Goal: Information Seeking & Learning: Learn about a topic

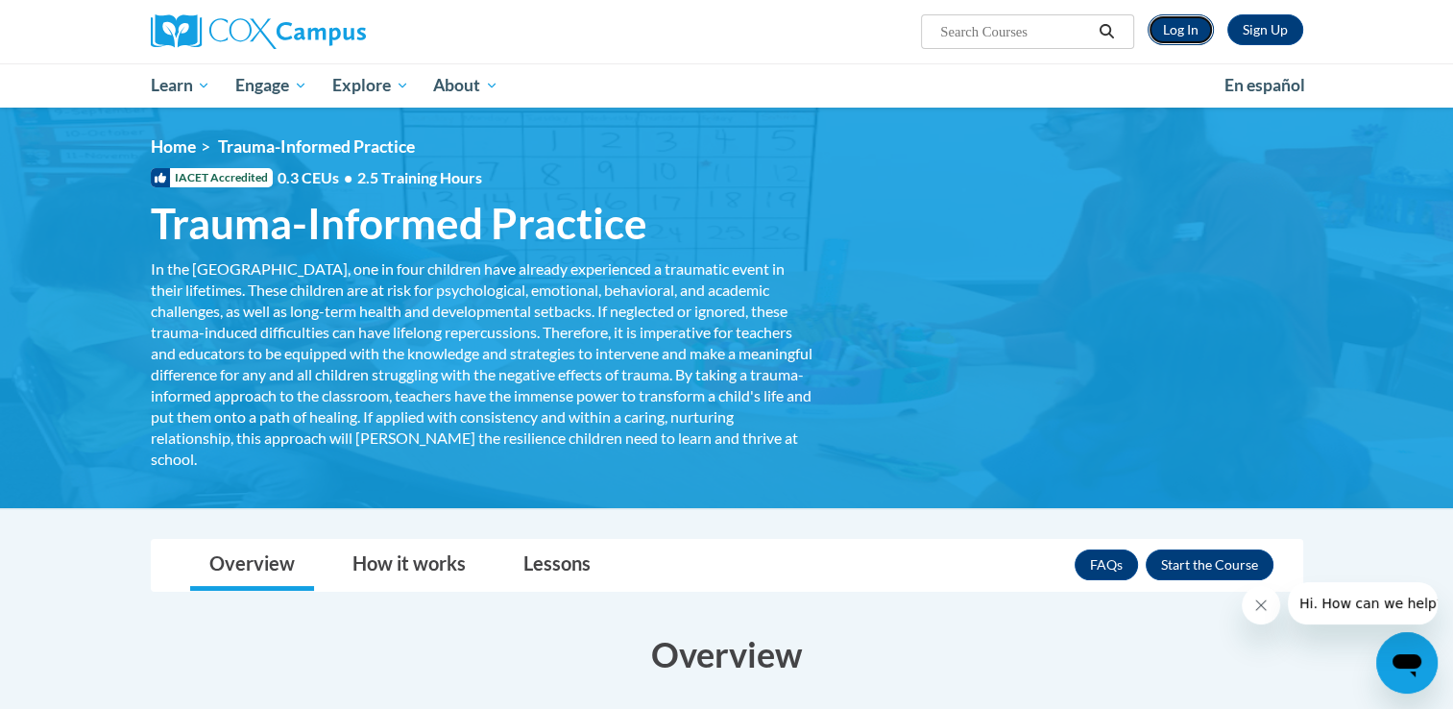
click at [1199, 39] on link "Log In" at bounding box center [1180, 29] width 66 height 31
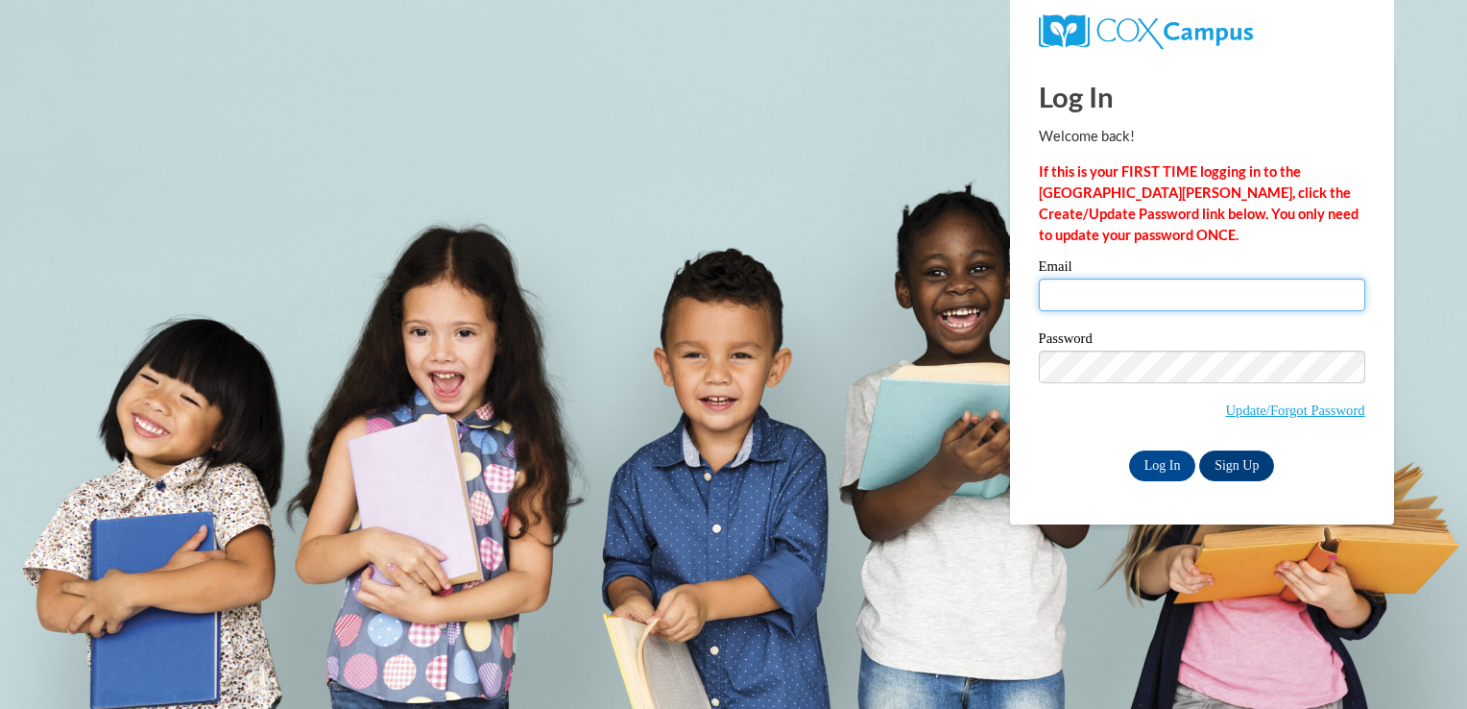
click at [1123, 309] on input "Email" at bounding box center [1202, 294] width 326 height 33
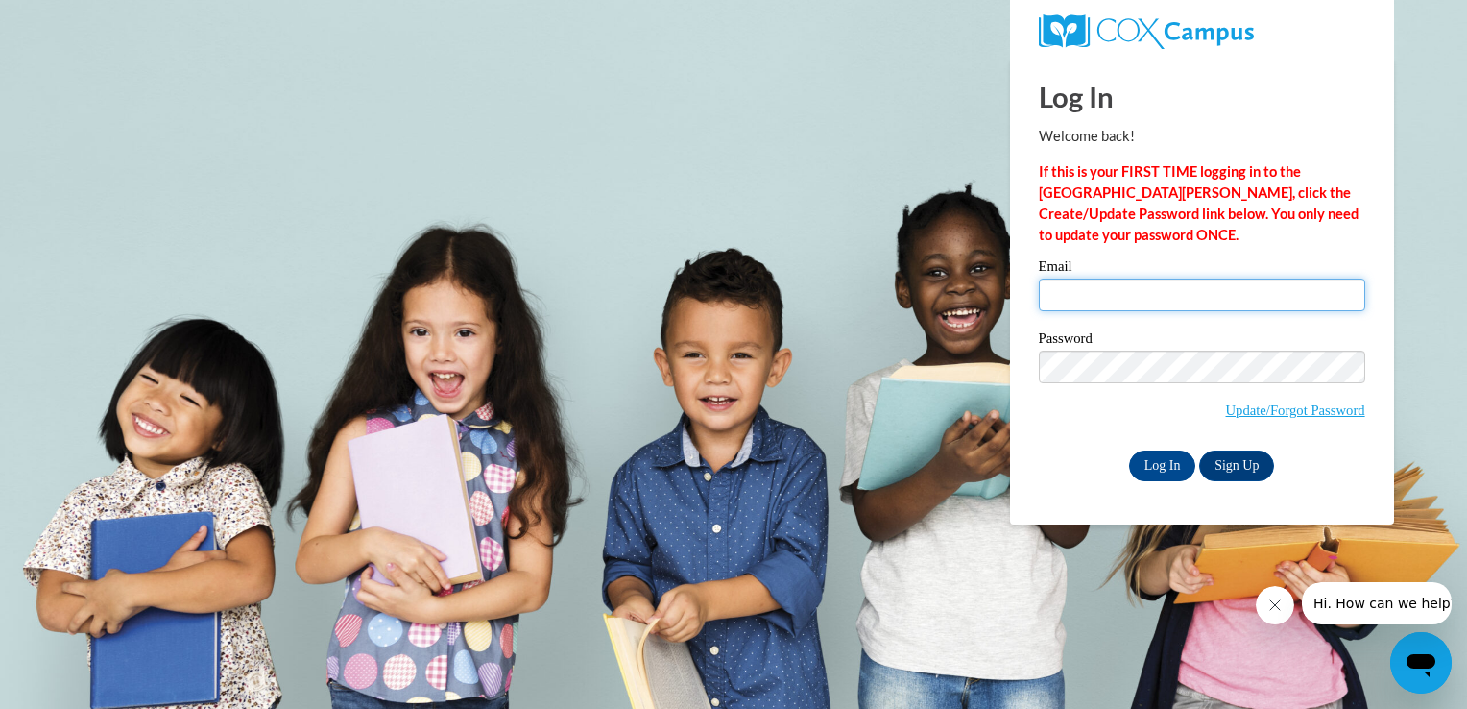
click at [1056, 296] on input "Email" at bounding box center [1202, 294] width 326 height 33
type input "A02265485@alabama.edu"
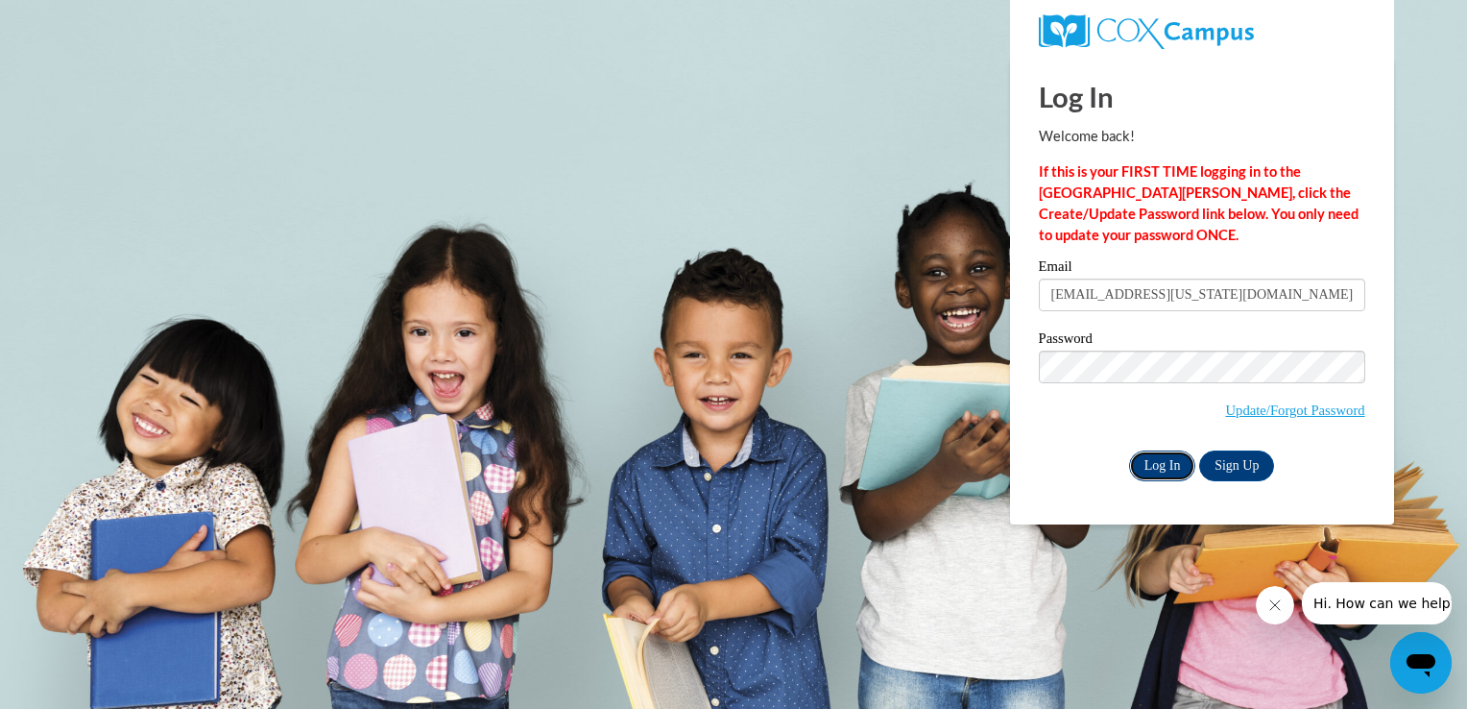
click at [1186, 477] on input "Log In" at bounding box center [1162, 465] width 67 height 31
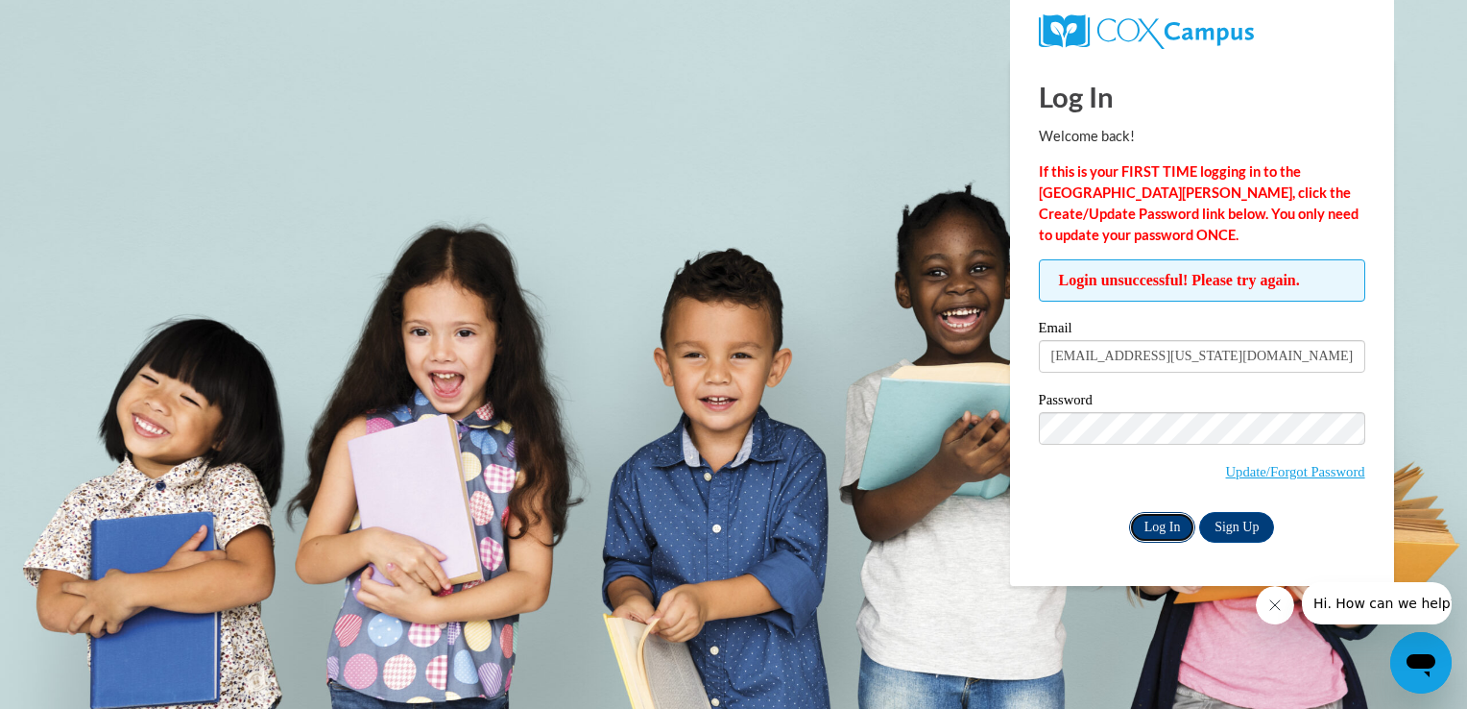
click at [1159, 524] on input "Log In" at bounding box center [1162, 527] width 67 height 31
click at [1129, 512] on input "Log In" at bounding box center [1162, 527] width 67 height 31
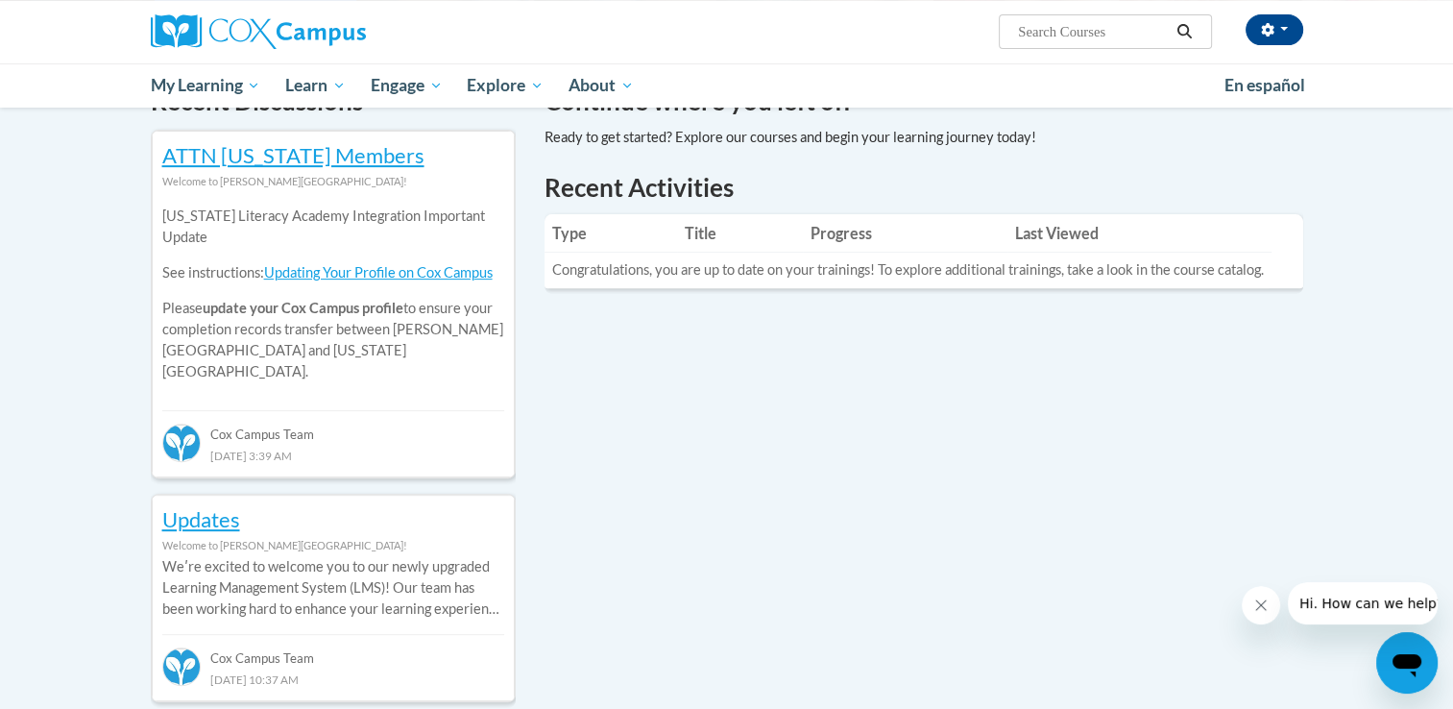
scroll to position [623, 0]
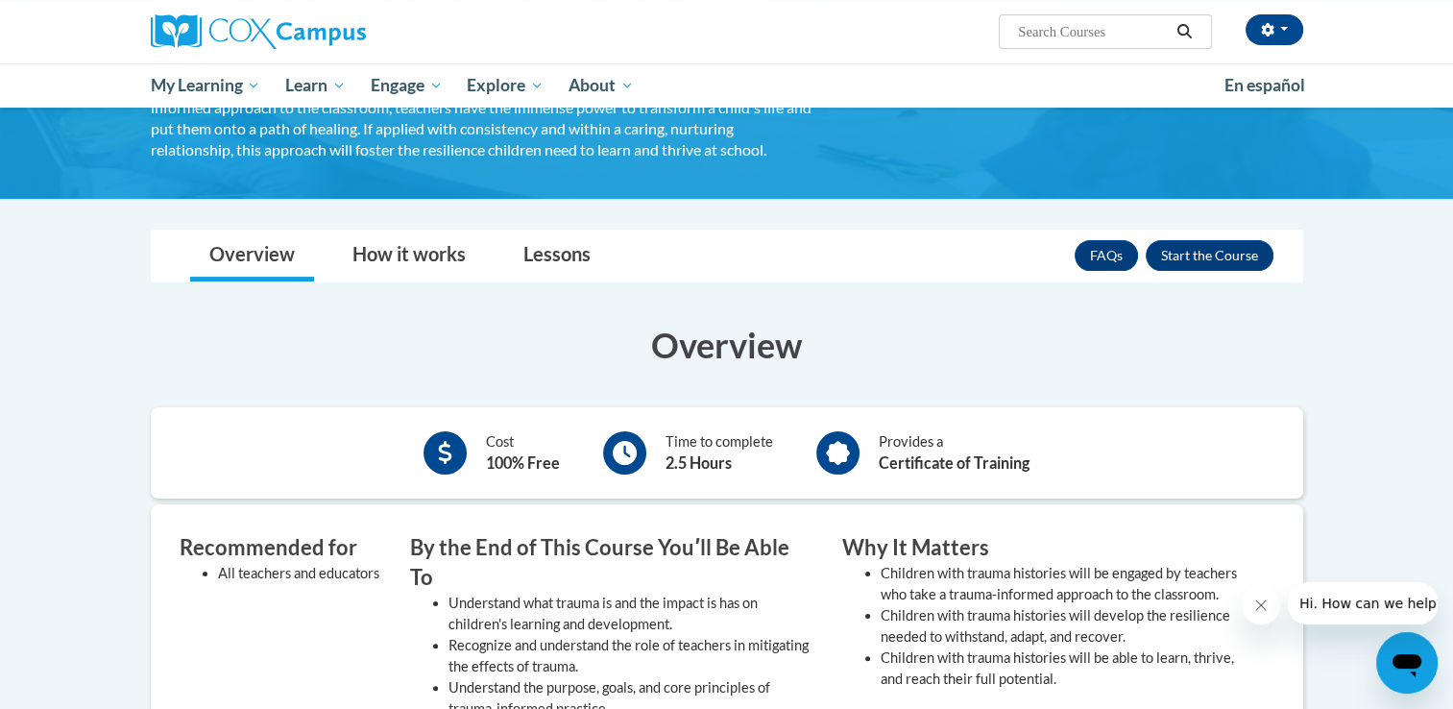
scroll to position [306, 0]
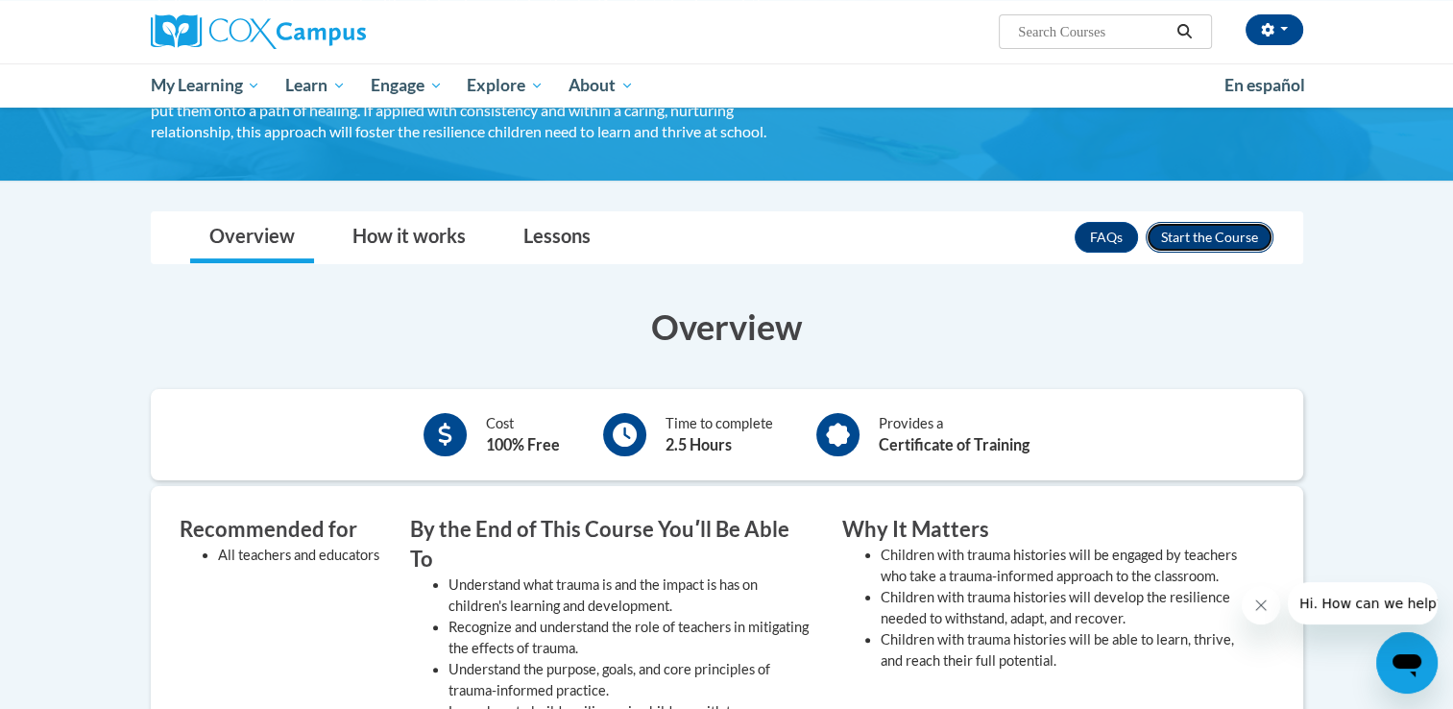
click at [1206, 251] on button "Enroll" at bounding box center [1209, 237] width 128 height 31
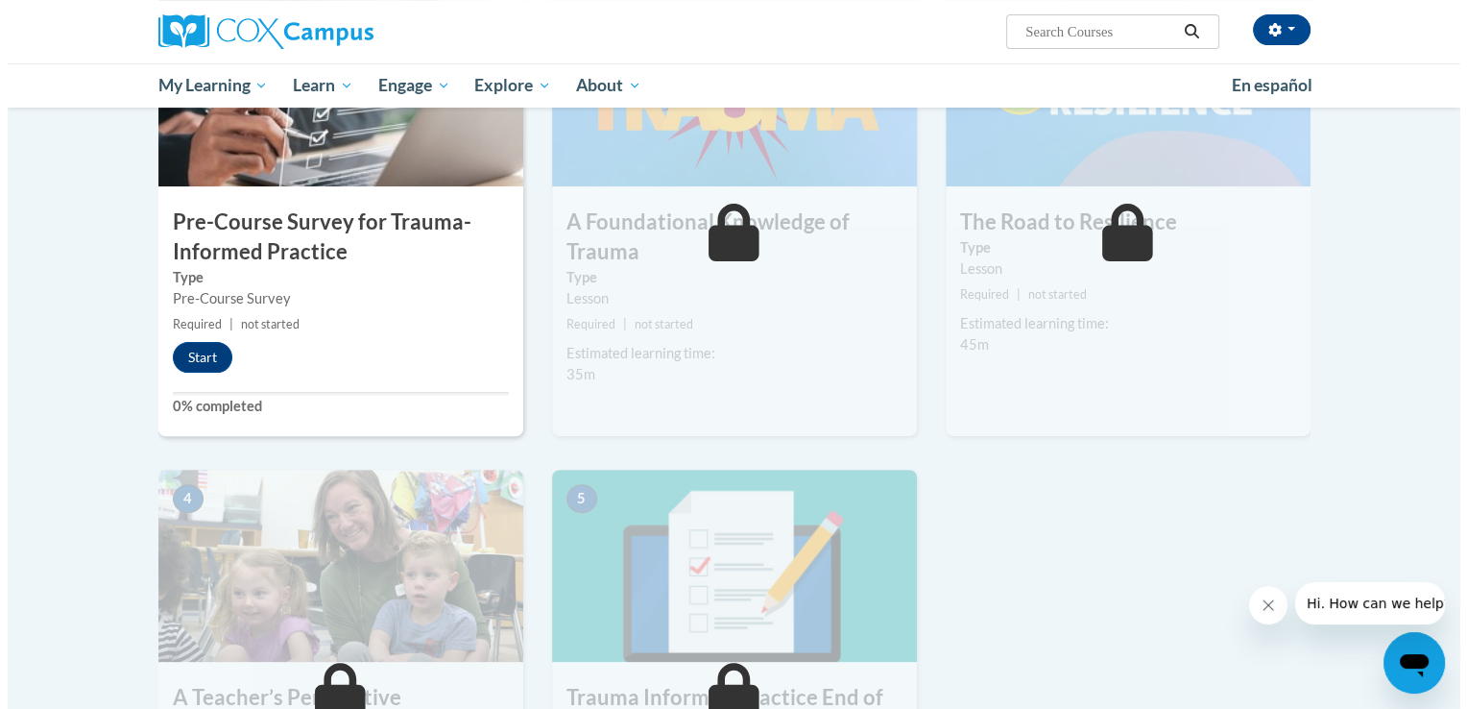
scroll to position [543, 0]
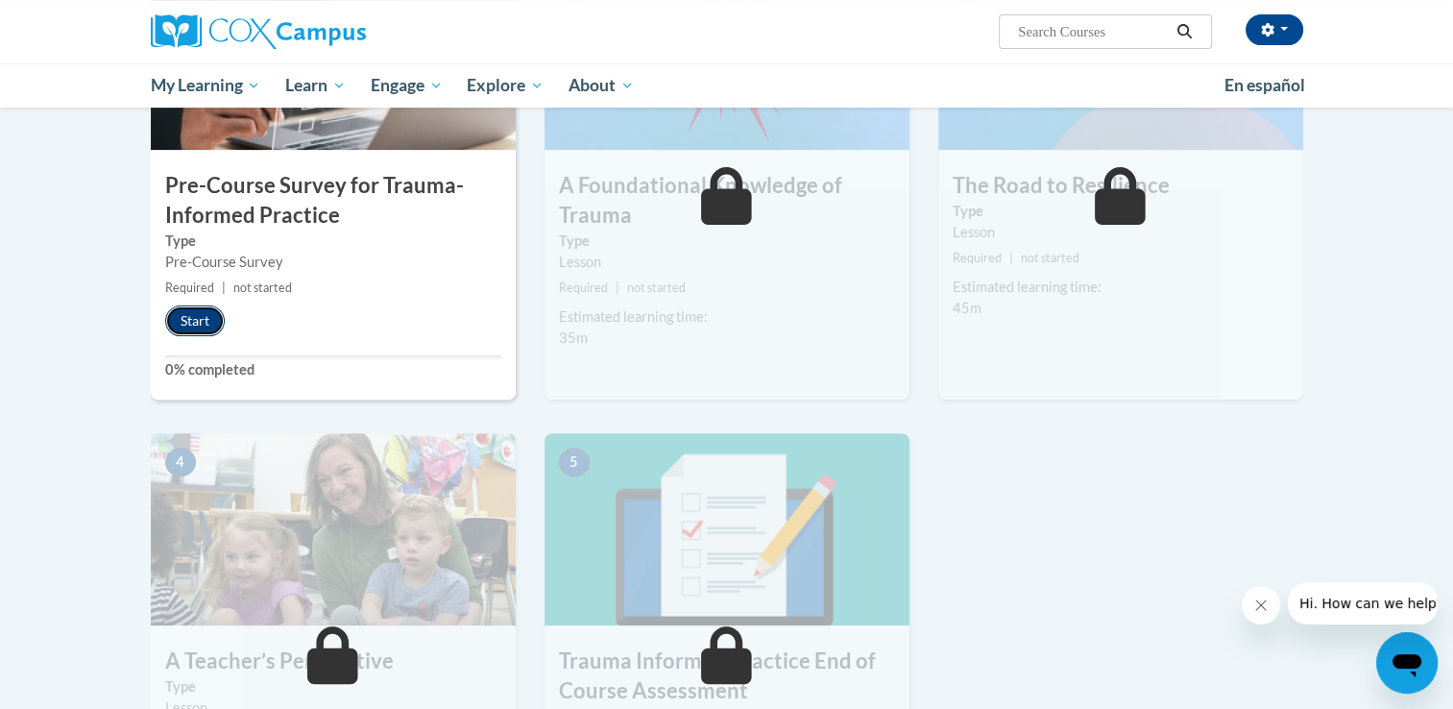
click at [190, 317] on button "Start" at bounding box center [195, 320] width 60 height 31
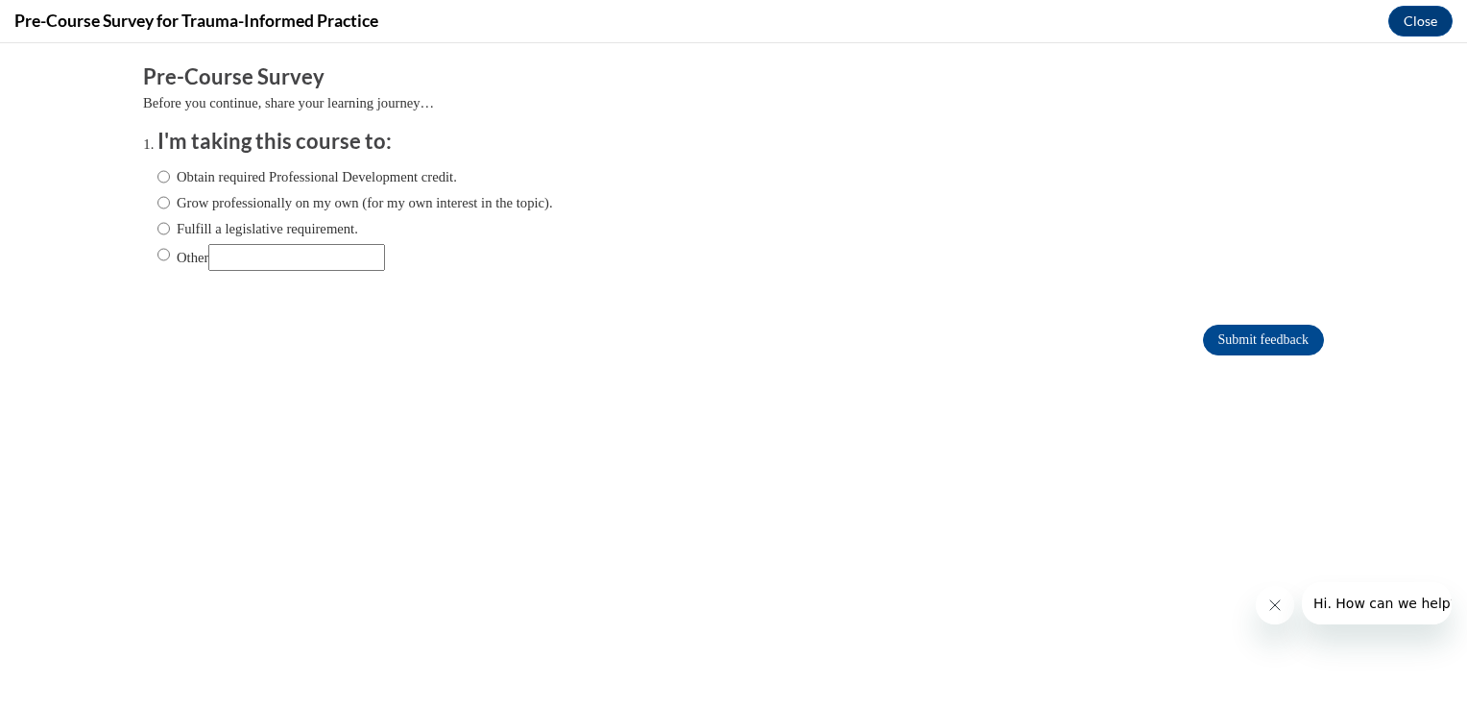
scroll to position [0, 0]
click at [235, 182] on label "Obtain required Professional Development credit." at bounding box center [307, 176] width 300 height 21
click at [170, 182] on input "Obtain required Professional Development credit." at bounding box center [163, 176] width 12 height 21
radio input "true"
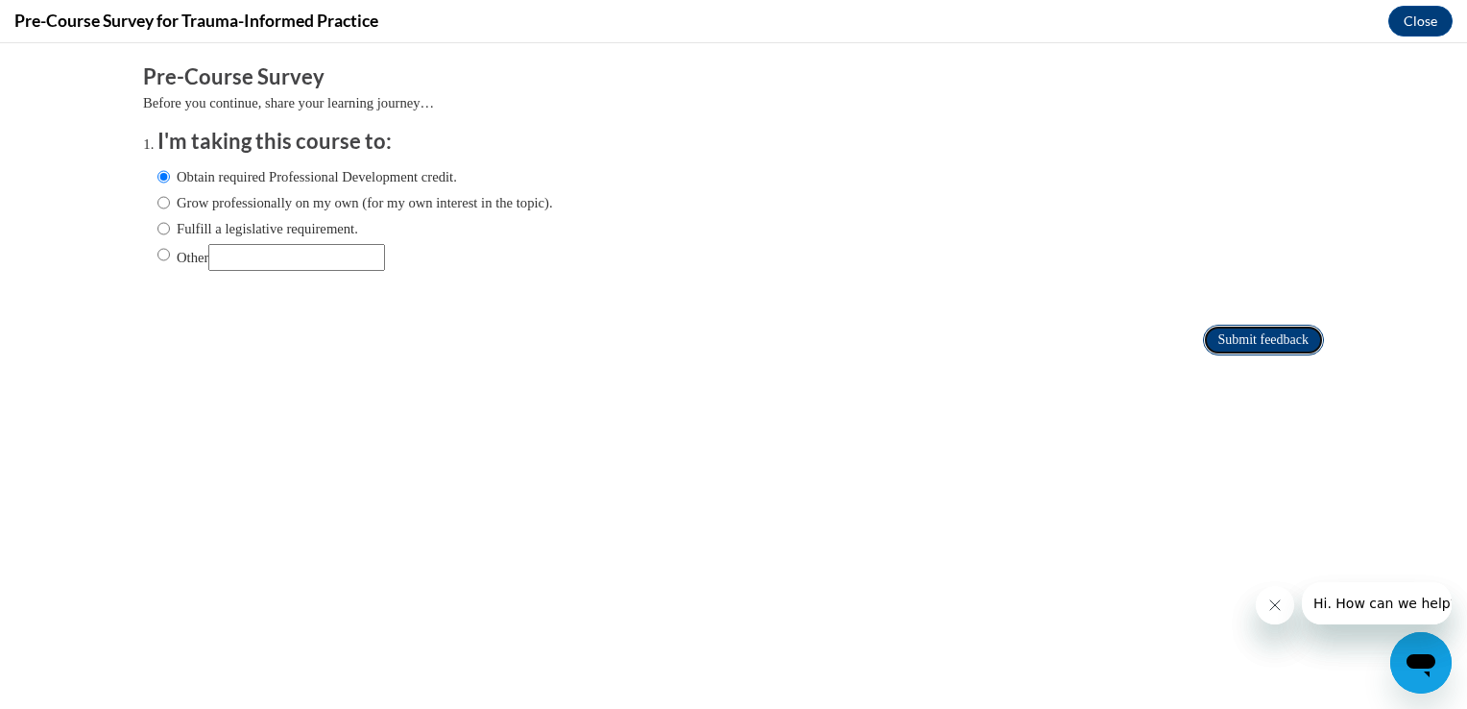
click at [1272, 340] on input "Submit feedback" at bounding box center [1263, 340] width 121 height 31
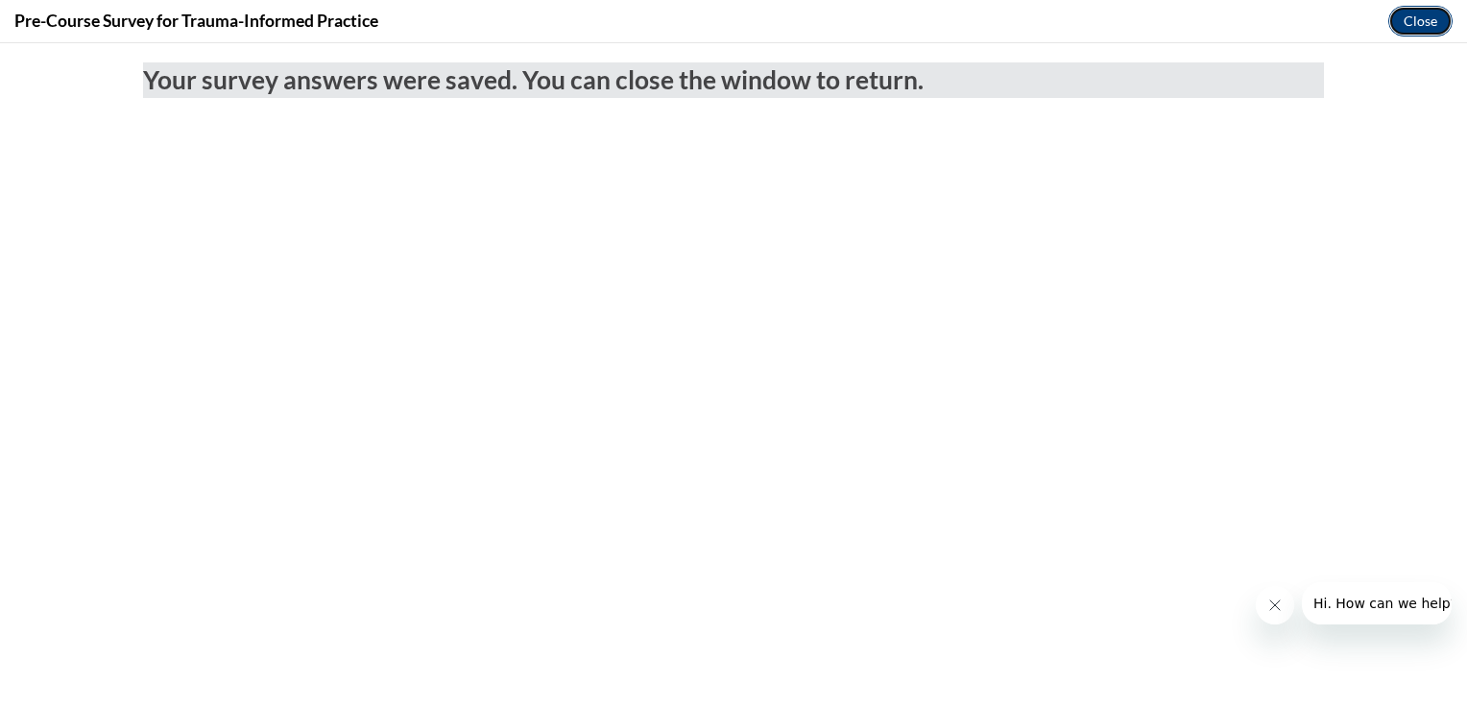
click at [1433, 19] on button "Close" at bounding box center [1420, 21] width 64 height 31
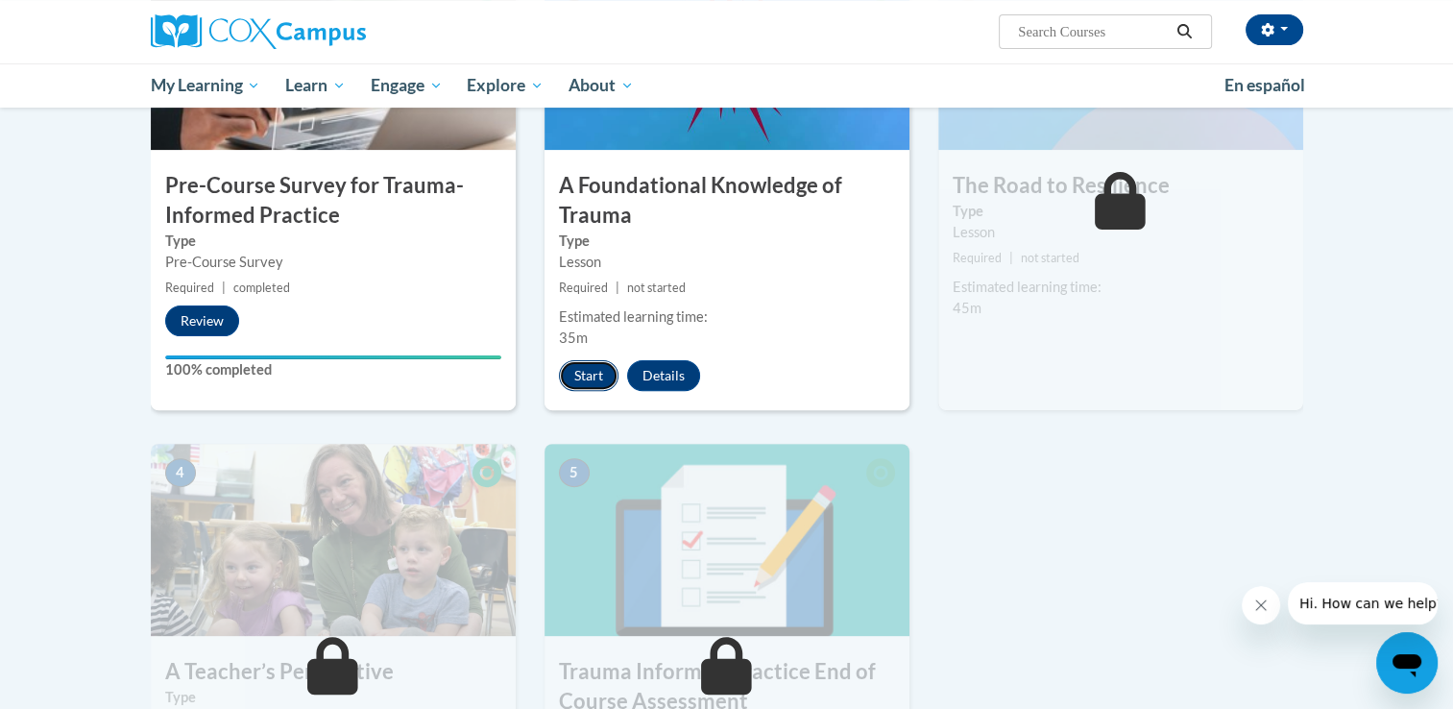
click at [594, 378] on button "Start" at bounding box center [589, 375] width 60 height 31
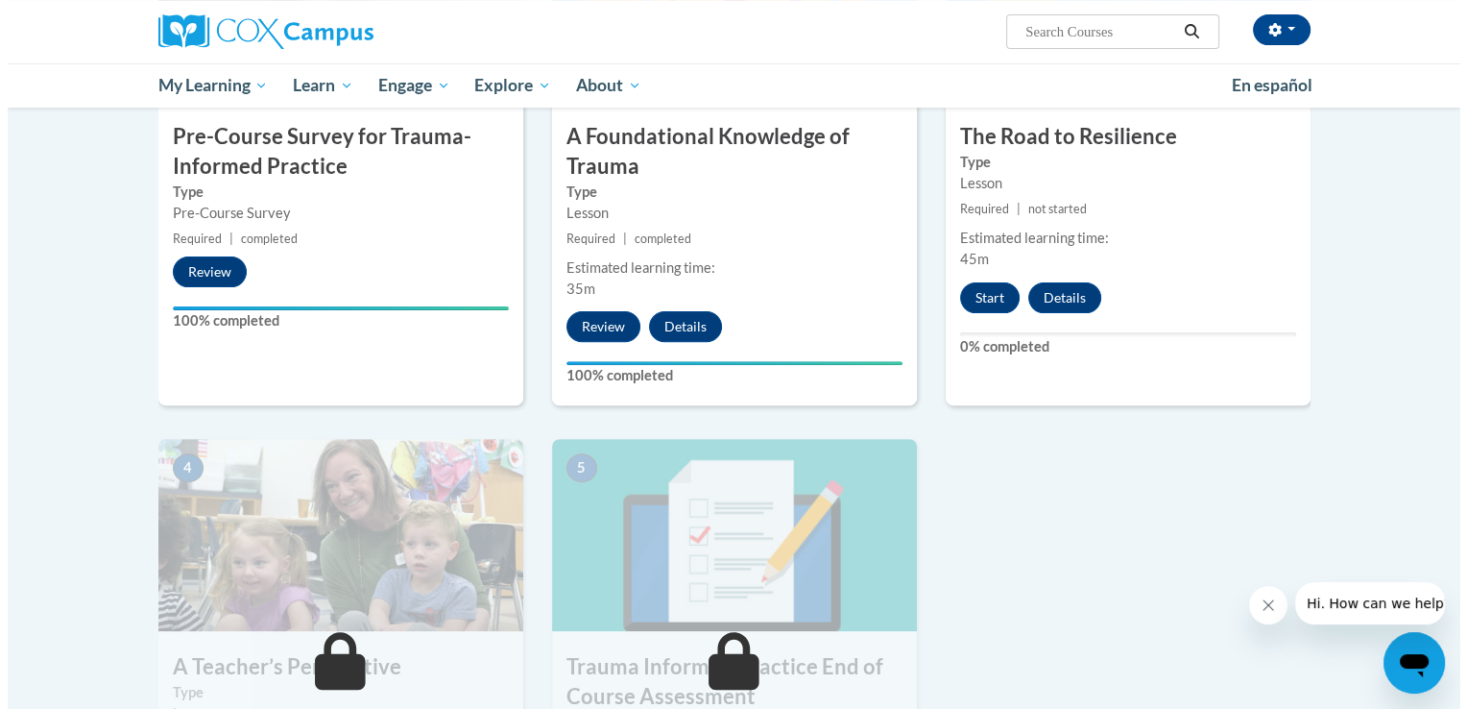
scroll to position [629, 0]
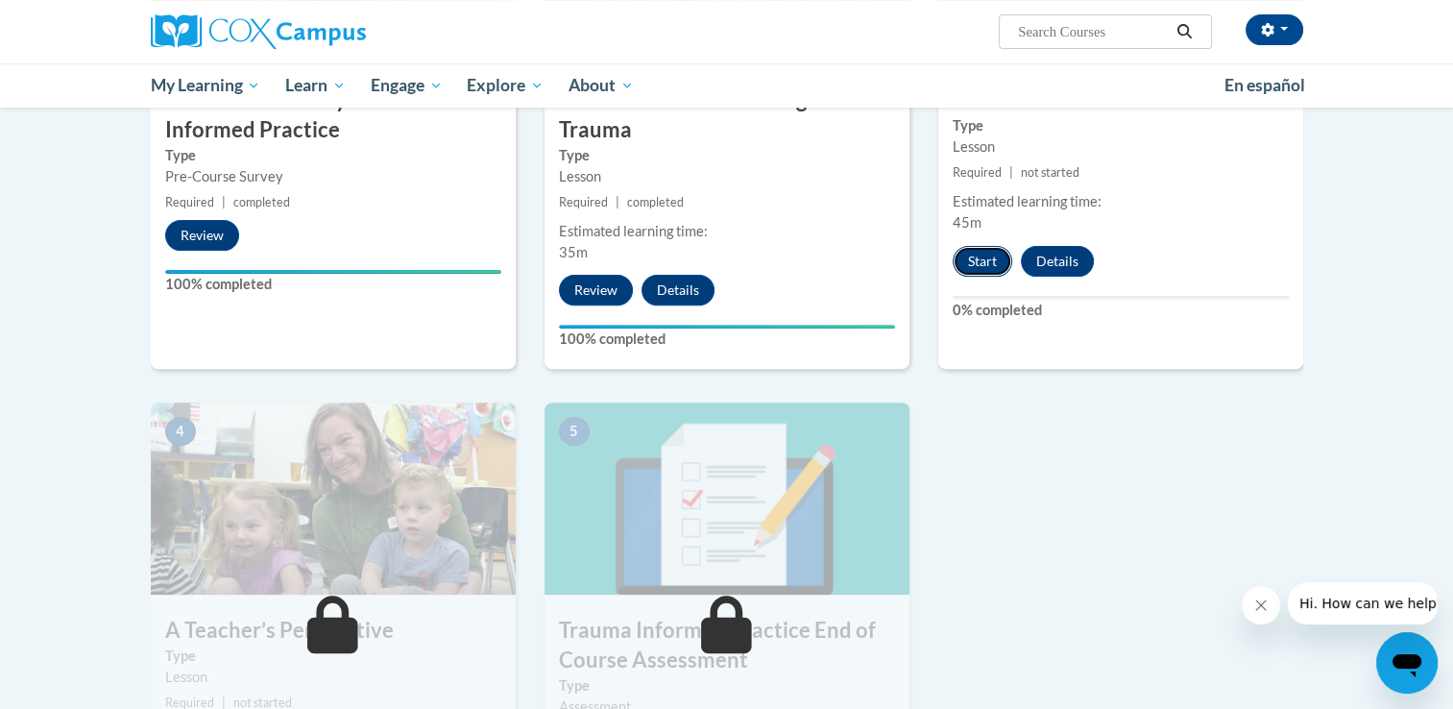
click at [975, 246] on button "Start" at bounding box center [983, 261] width 60 height 31
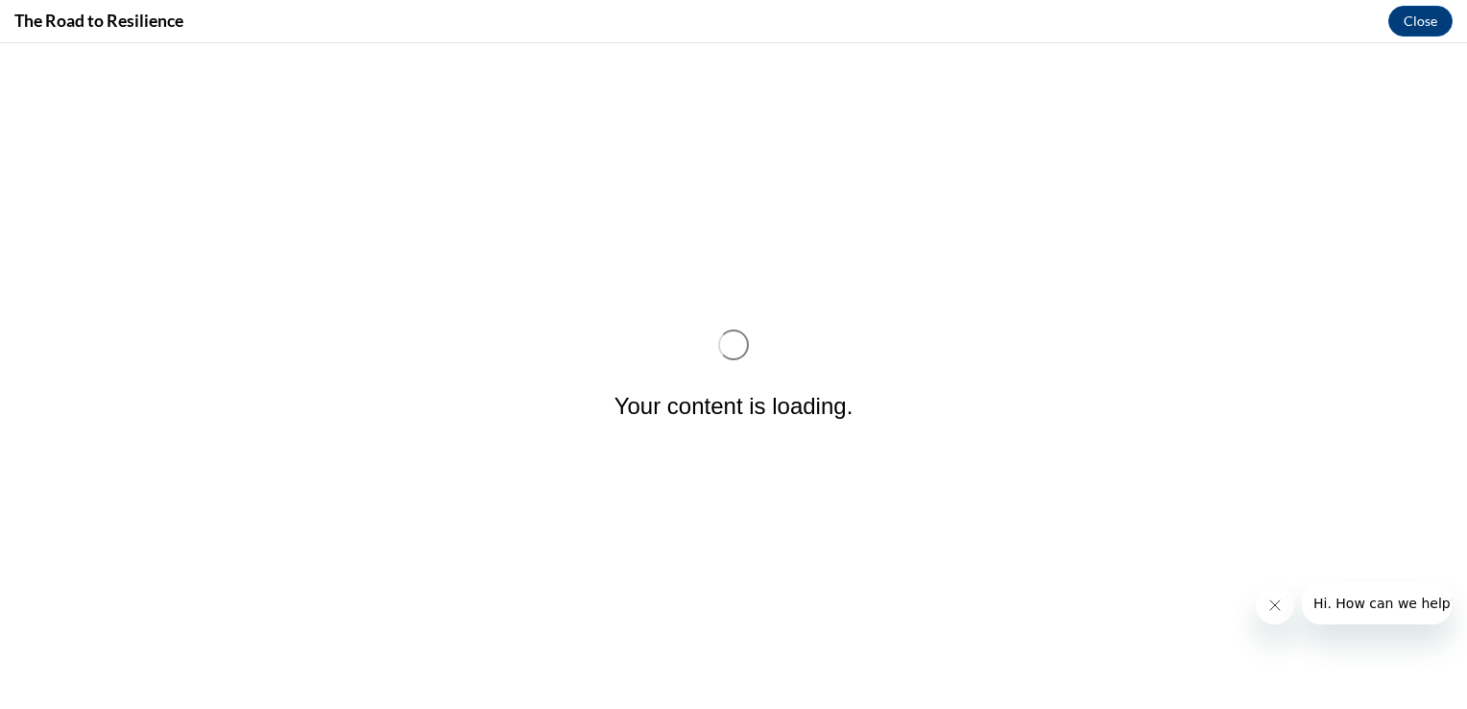
scroll to position [0, 0]
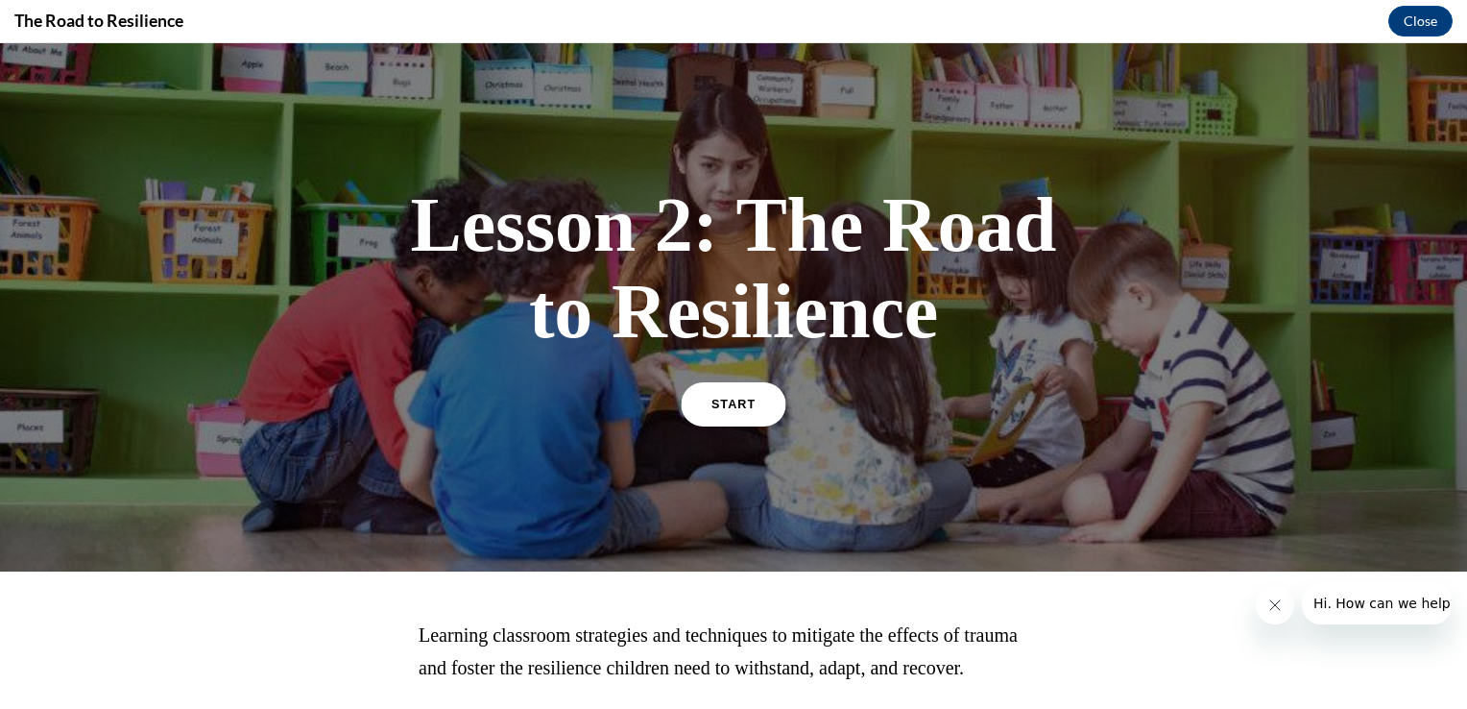
click at [719, 396] on link "START" at bounding box center [733, 404] width 105 height 44
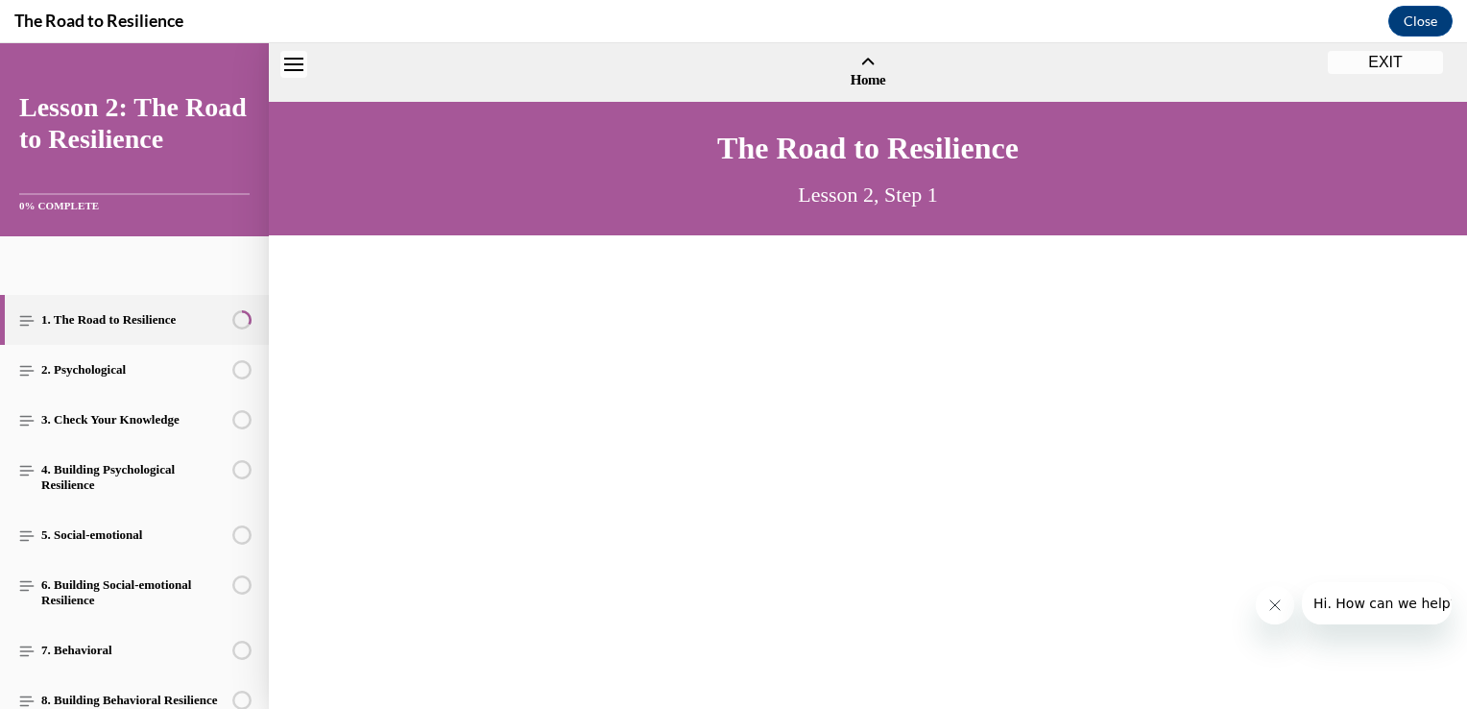
scroll to position [58, 0]
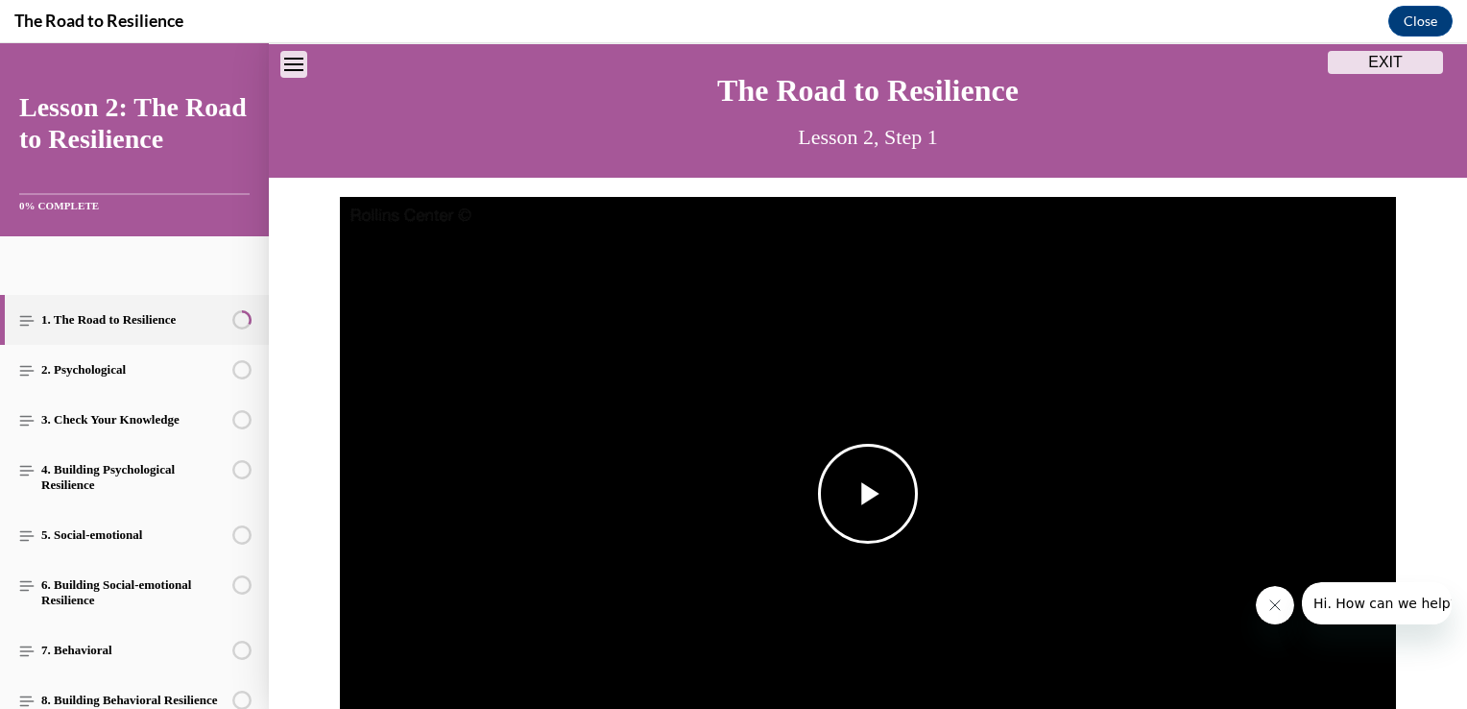
click at [868, 494] on span "Video player" at bounding box center [868, 494] width 0 height 0
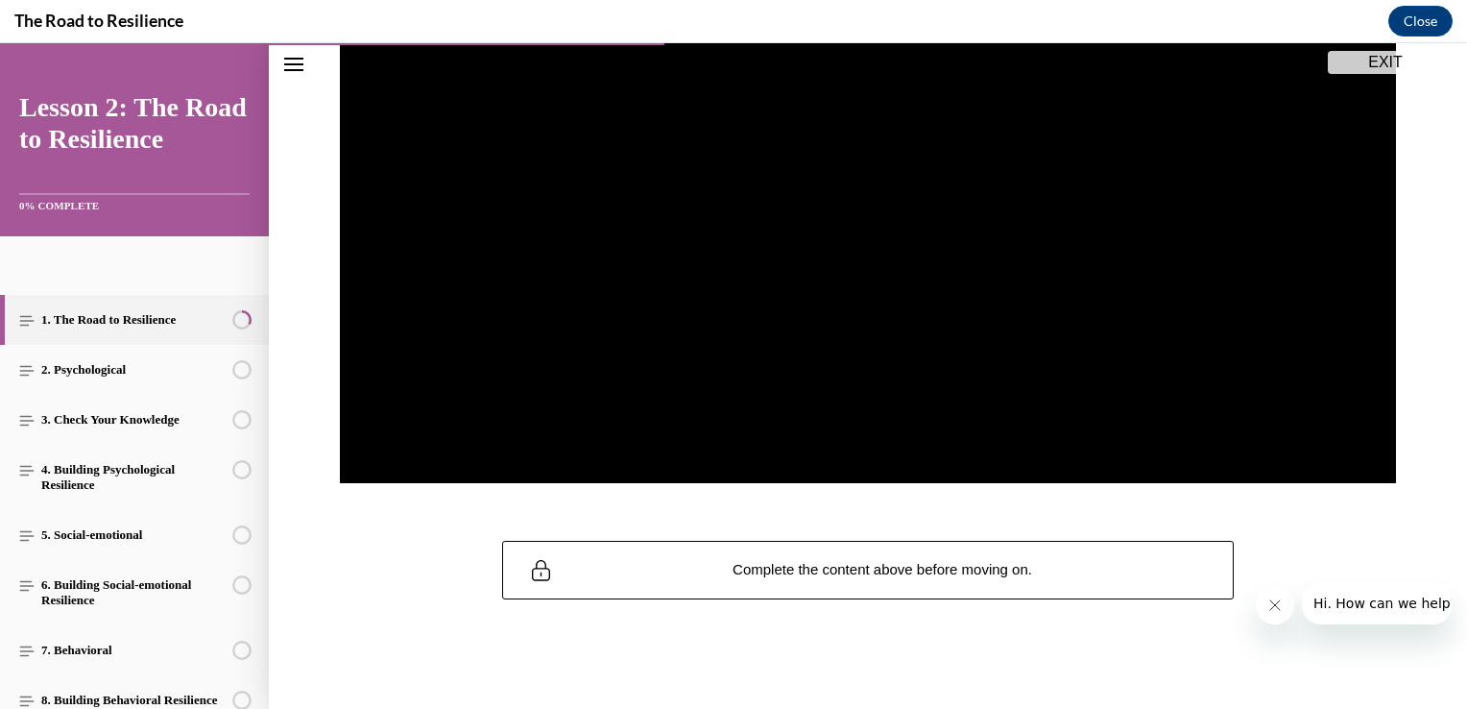
scroll to position [361, 0]
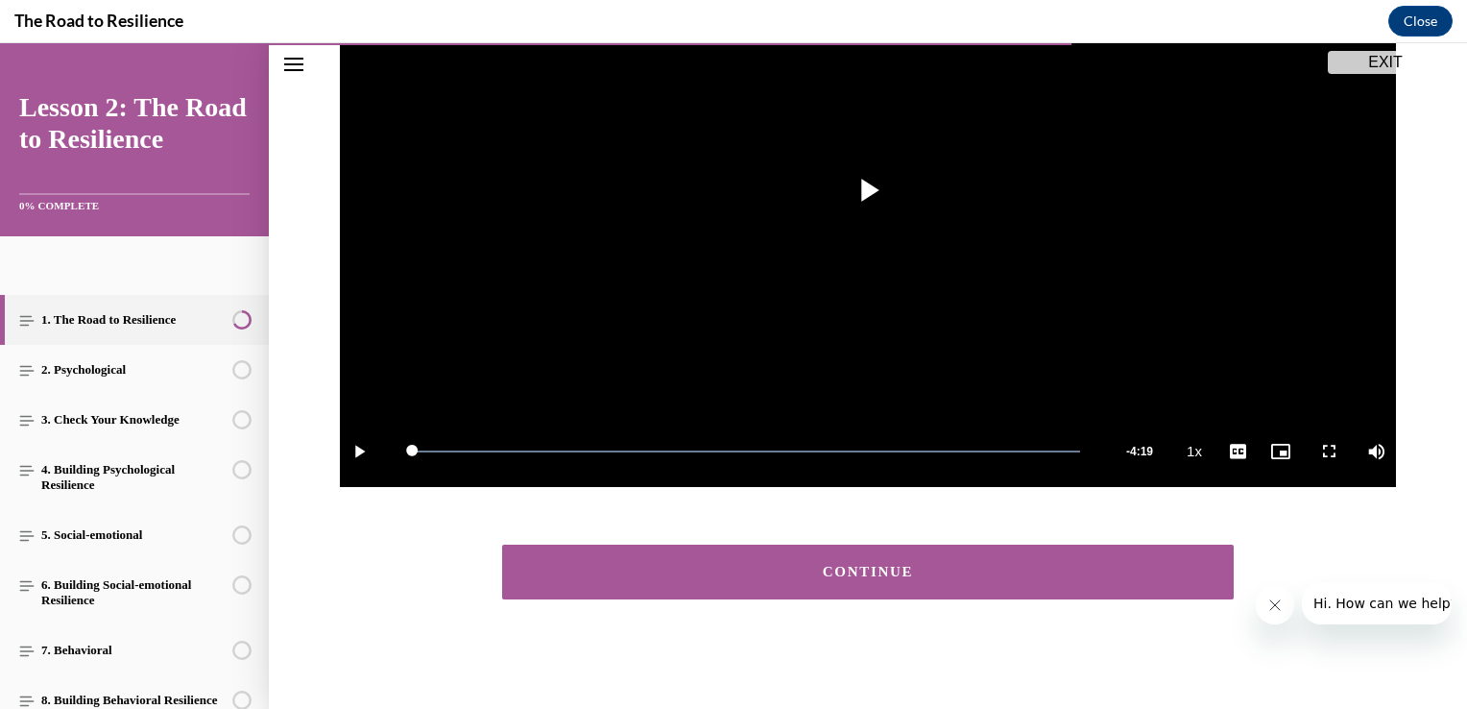
click at [1056, 579] on button "CONTINUE" at bounding box center [868, 571] width 732 height 55
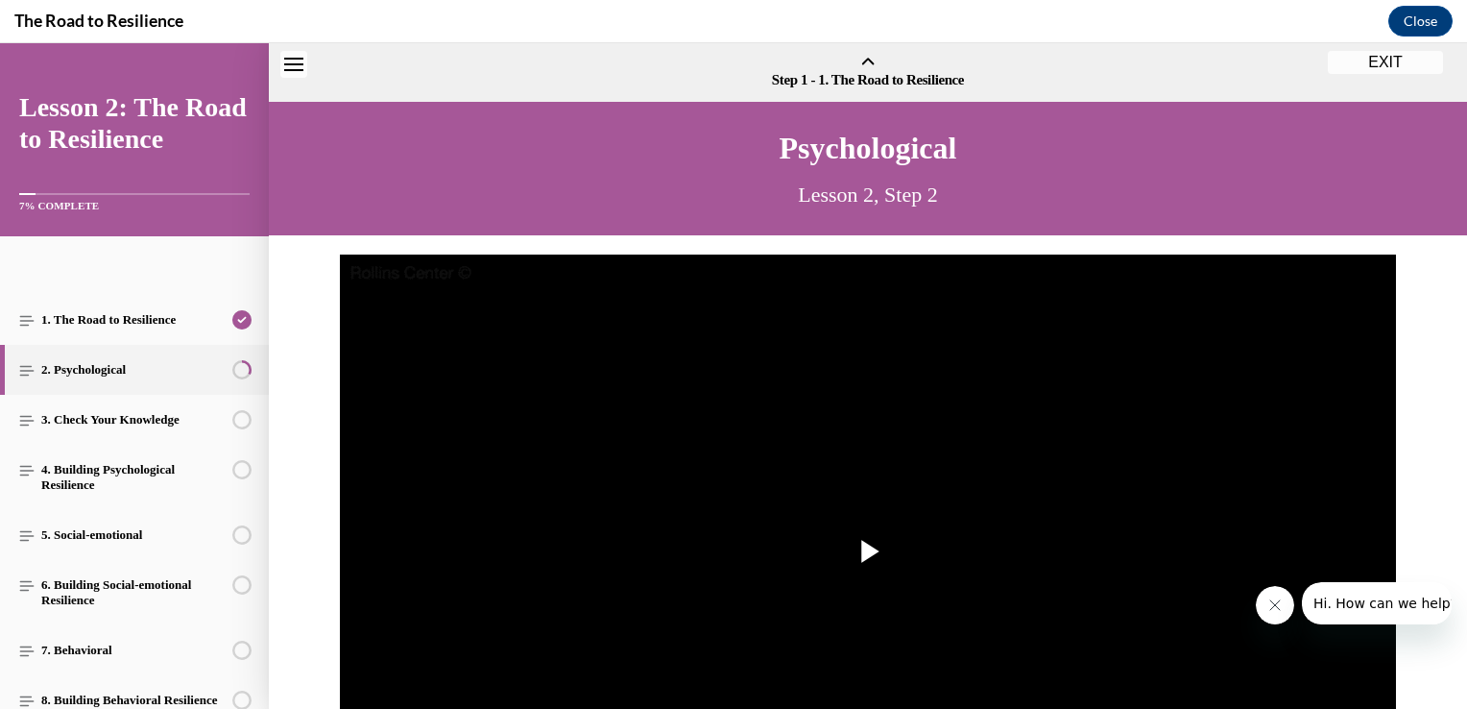
scroll to position [60, 0]
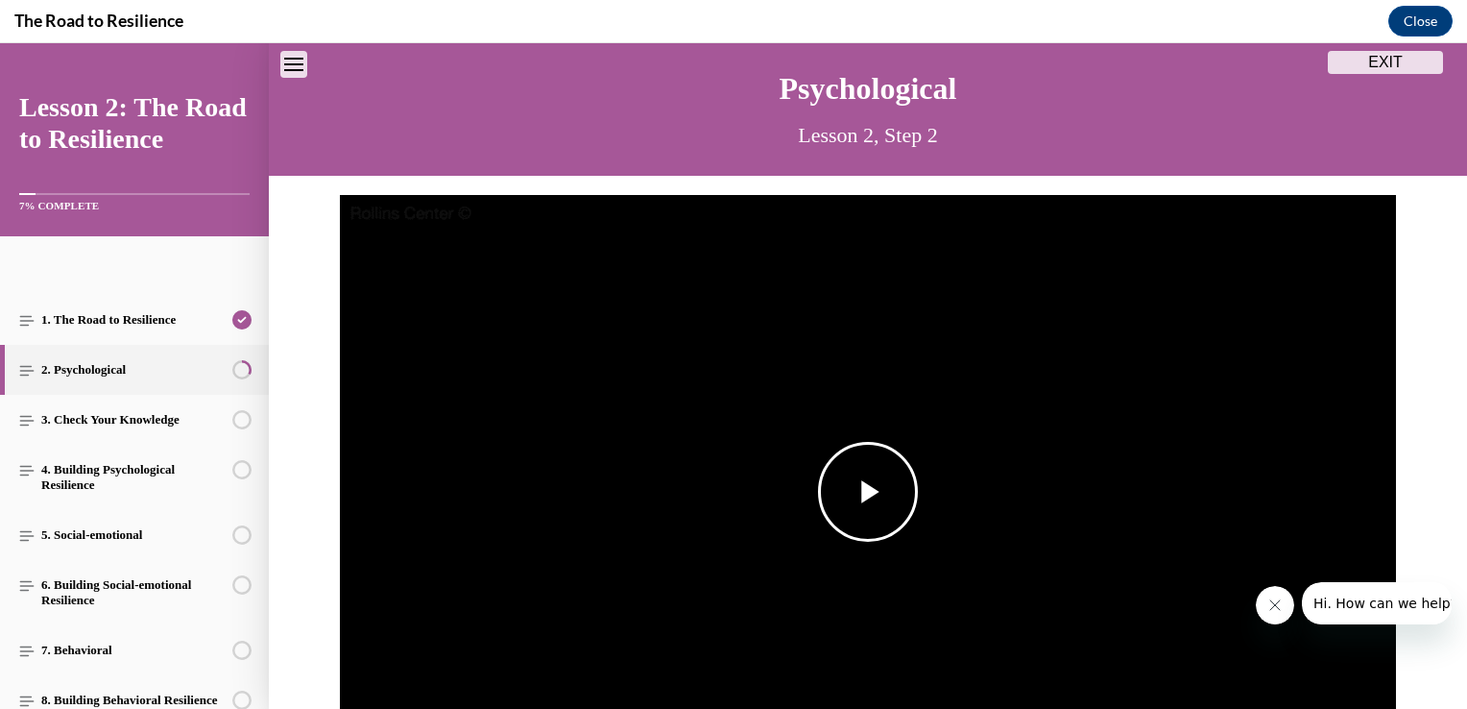
click at [938, 552] on img "Video player" at bounding box center [868, 492] width 1056 height 594
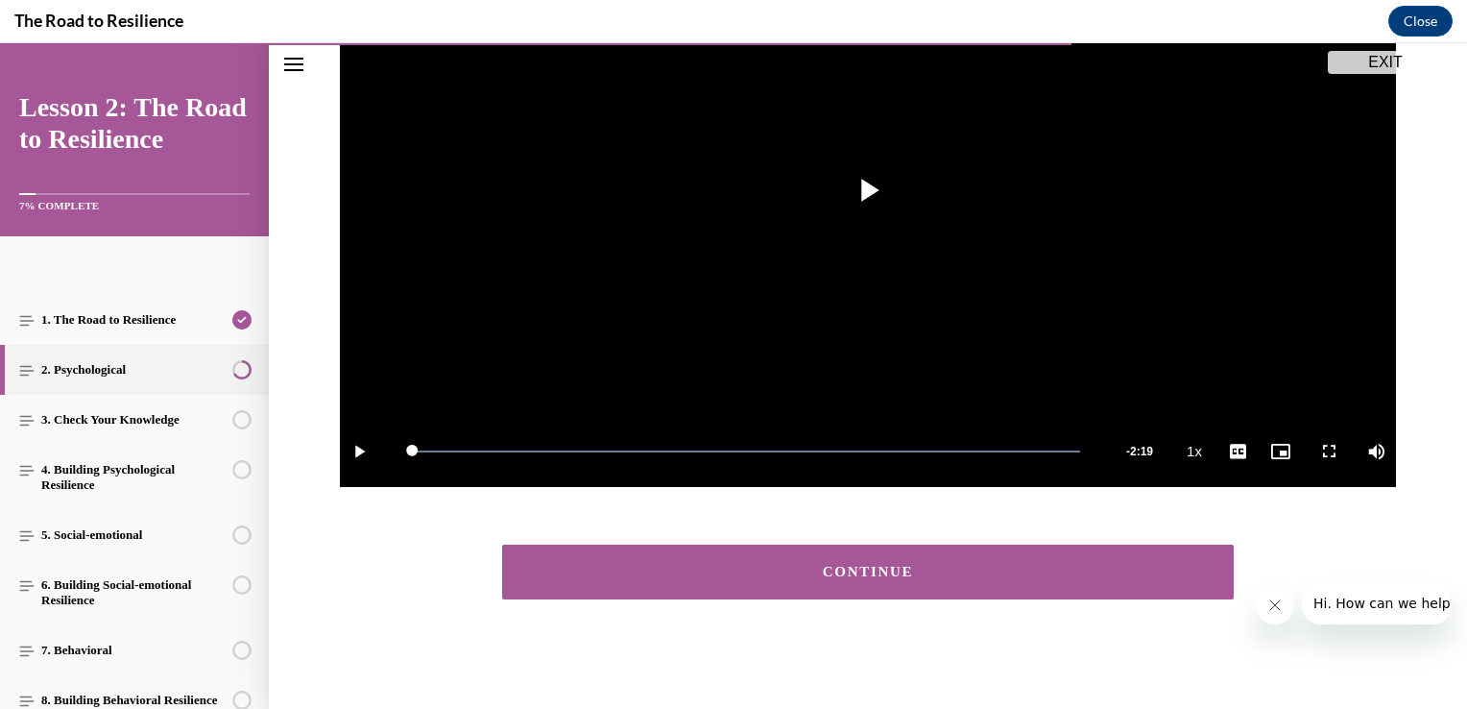
scroll to position [361, 0]
click at [949, 569] on div "CONTINUE" at bounding box center [868, 572] width 672 height 14
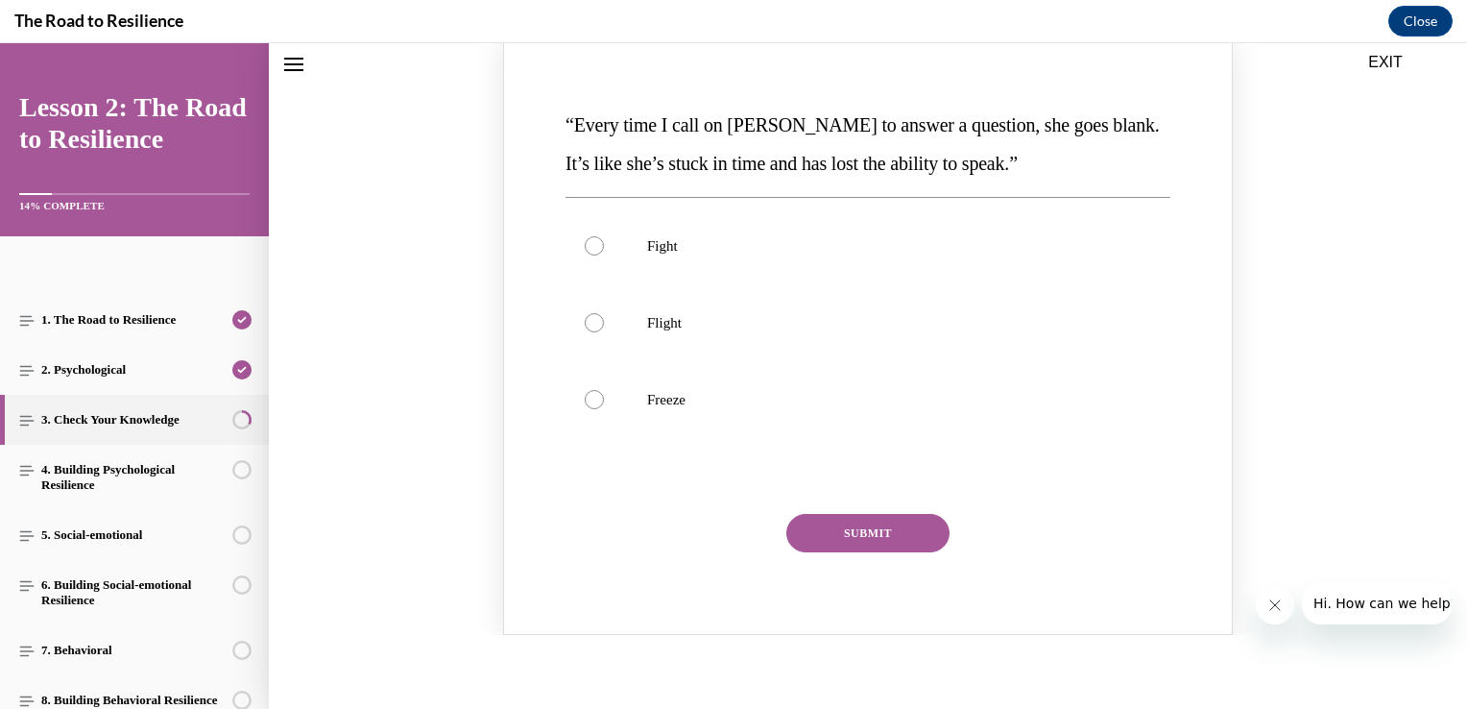
scroll to position [284, 0]
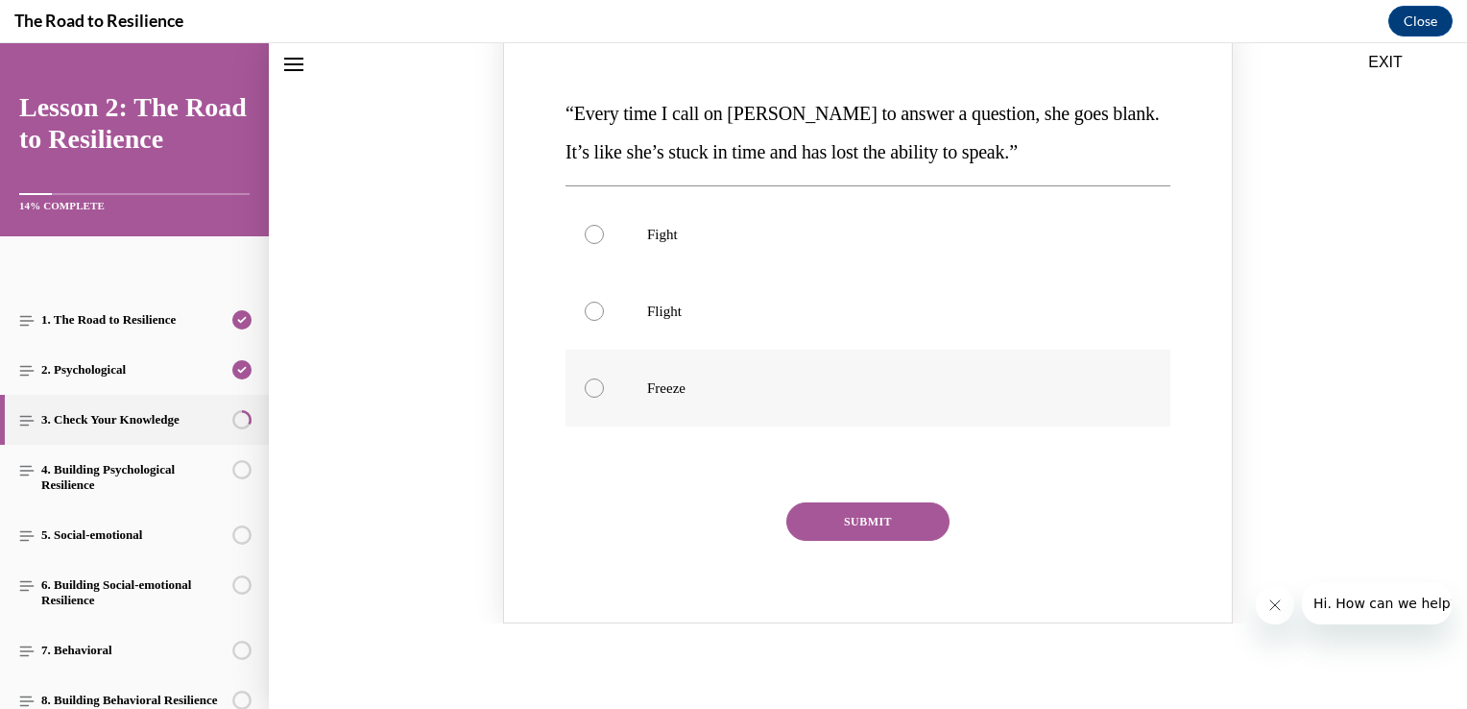
click at [737, 385] on p "Freeze" at bounding box center [884, 387] width 475 height 19
click at [604, 385] on input "Freeze" at bounding box center [594, 387] width 19 height 19
radio input "true"
click at [744, 316] on p "Flight" at bounding box center [884, 310] width 475 height 19
click at [604, 316] on input "Flight" at bounding box center [594, 310] width 19 height 19
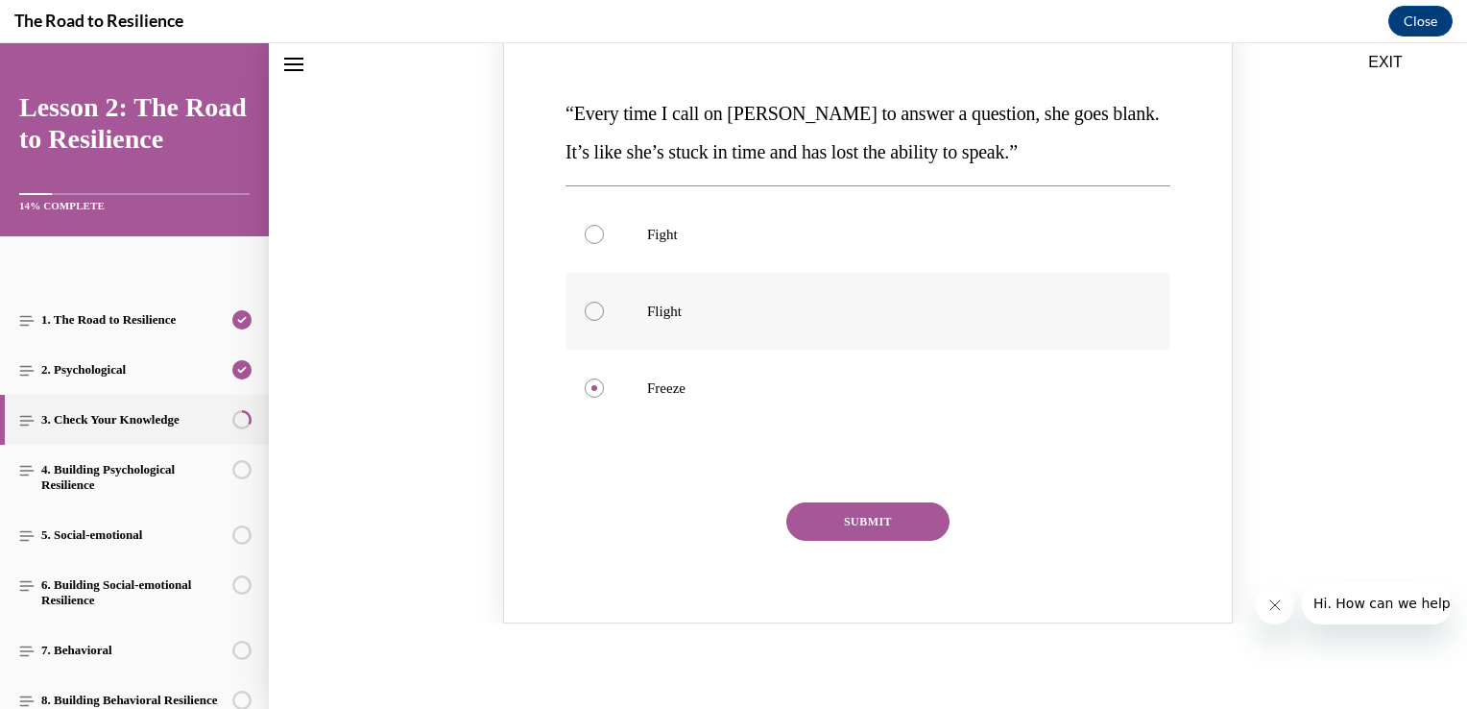
radio input "true"
click at [880, 515] on button "SUBMIT" at bounding box center [867, 521] width 163 height 38
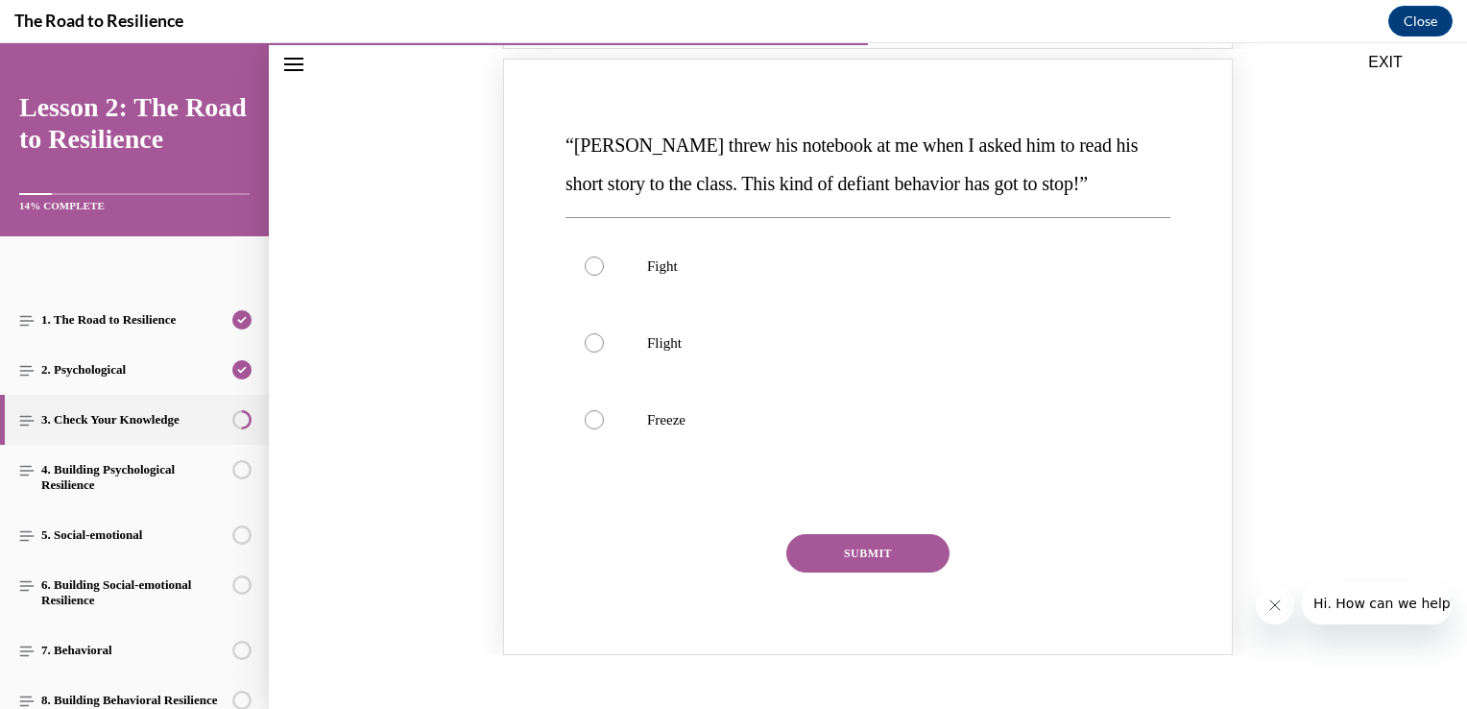
scroll to position [1110, 0]
click at [817, 246] on label "Fight" at bounding box center [868, 263] width 605 height 77
click at [604, 253] on input "Fight" at bounding box center [594, 262] width 19 height 19
radio input "true"
click at [868, 539] on button "SUBMIT" at bounding box center [867, 550] width 163 height 38
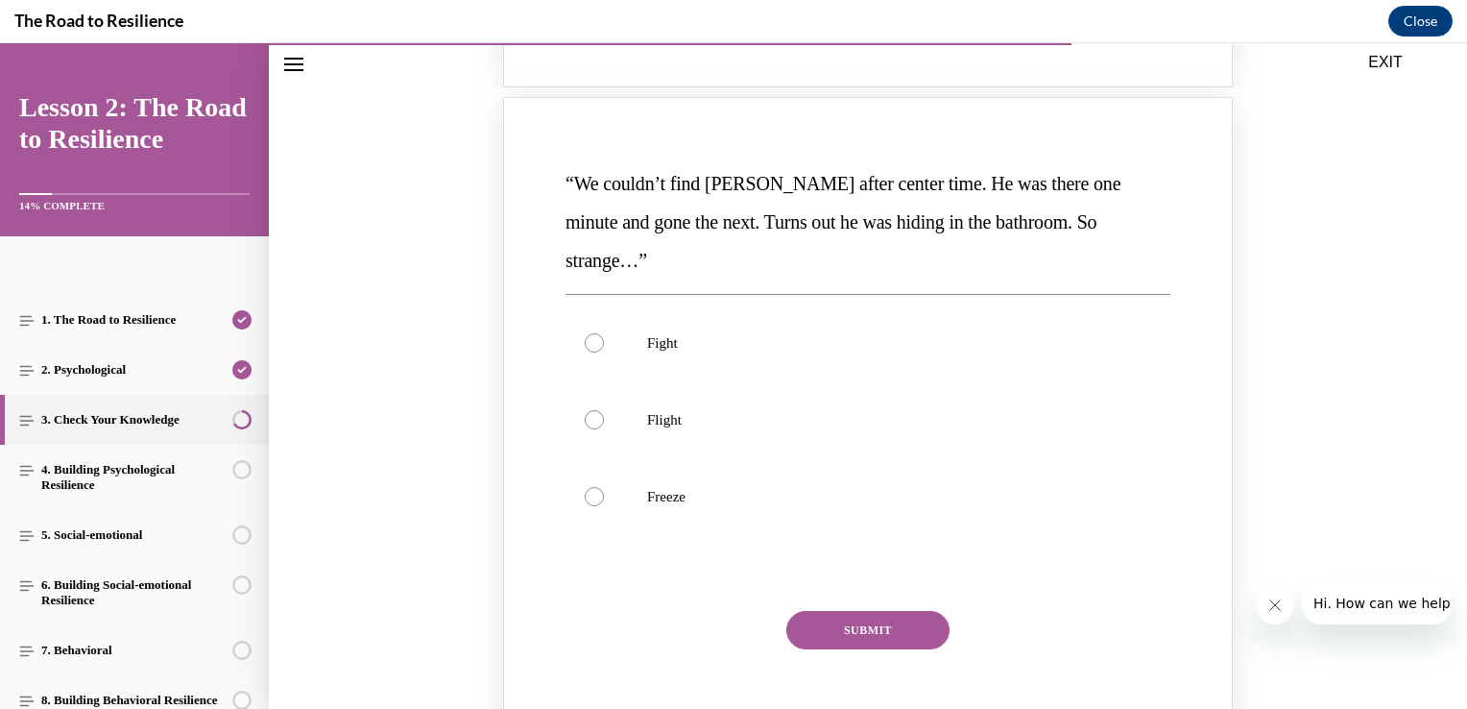
scroll to position [1875, 0]
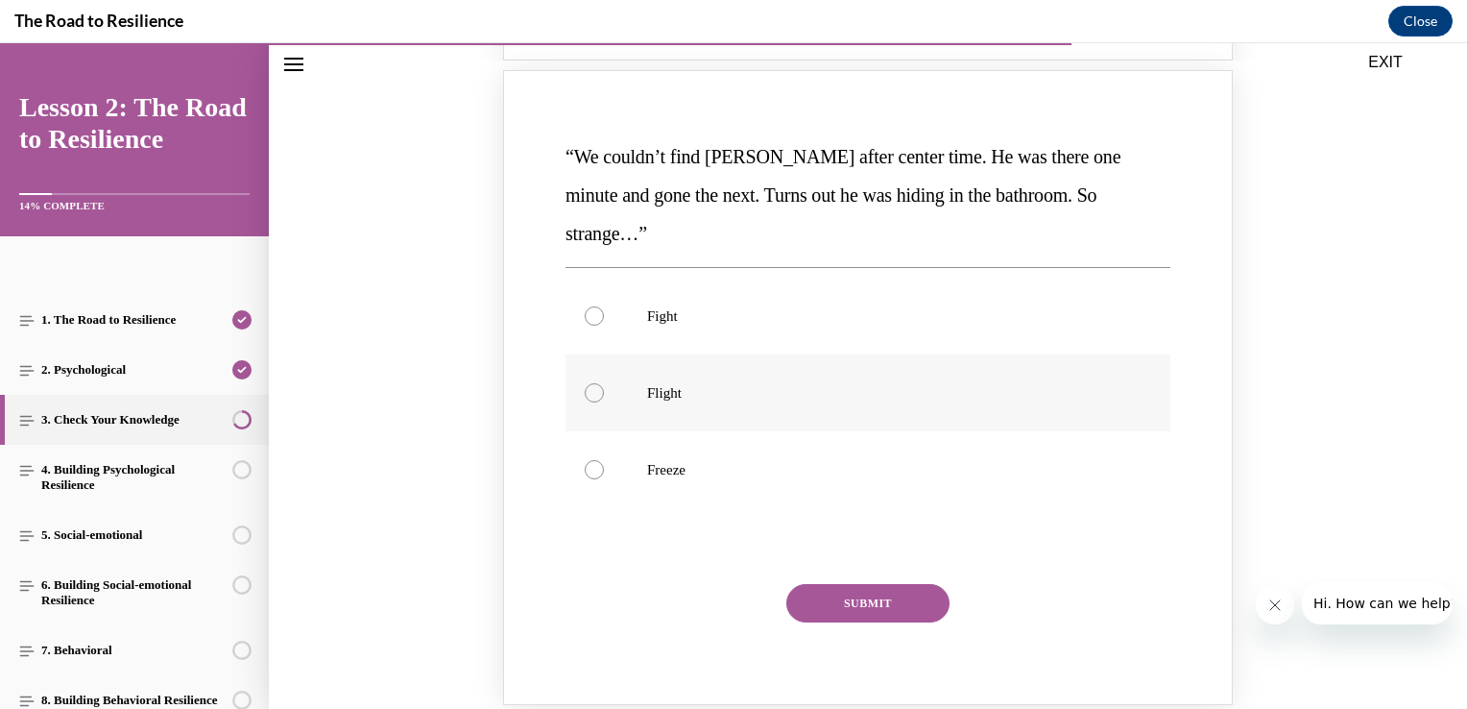
click at [749, 383] on p "Flight" at bounding box center [884, 392] width 475 height 19
click at [604, 383] on input "Flight" at bounding box center [594, 392] width 19 height 19
radio input "true"
click at [867, 584] on button "SUBMIT" at bounding box center [867, 603] width 163 height 38
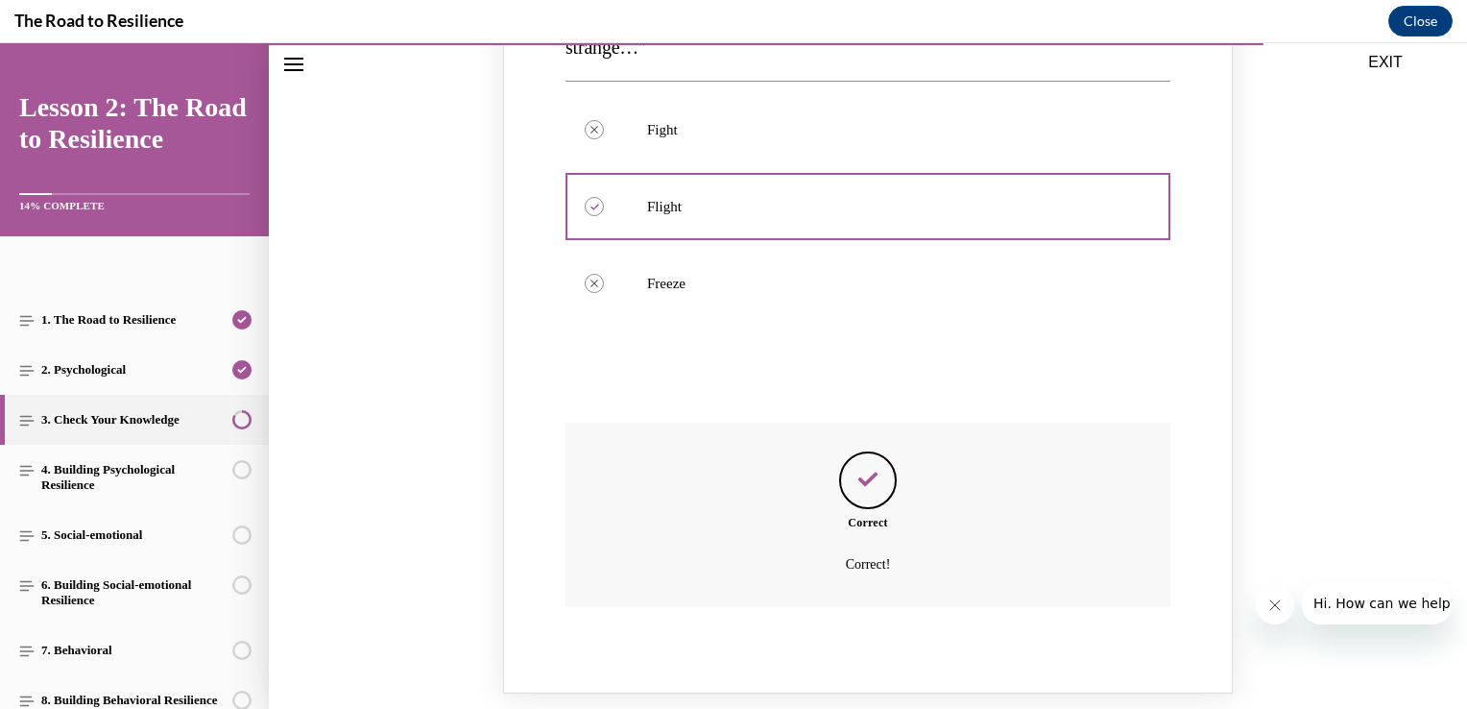
scroll to position [2208, 0]
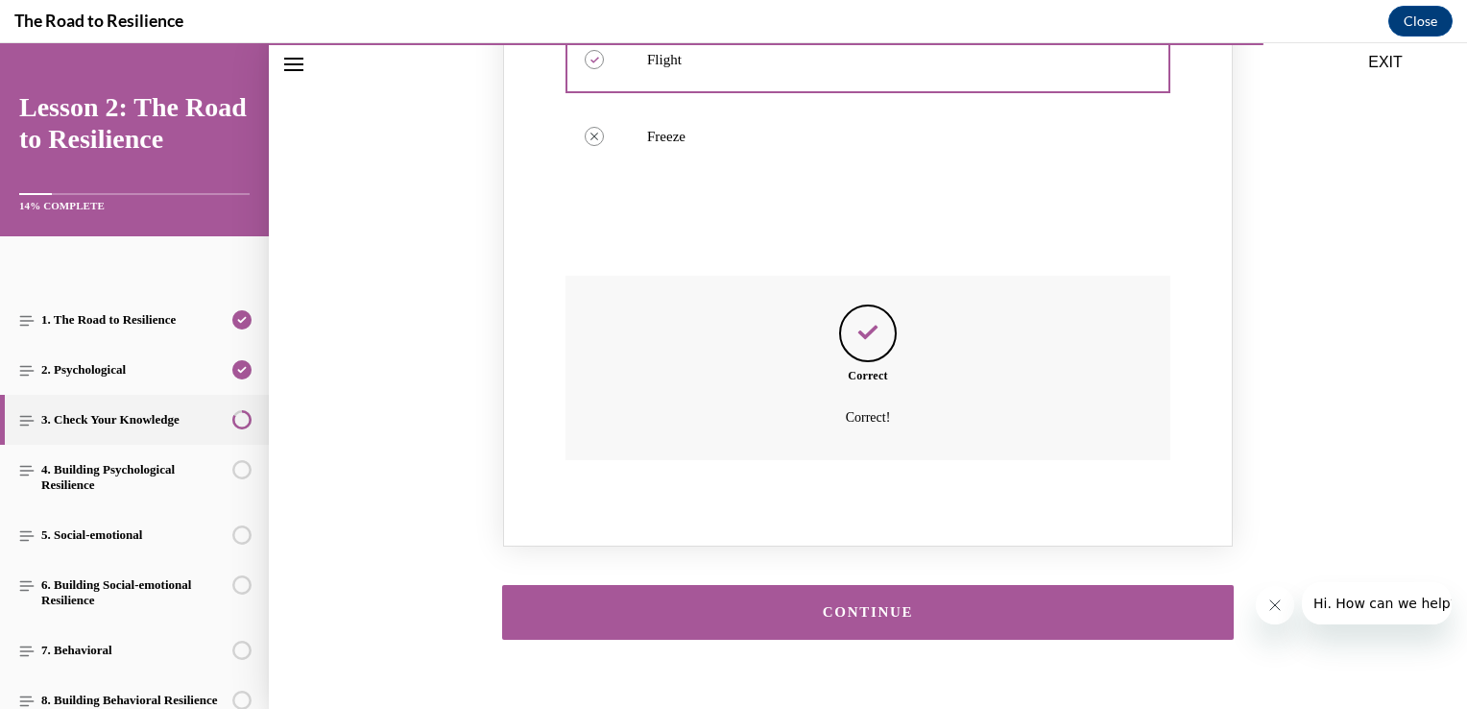
click at [860, 605] on div "CONTINUE" at bounding box center [868, 612] width 672 height 14
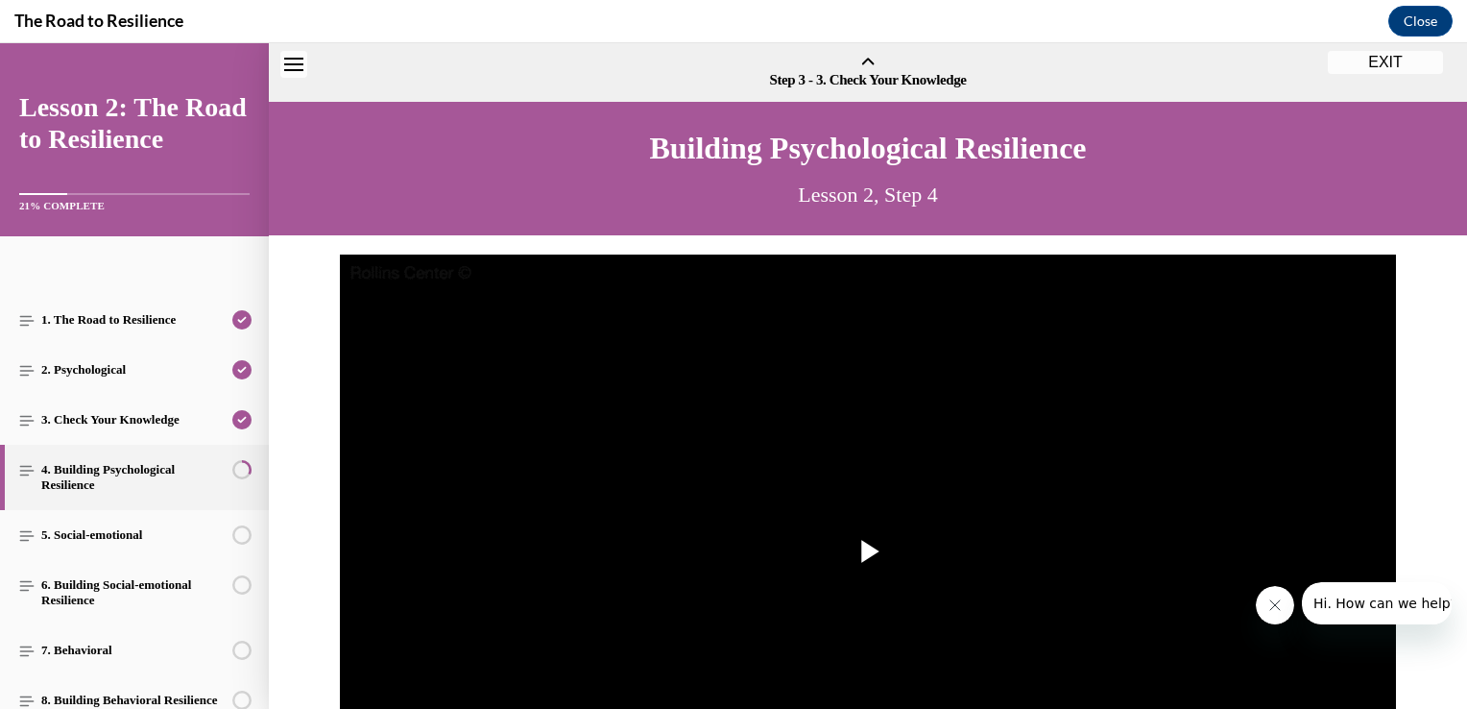
scroll to position [60, 0]
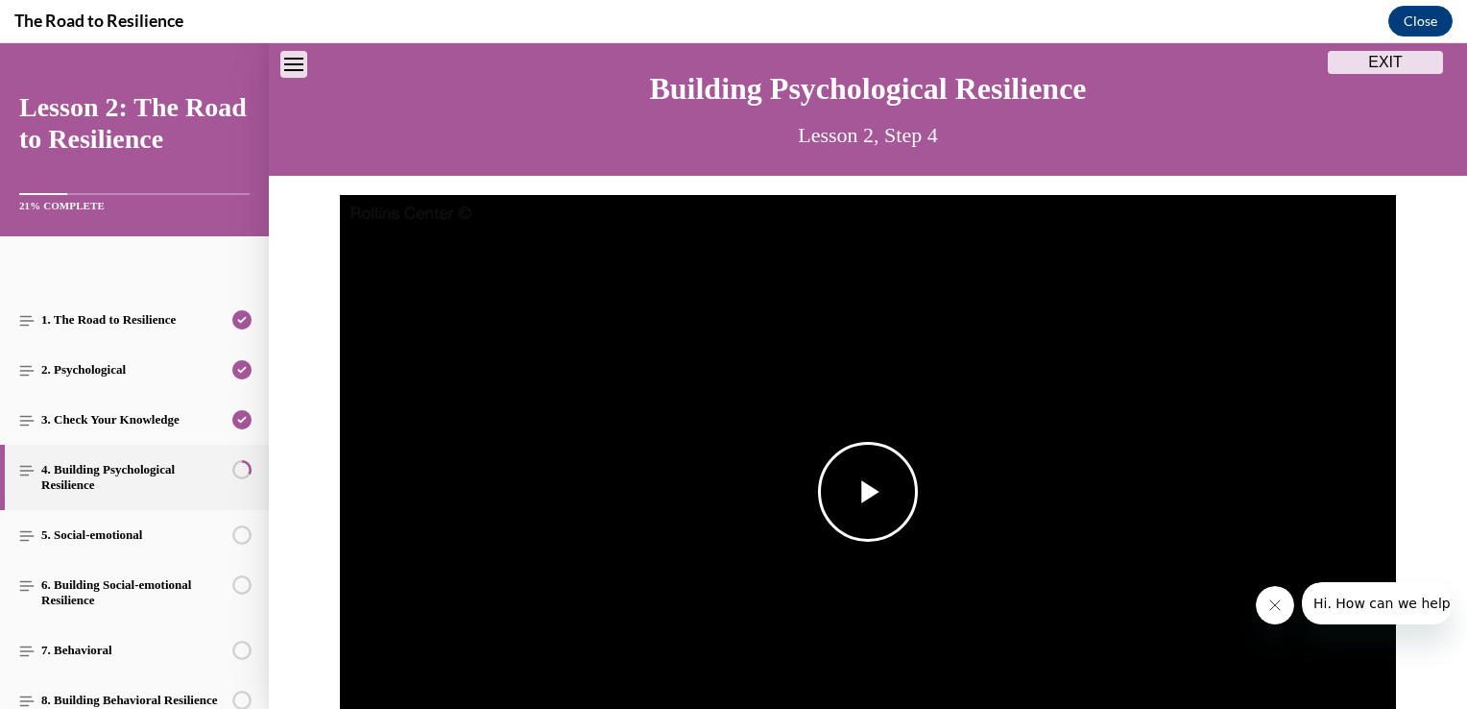
click at [868, 492] on span "Video player" at bounding box center [868, 492] width 0 height 0
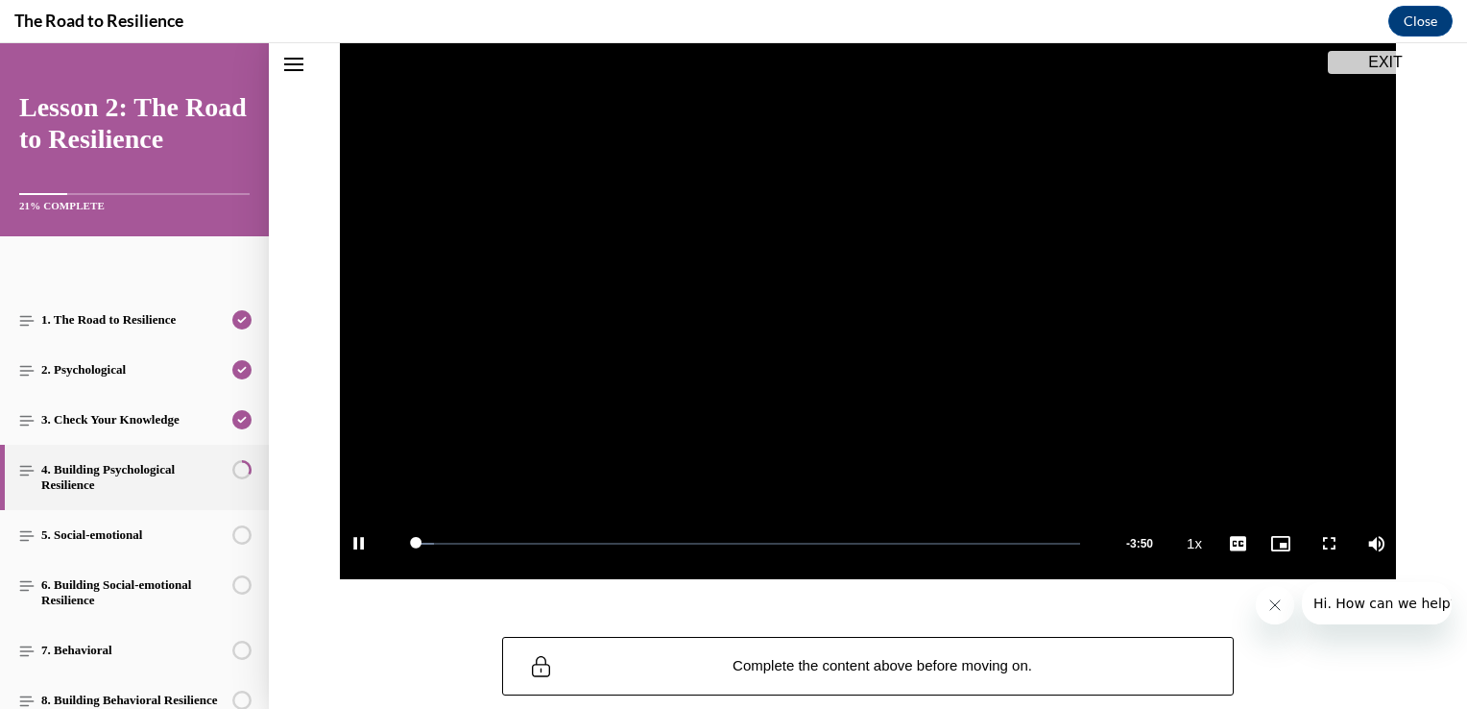
scroll to position [277, 0]
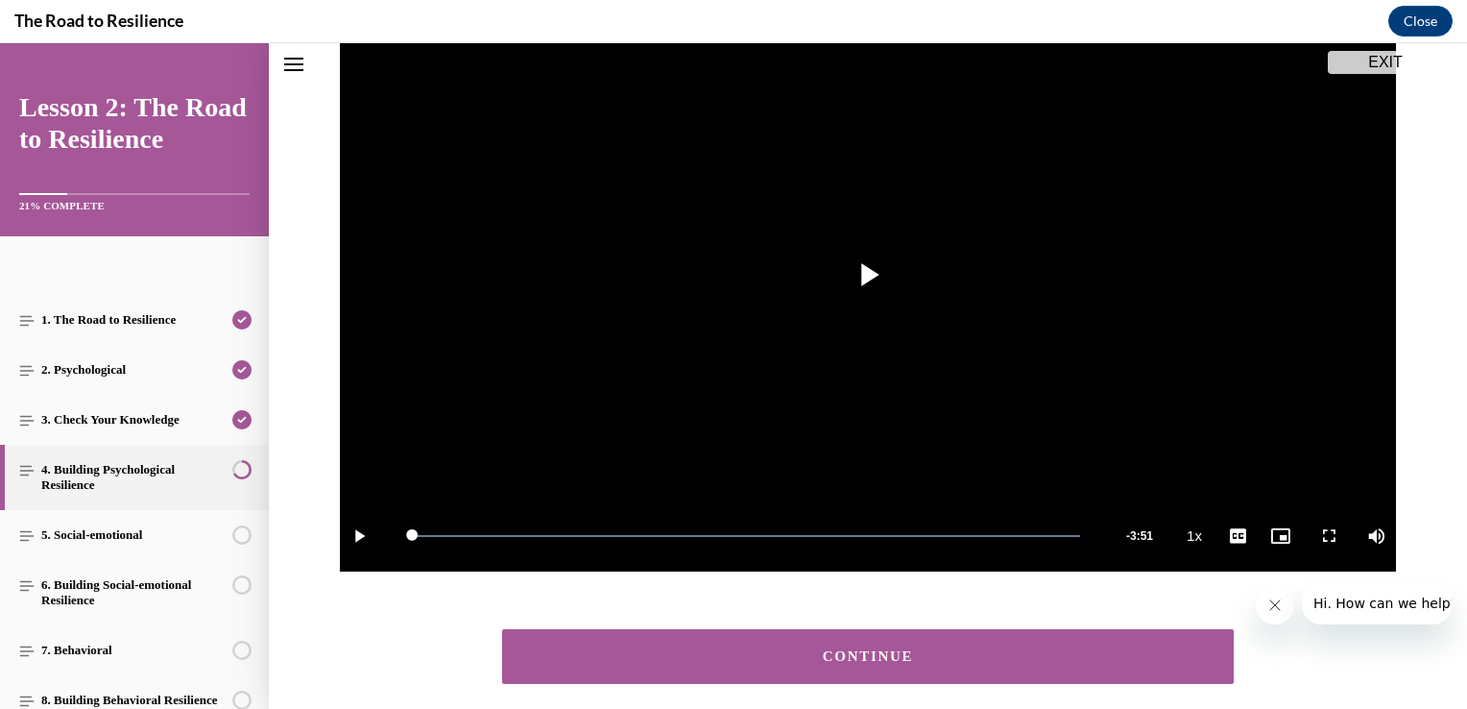
click at [898, 629] on button "CONTINUE" at bounding box center [868, 656] width 732 height 55
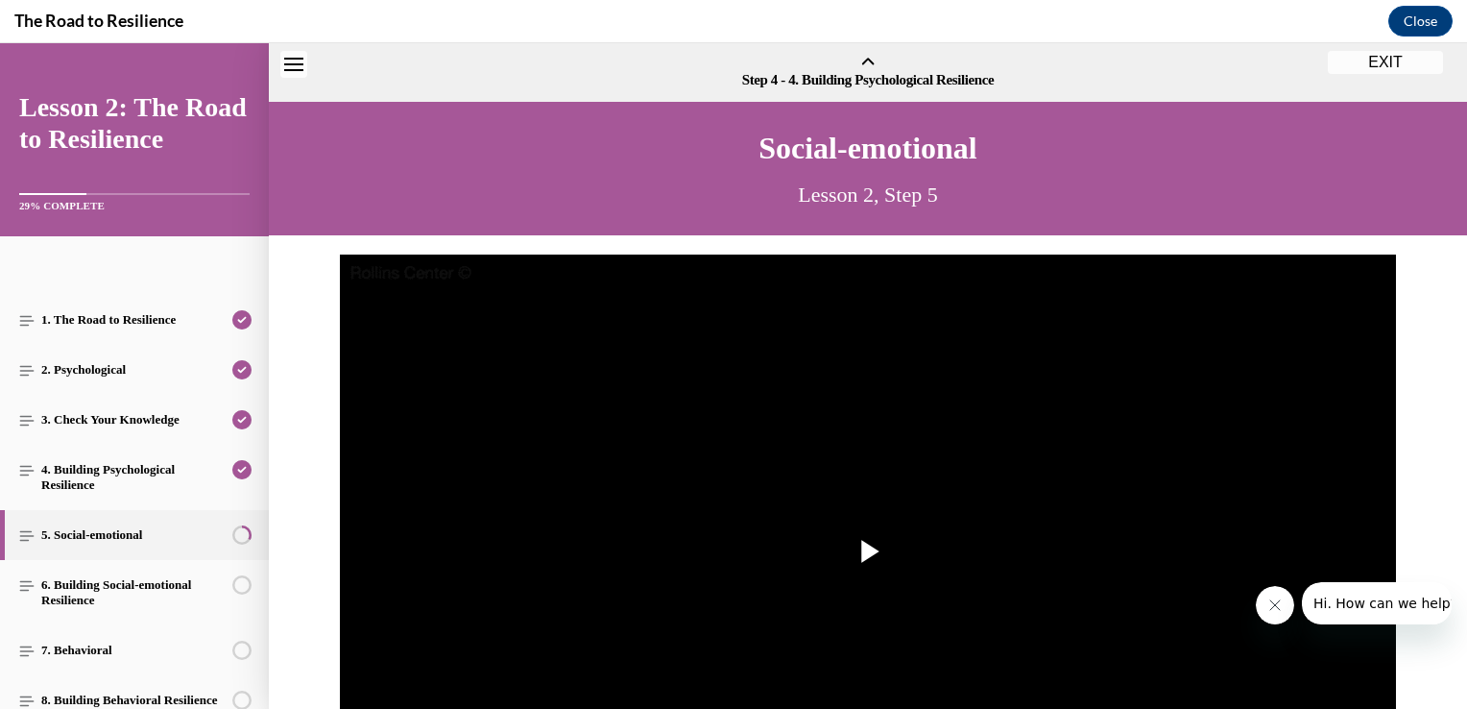
scroll to position [60, 0]
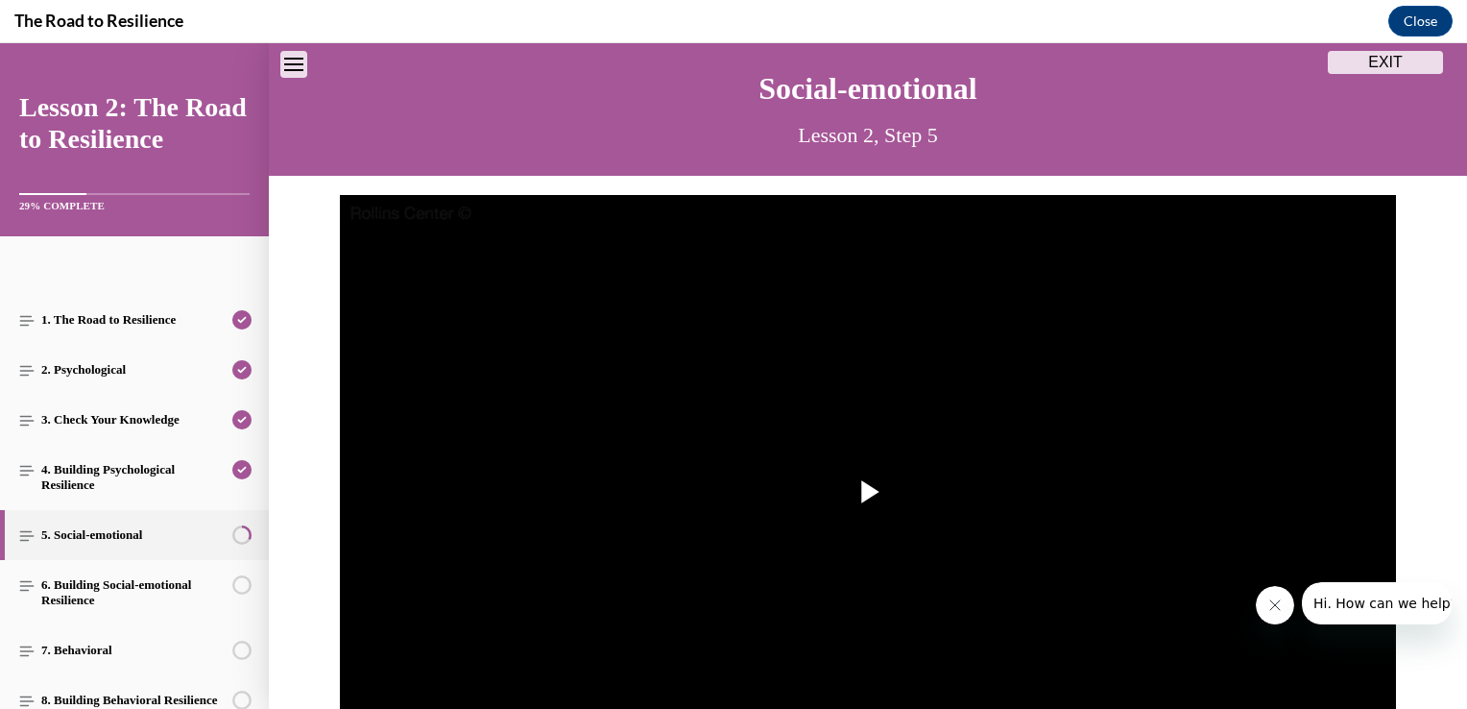
click at [898, 629] on img "Video player" at bounding box center [868, 492] width 1056 height 594
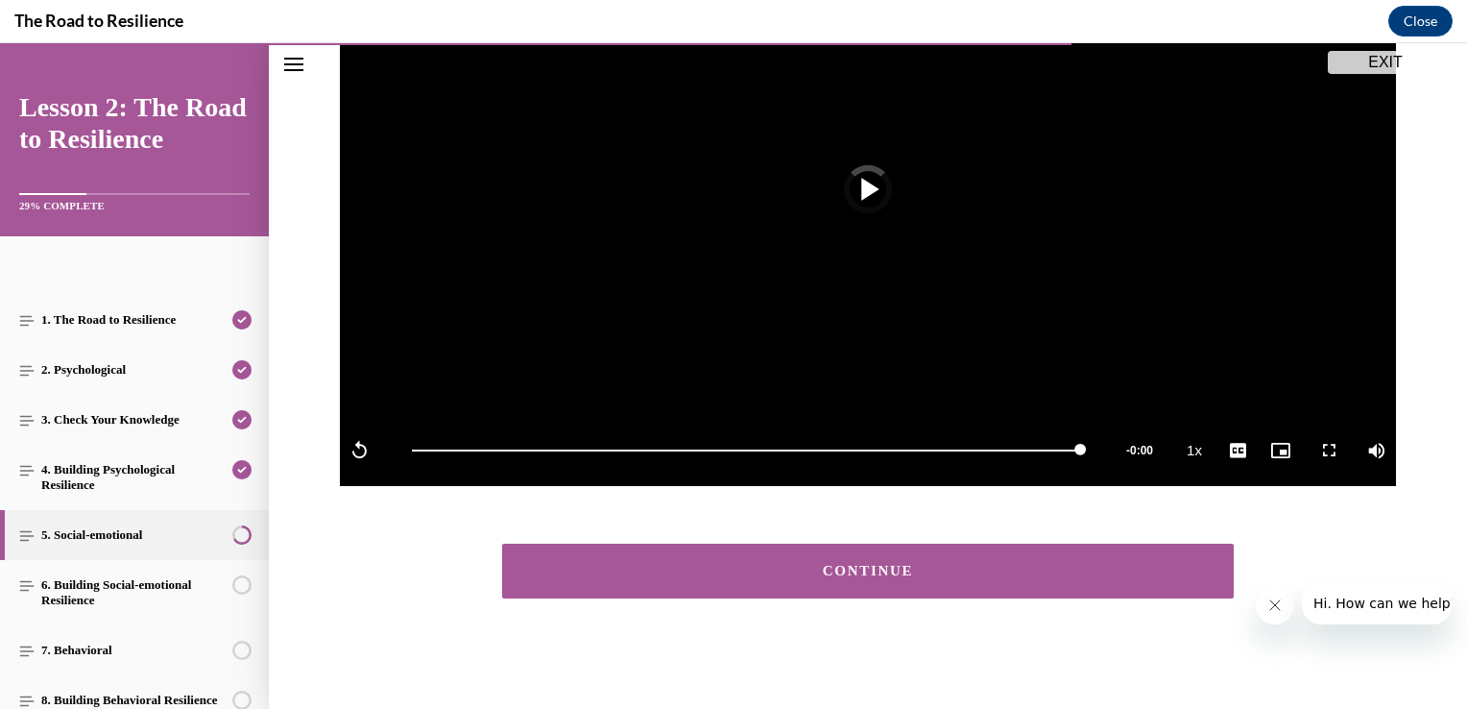
scroll to position [361, 0]
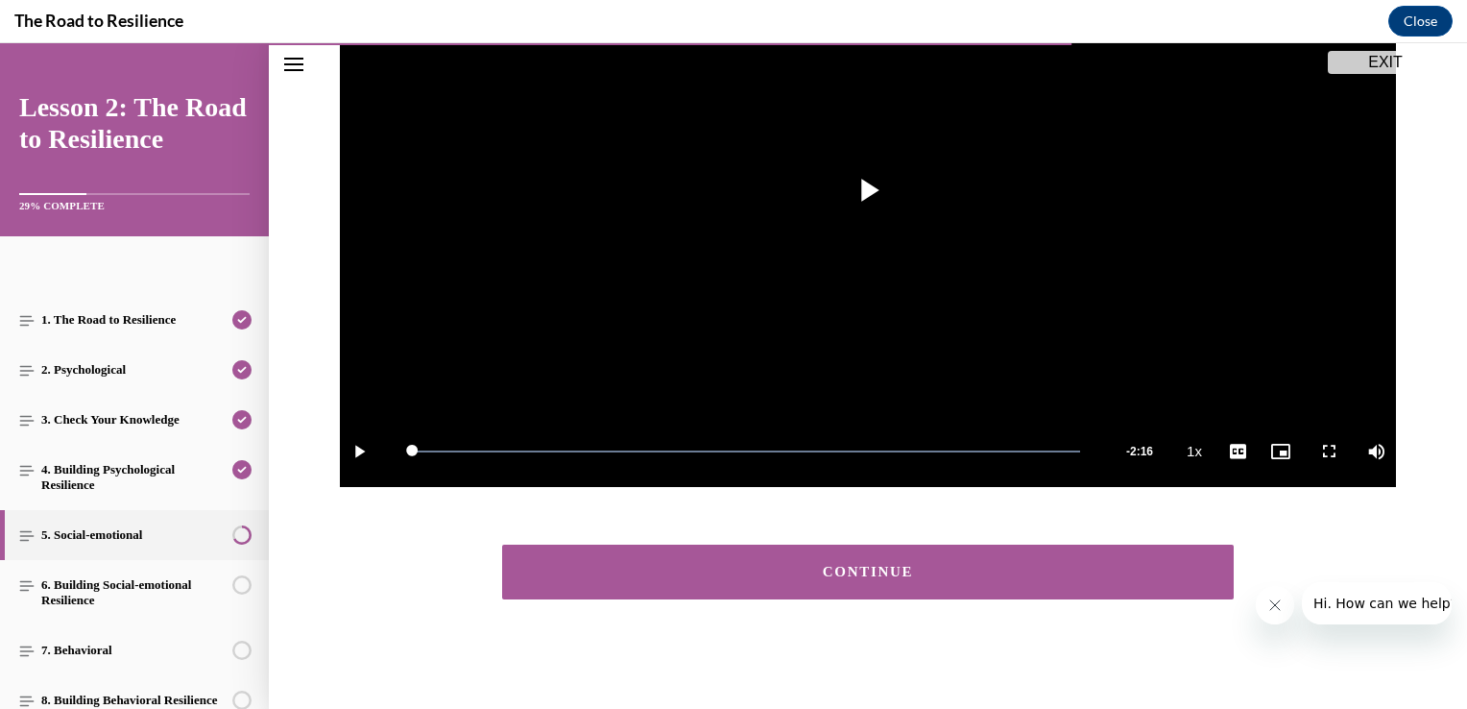
click at [1007, 576] on div "CONTINUE" at bounding box center [868, 572] width 672 height 14
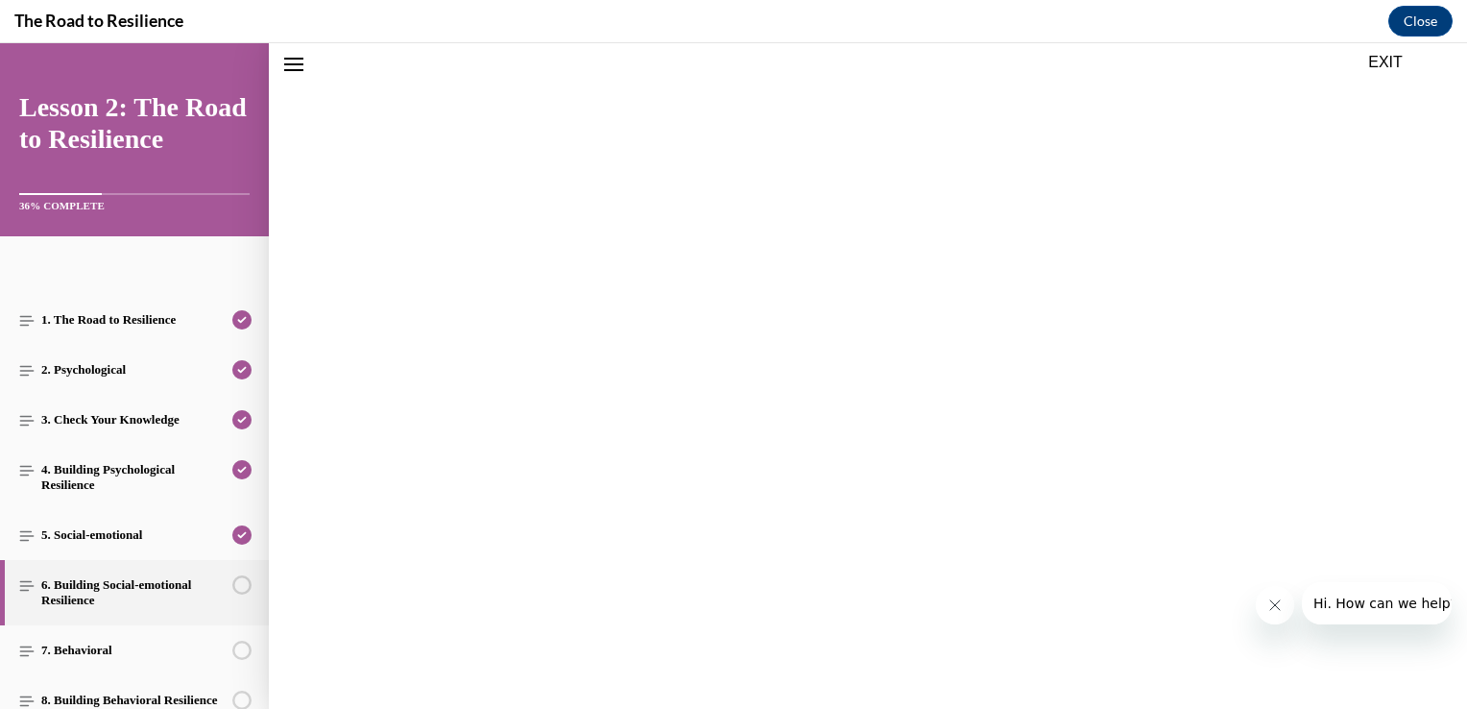
scroll to position [60, 0]
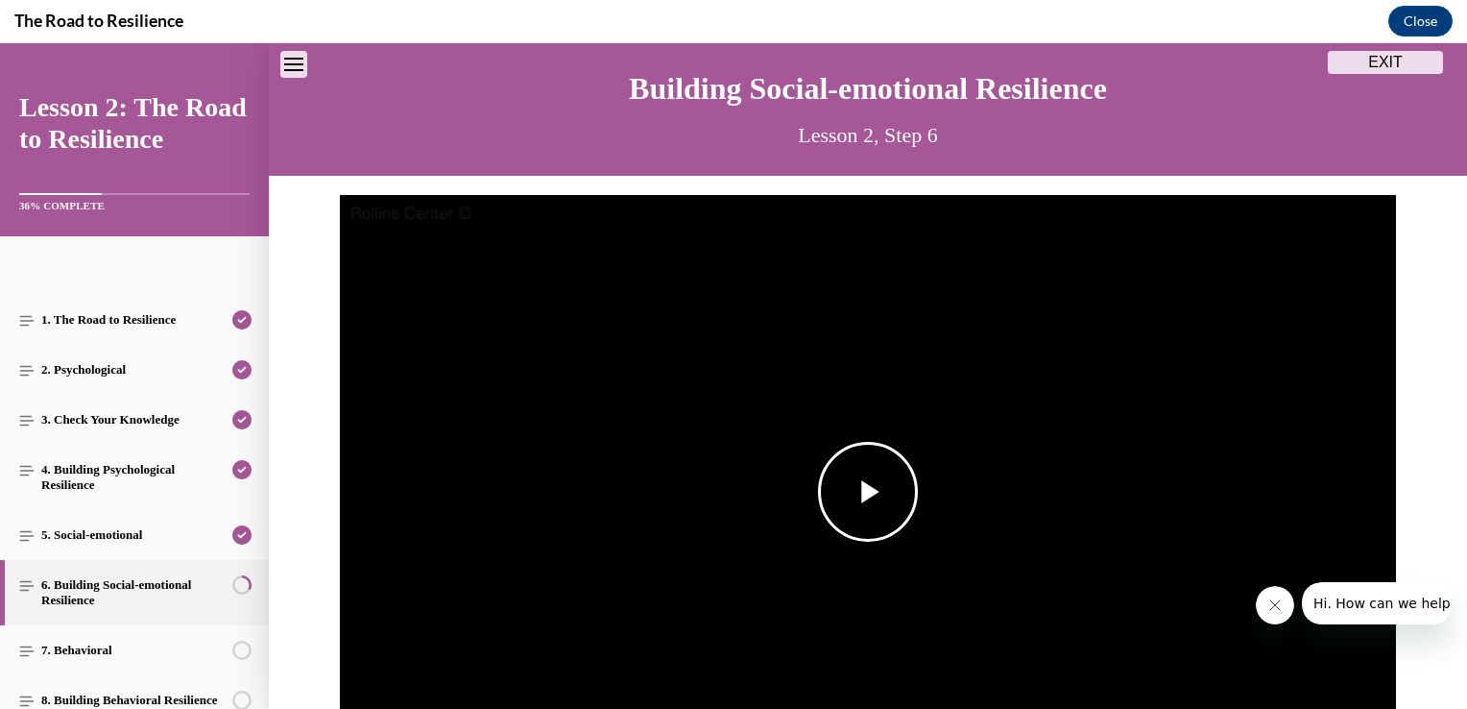
click at [802, 501] on img "Video player" at bounding box center [868, 492] width 1056 height 594
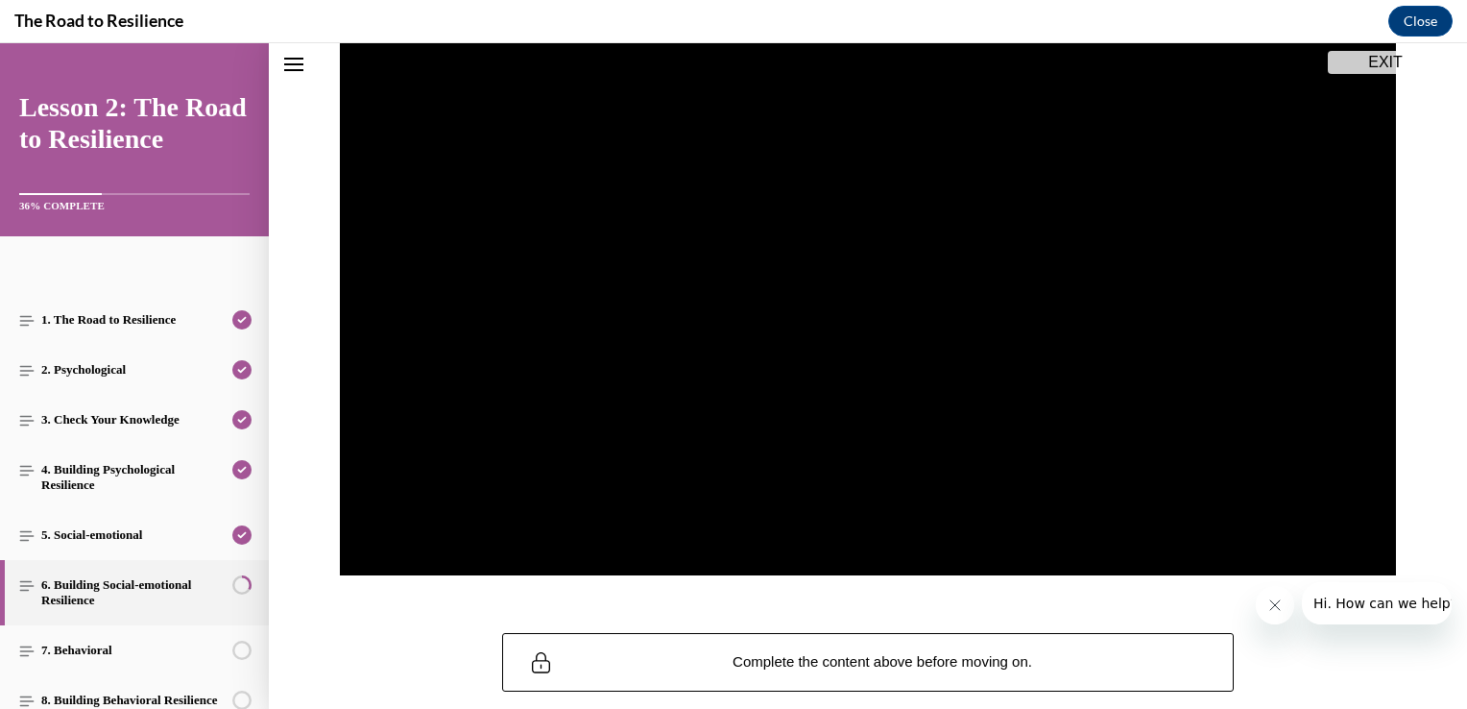
scroll to position [280, 0]
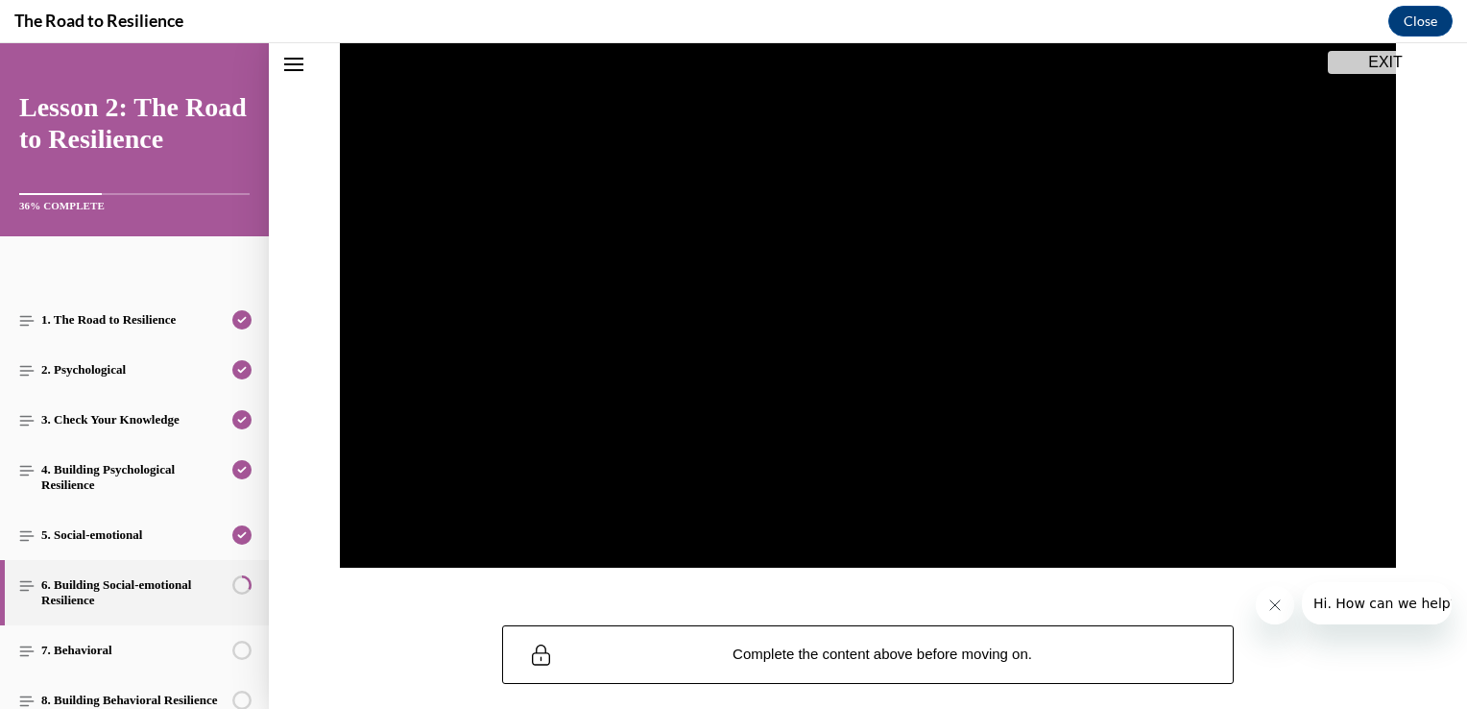
click at [1026, 606] on div "Complete the content above before moving on." at bounding box center [868, 654] width 1198 height 97
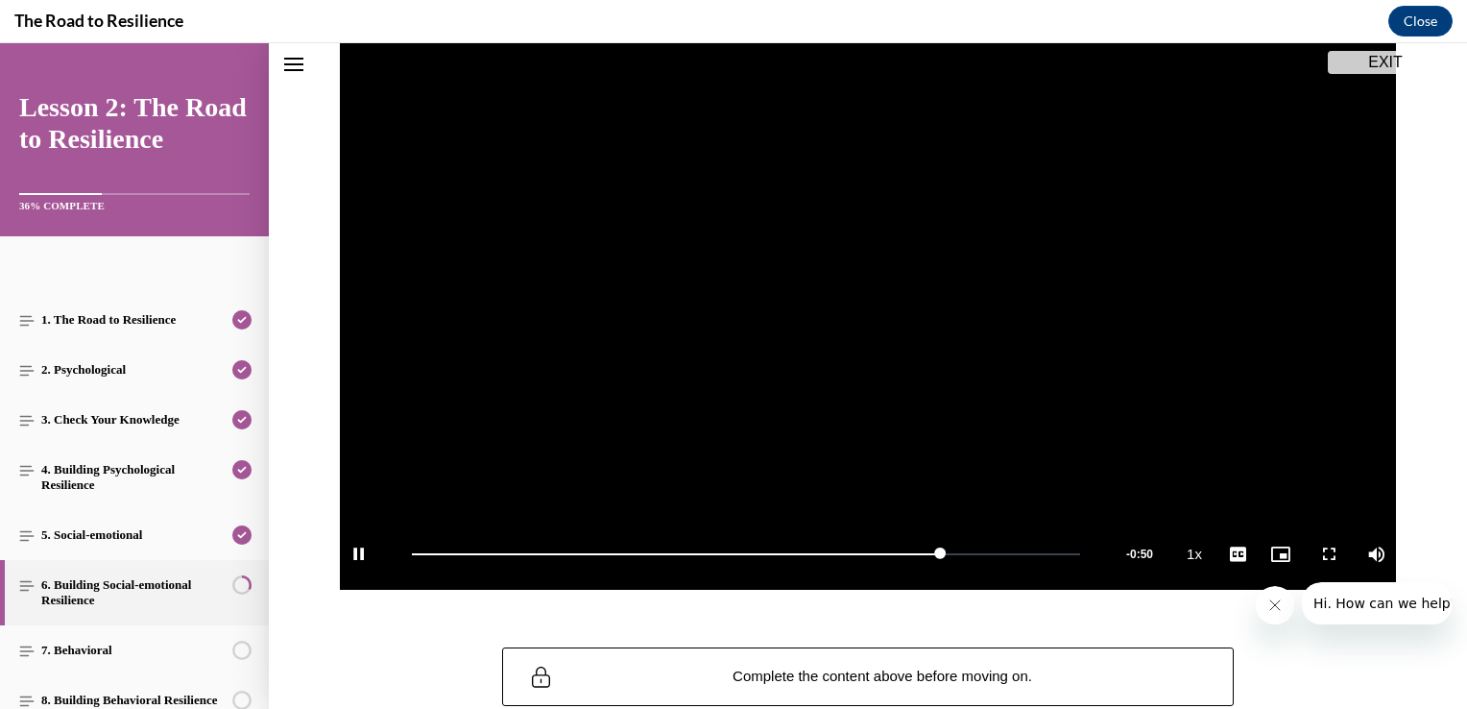
scroll to position [264, 0]
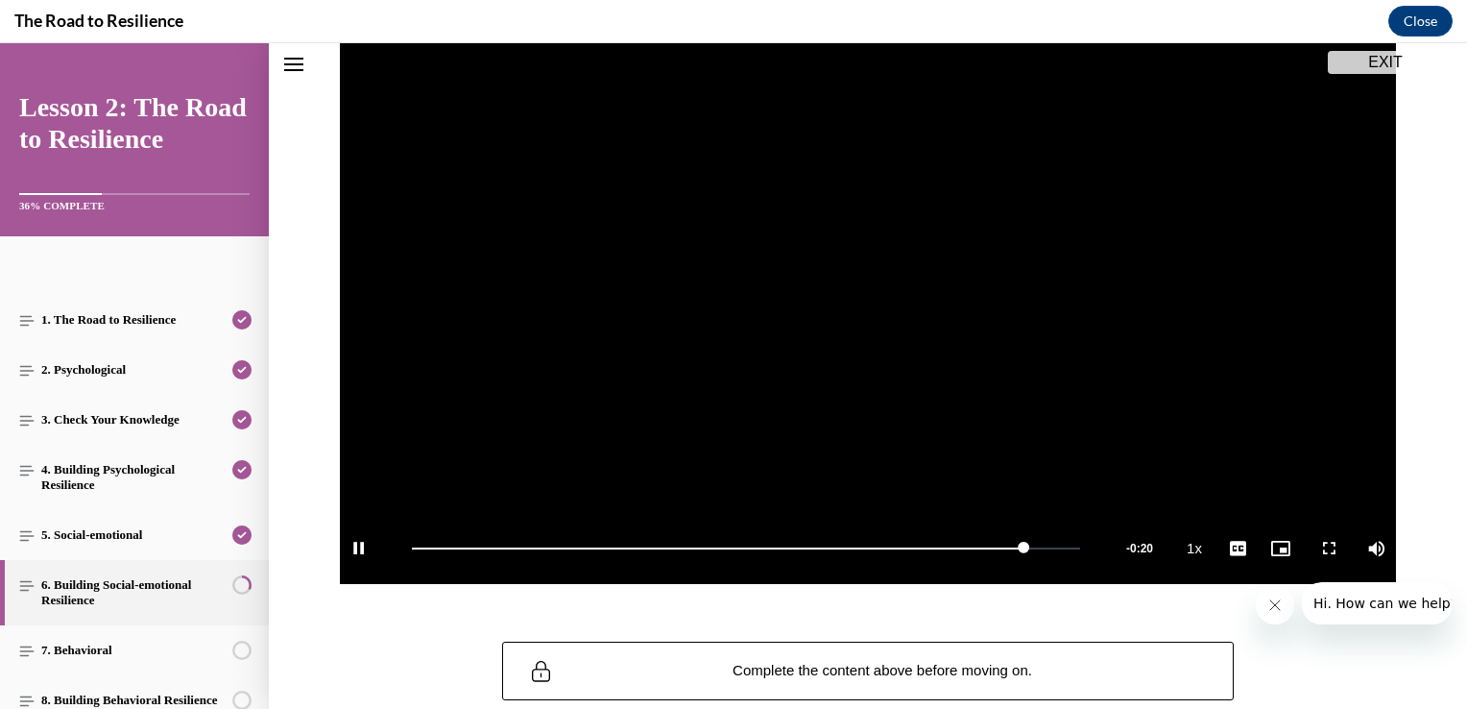
click at [880, 601] on figcaption at bounding box center [868, 593] width 970 height 19
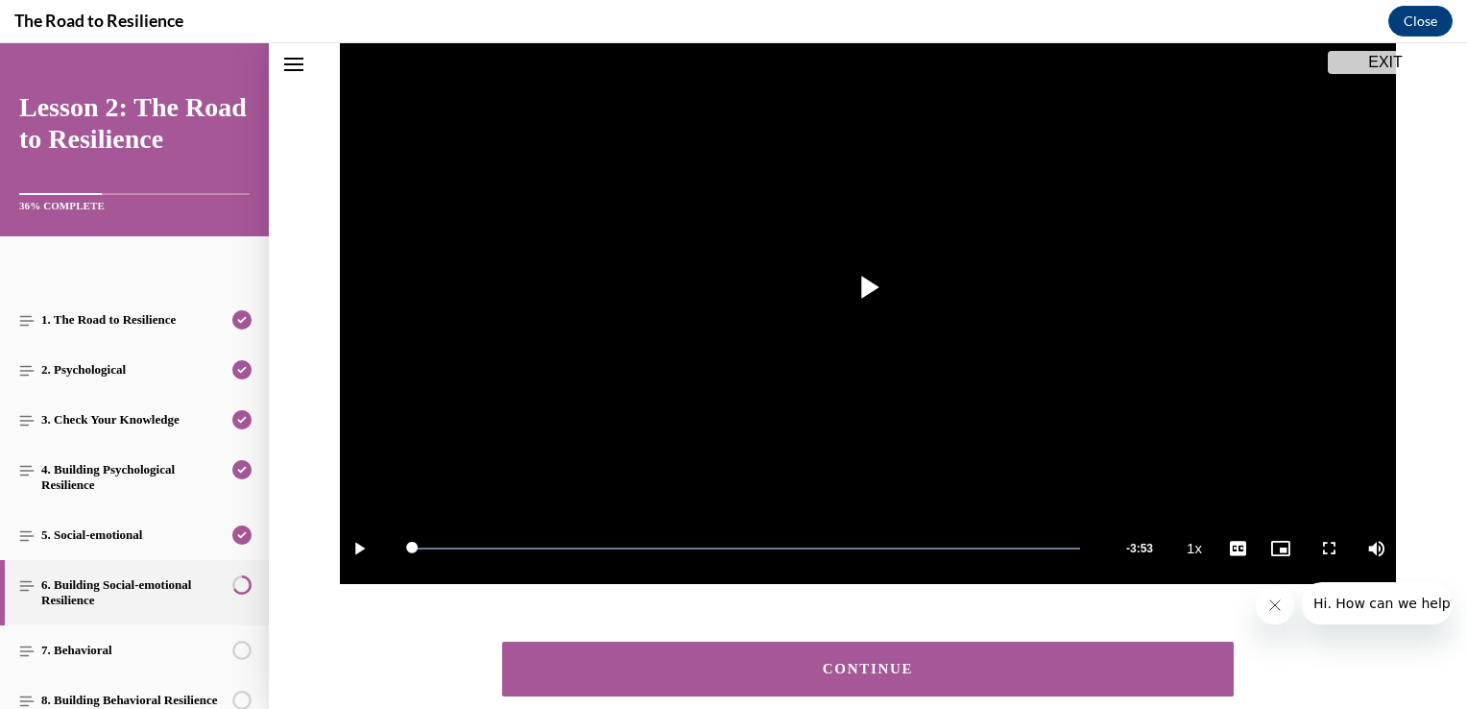
click at [1027, 682] on button "CONTINUE" at bounding box center [868, 668] width 732 height 55
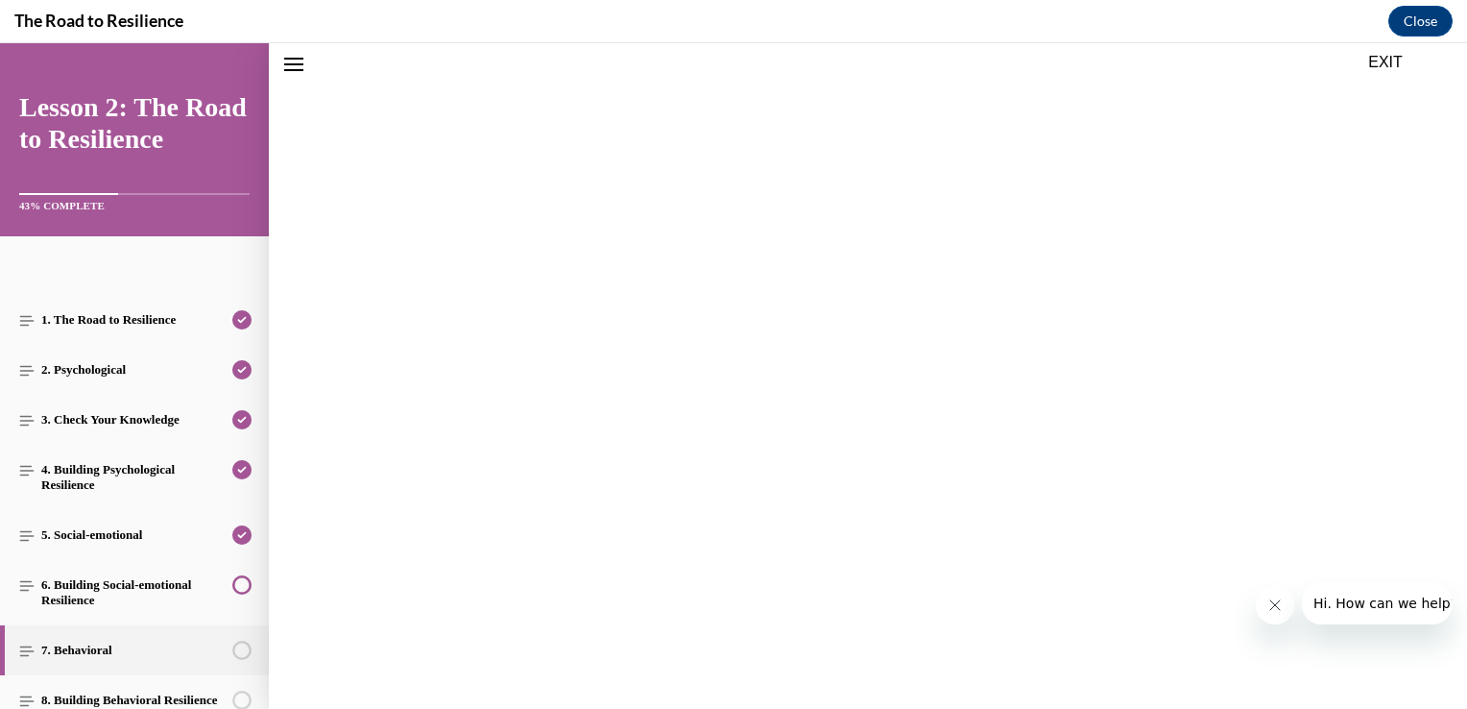
scroll to position [302, 0]
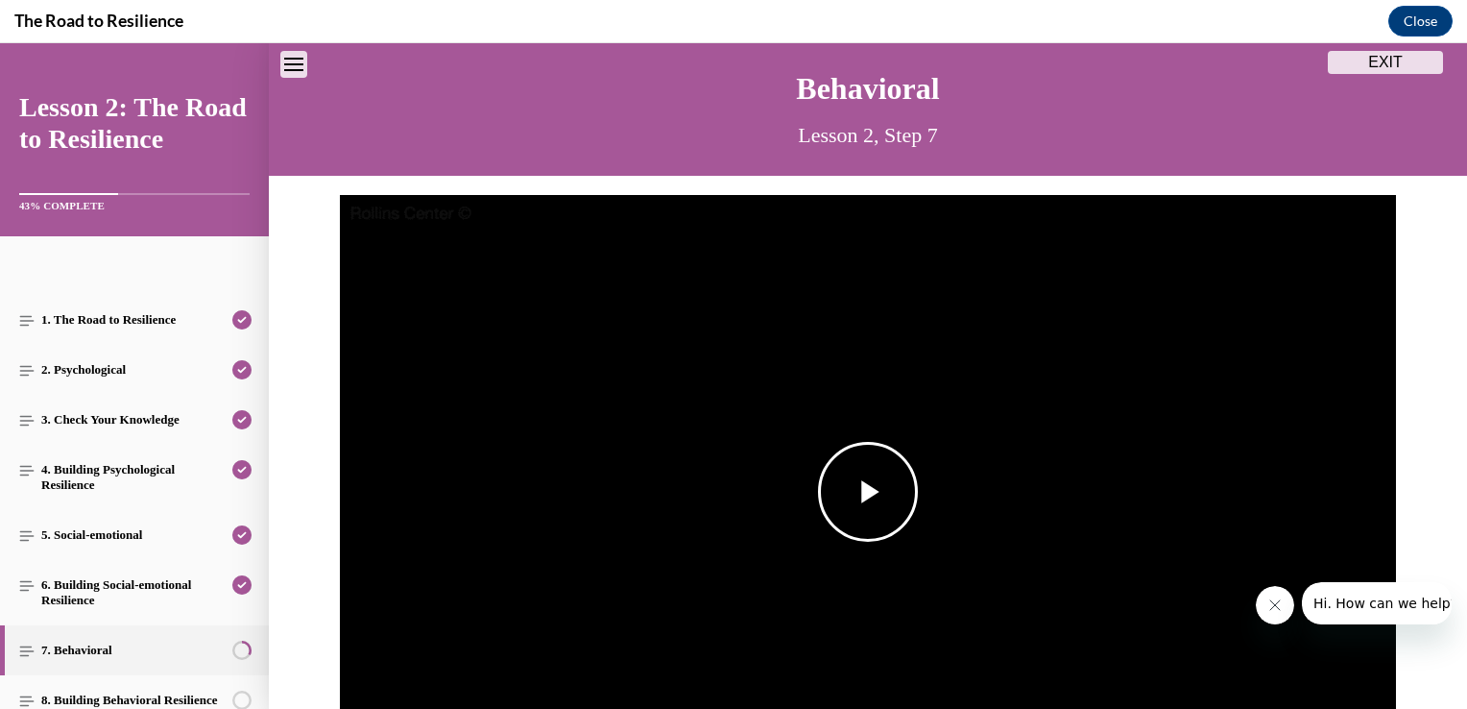
click at [868, 492] on span "Video player" at bounding box center [868, 492] width 0 height 0
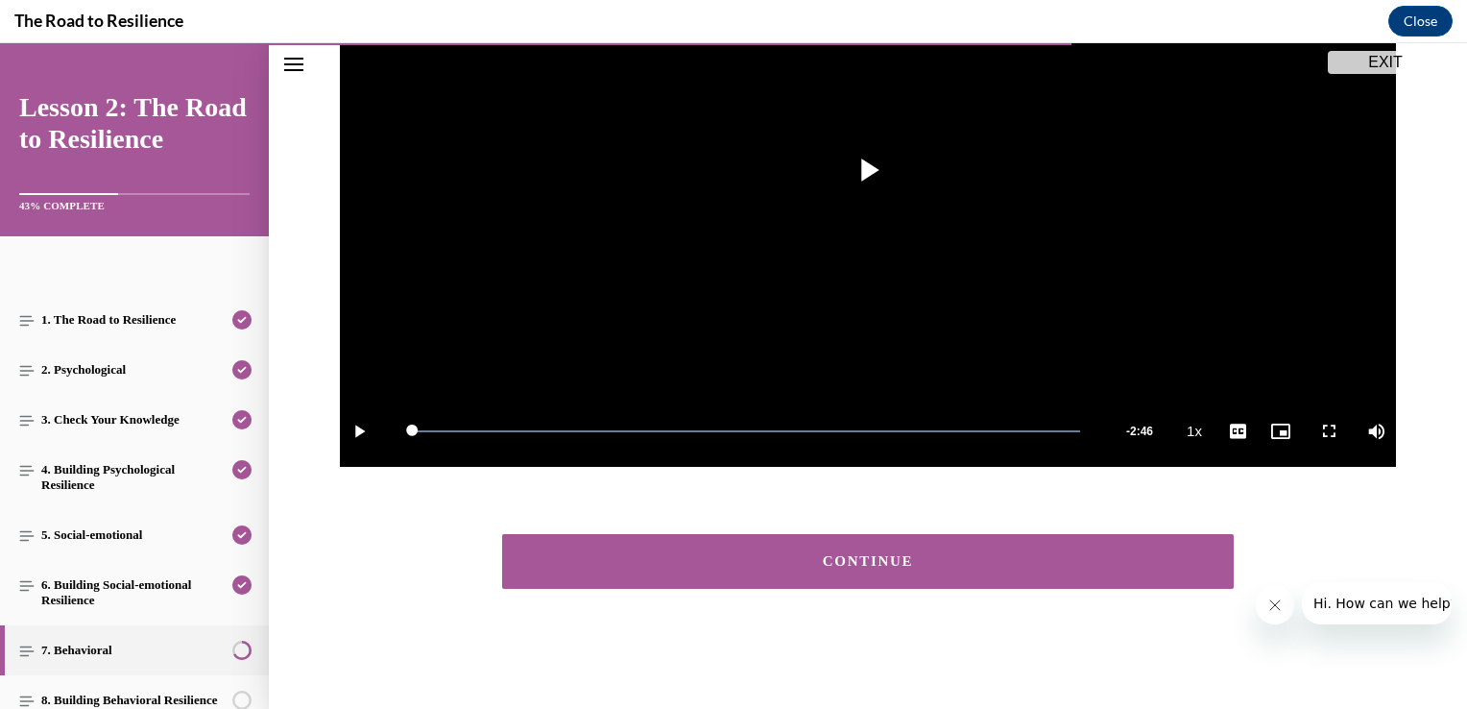
scroll to position [380, 0]
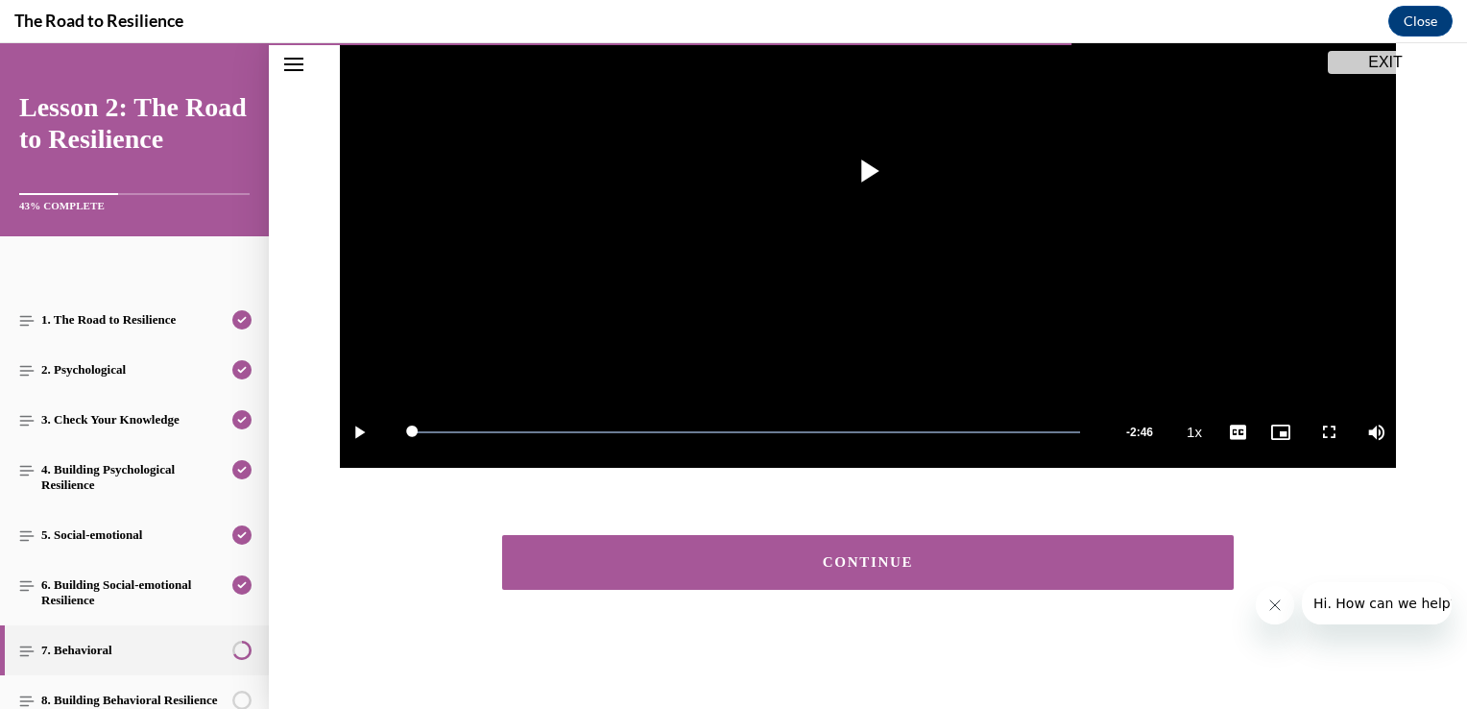
click at [1066, 561] on div "CONTINUE" at bounding box center [868, 562] width 672 height 14
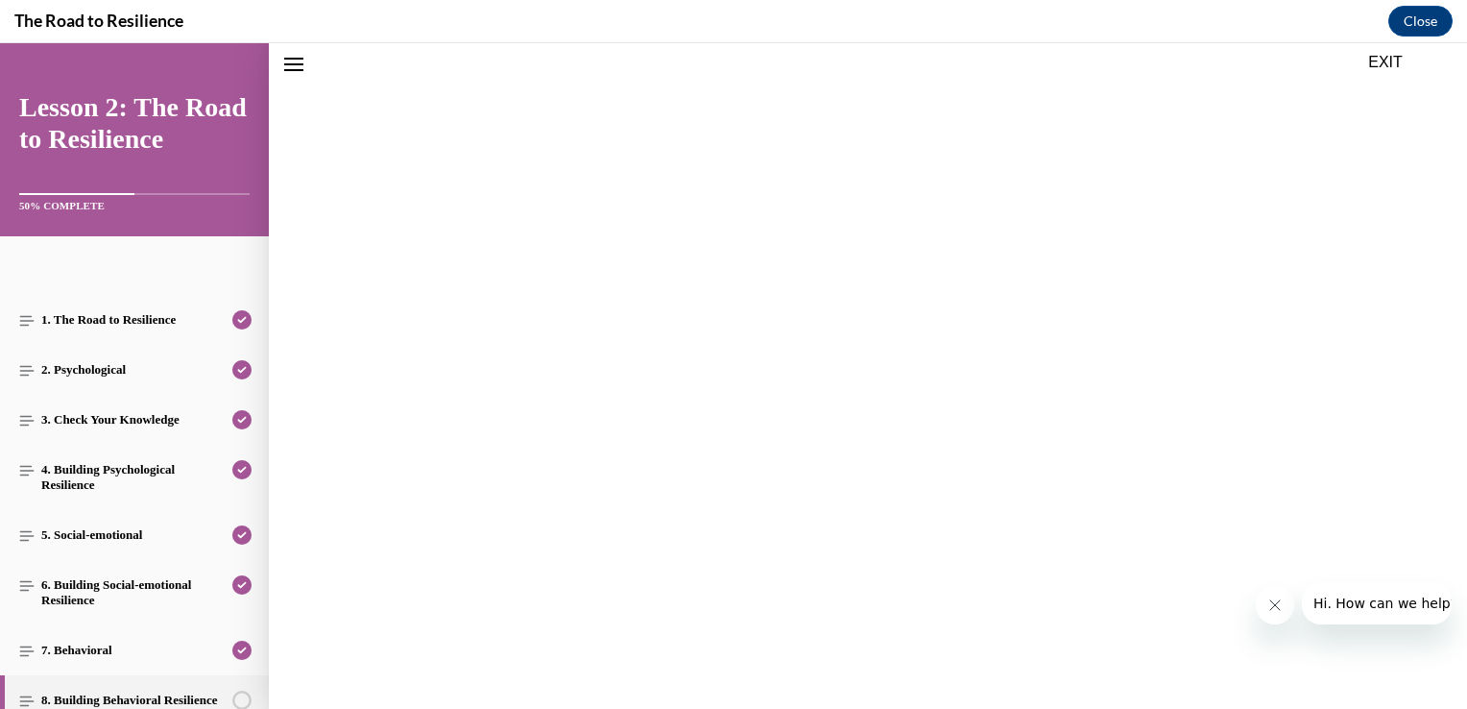
scroll to position [60, 0]
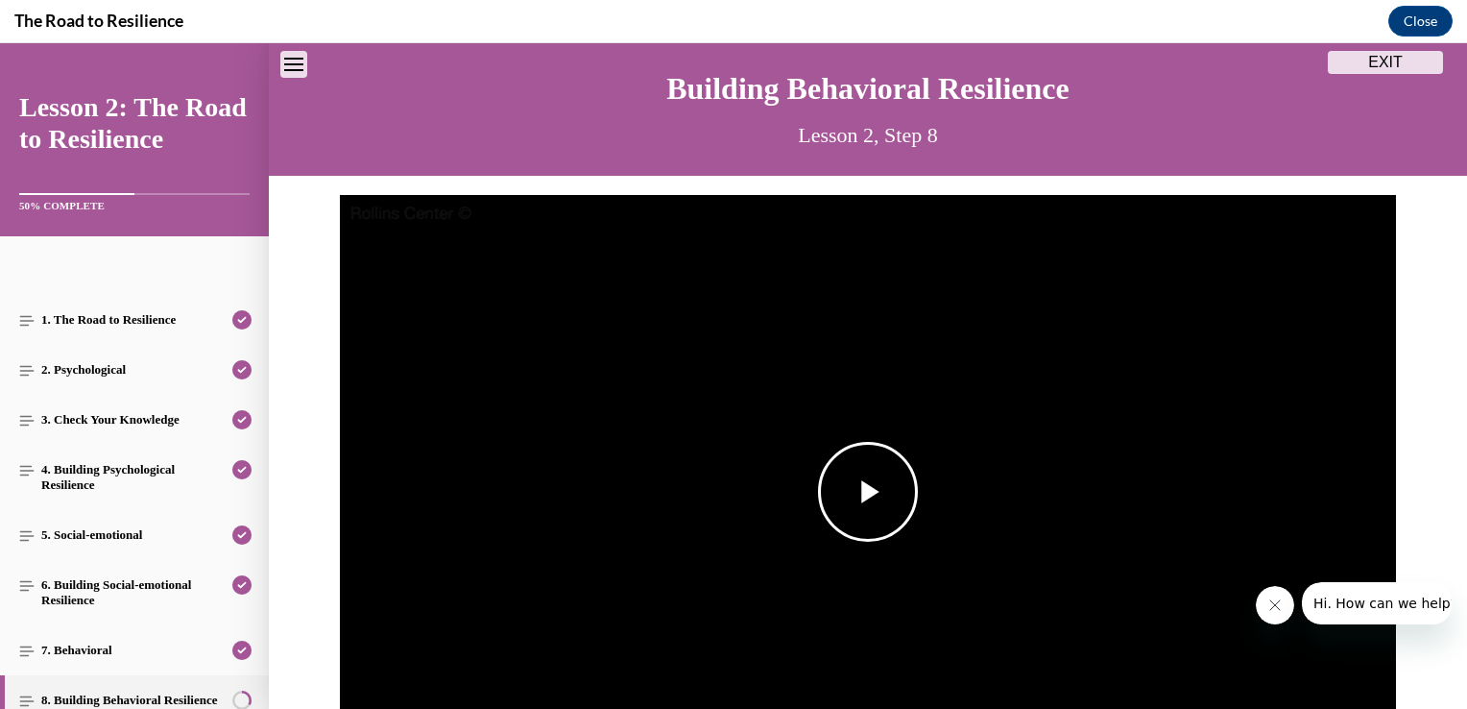
click at [868, 492] on span "Video player" at bounding box center [868, 492] width 0 height 0
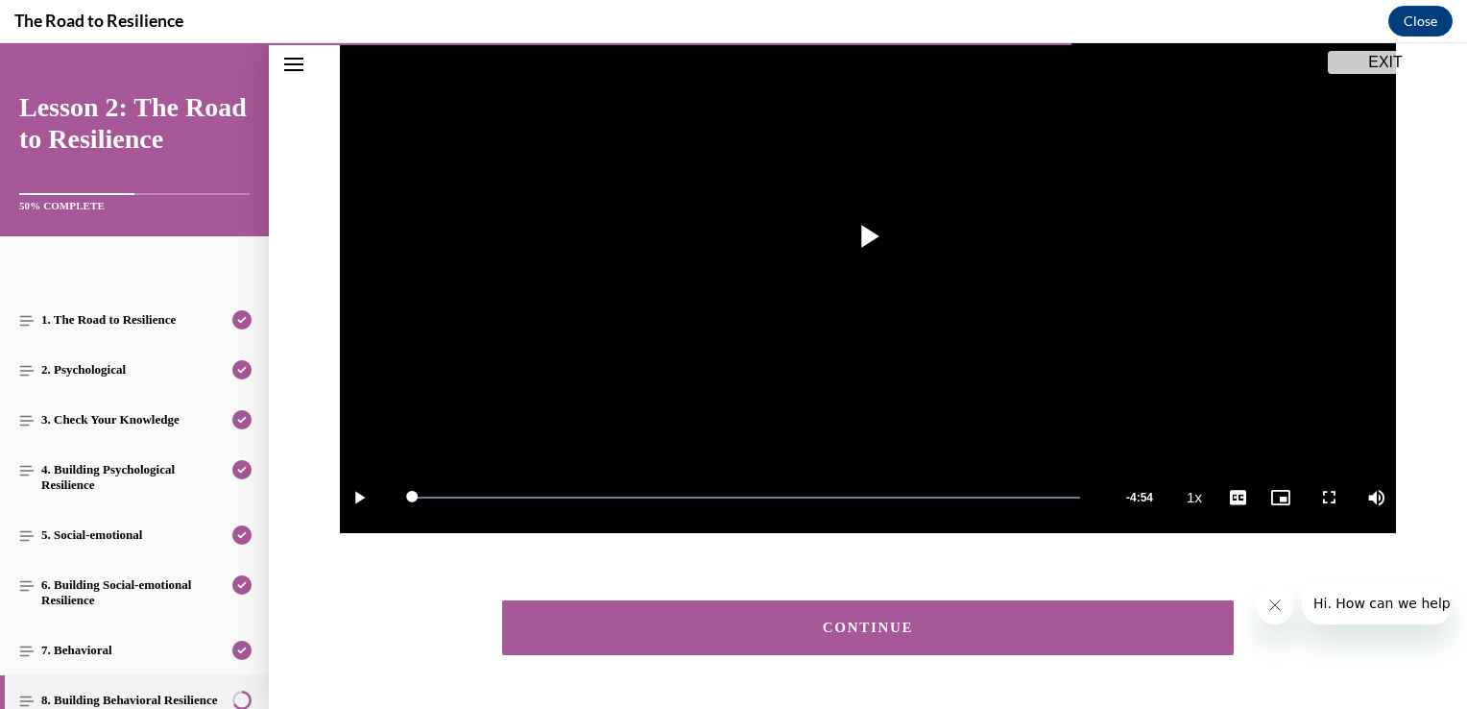
scroll to position [380, 0]
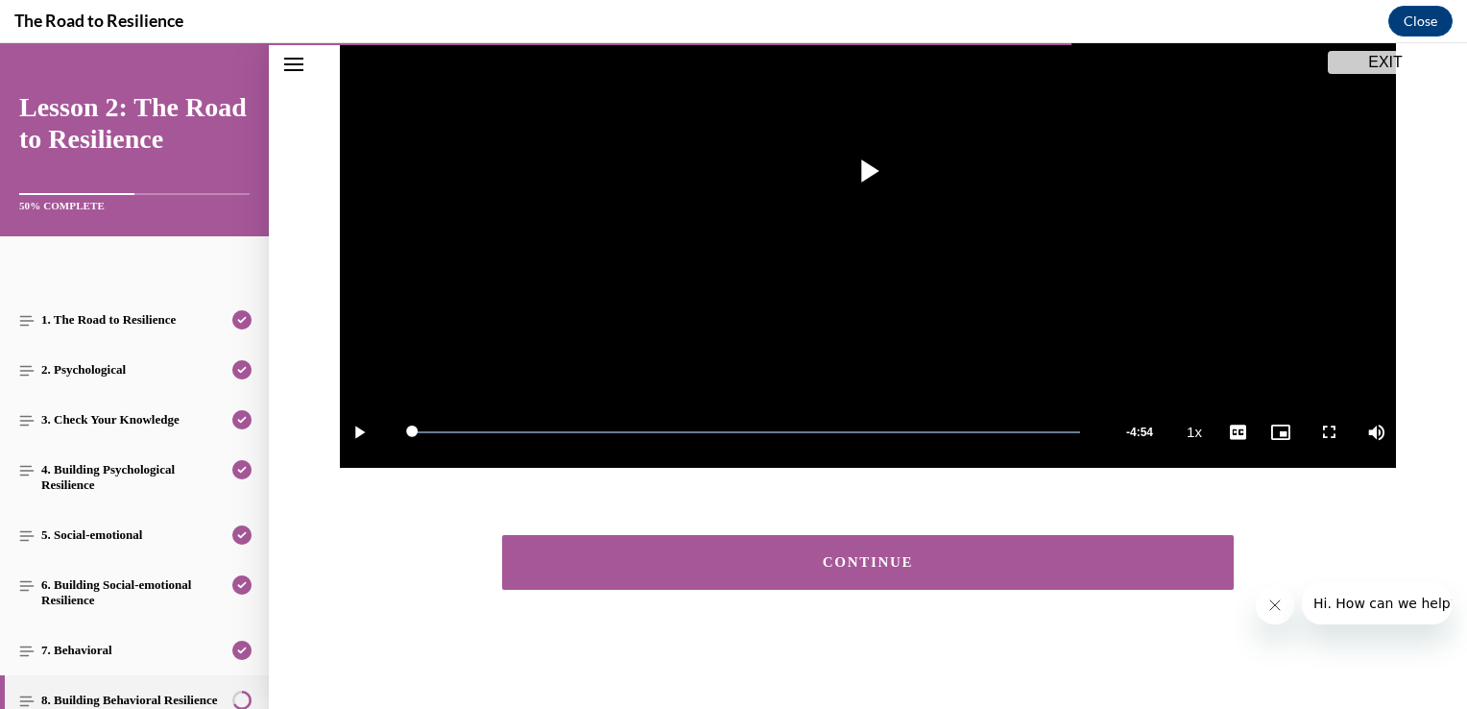
click at [1440, 371] on div "Video Player is loading. Play Video Play Loaded : 100.00% 0:00 Remaining Time -…" at bounding box center [868, 181] width 1198 height 614
click at [824, 537] on button "CONTINUE" at bounding box center [868, 562] width 732 height 55
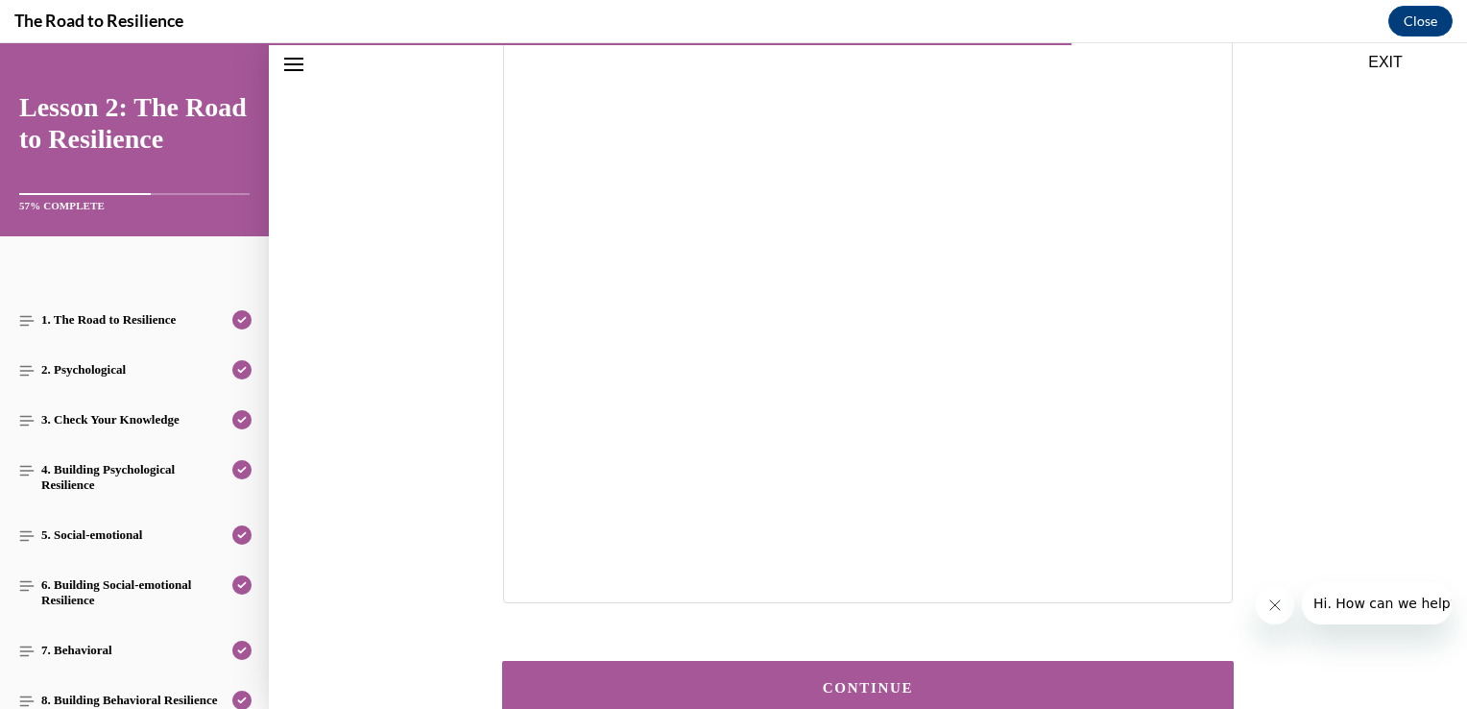
scroll to position [376, 0]
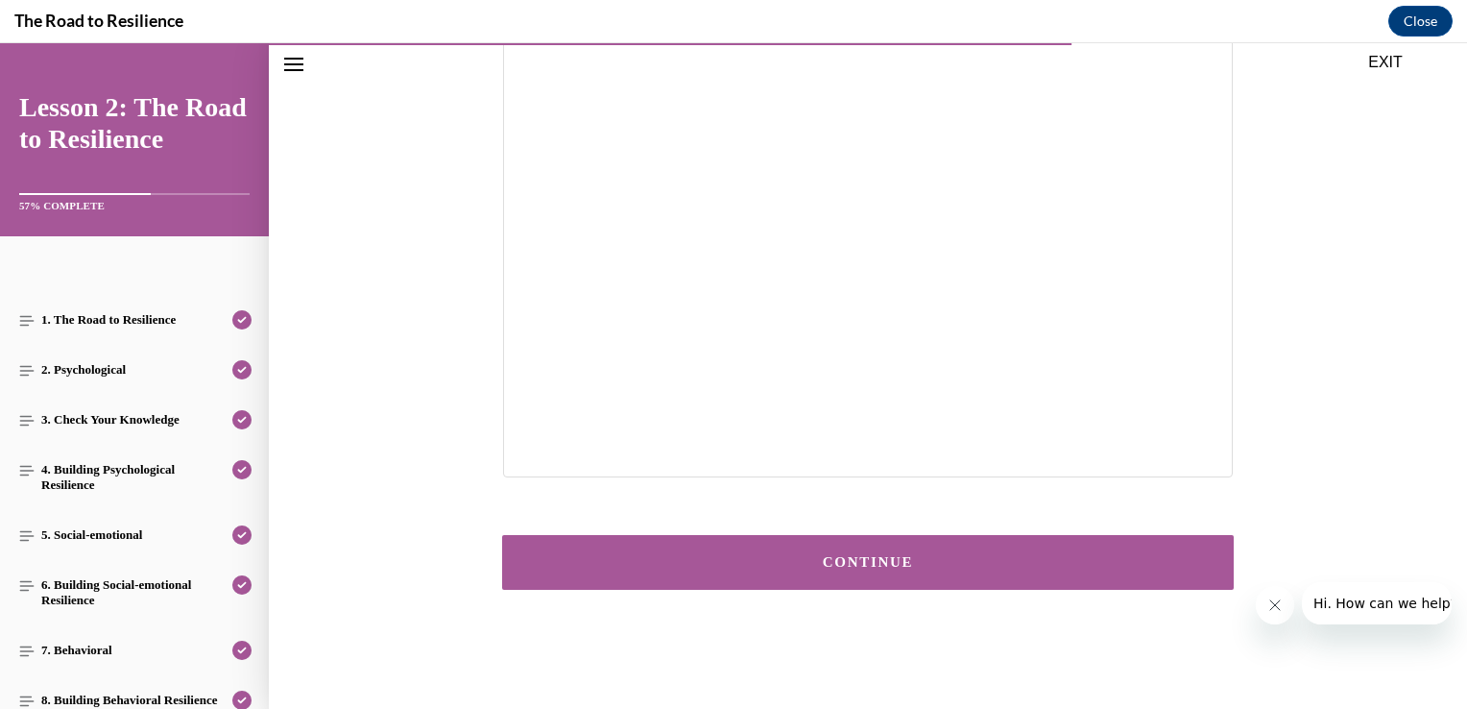
click at [880, 567] on div "CONTINUE" at bounding box center [868, 562] width 672 height 14
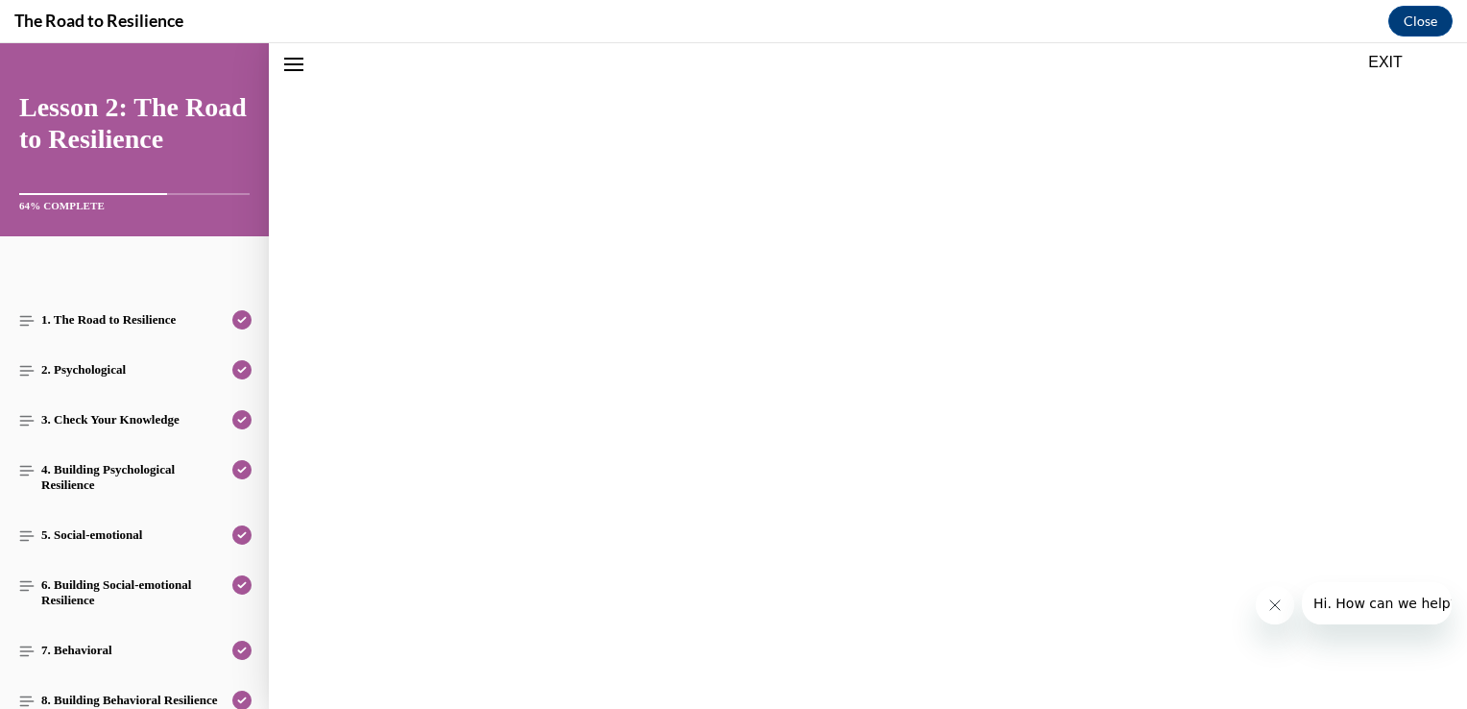
scroll to position [60, 0]
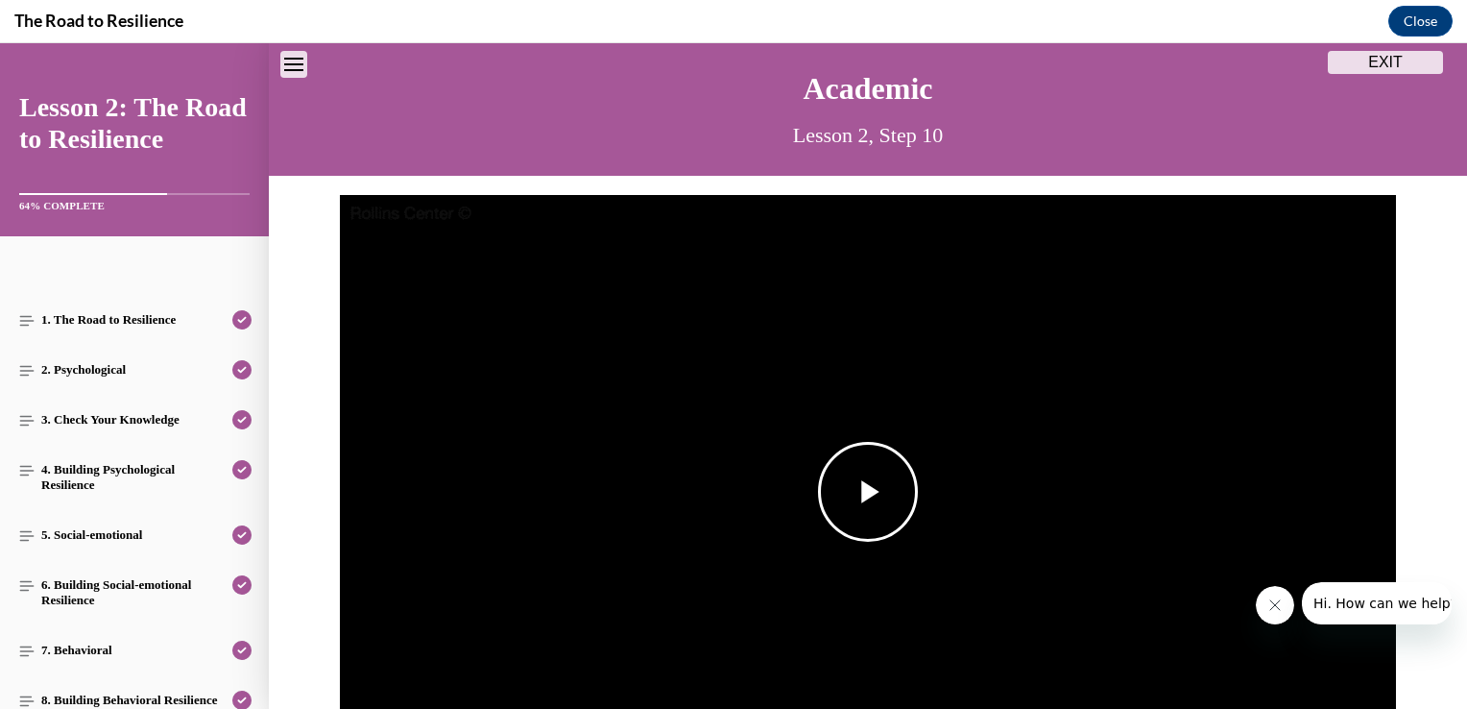
click at [868, 492] on span "Video player" at bounding box center [868, 492] width 0 height 0
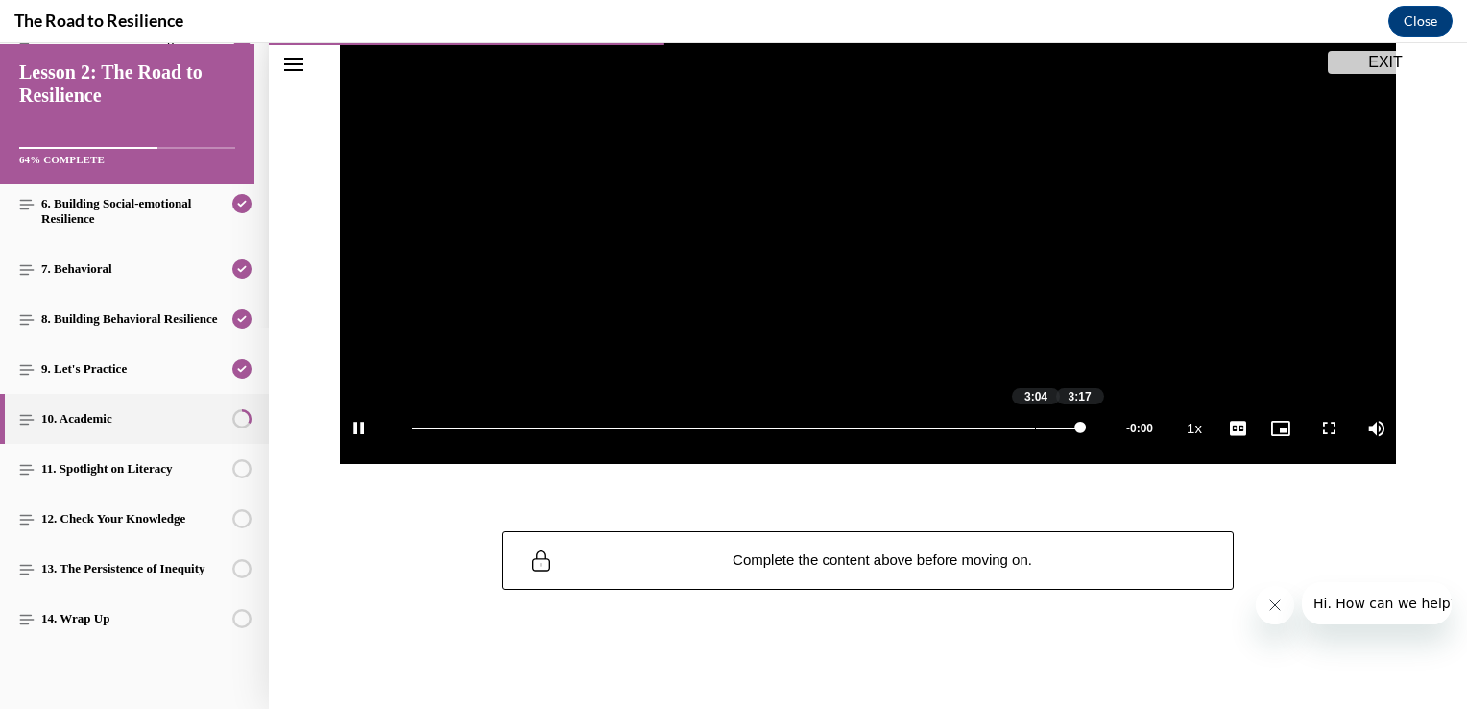
scroll to position [380, 0]
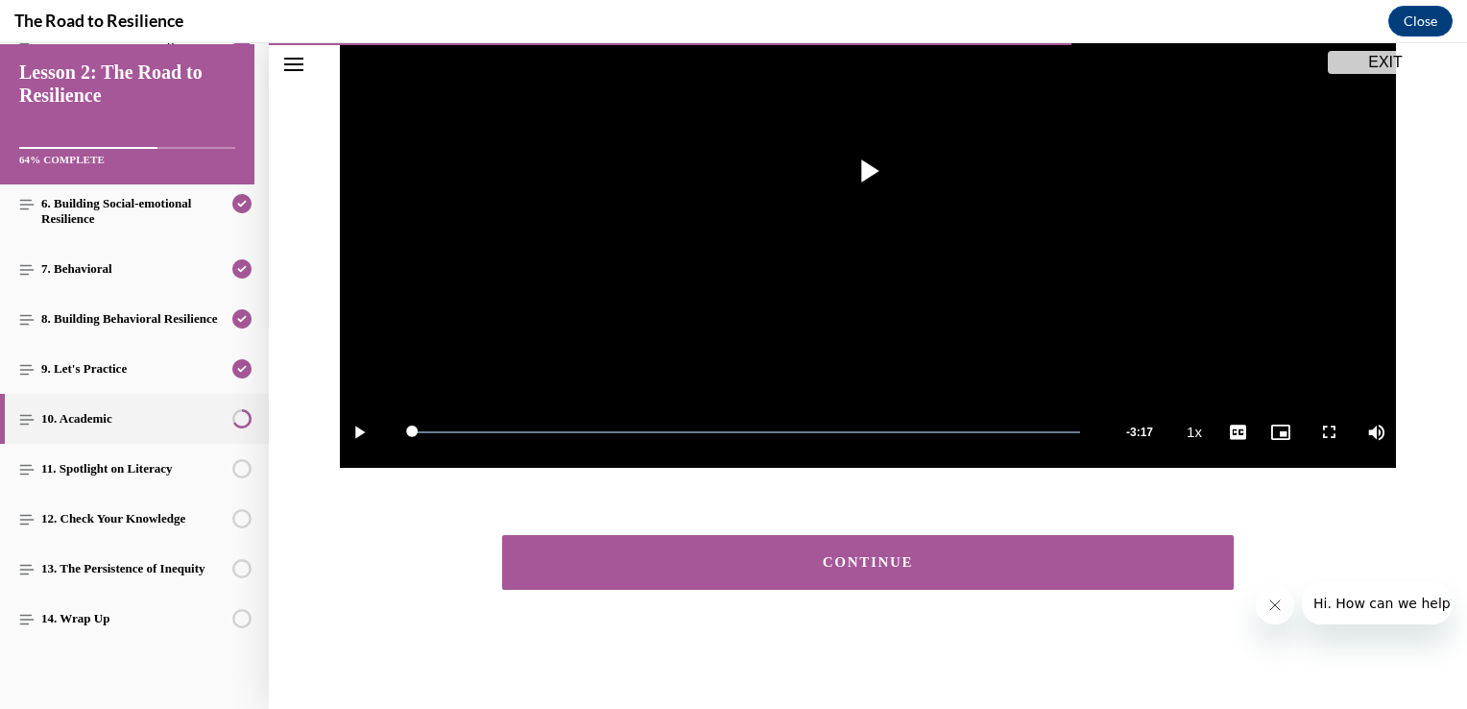
click at [1013, 561] on div "CONTINUE" at bounding box center [868, 562] width 672 height 14
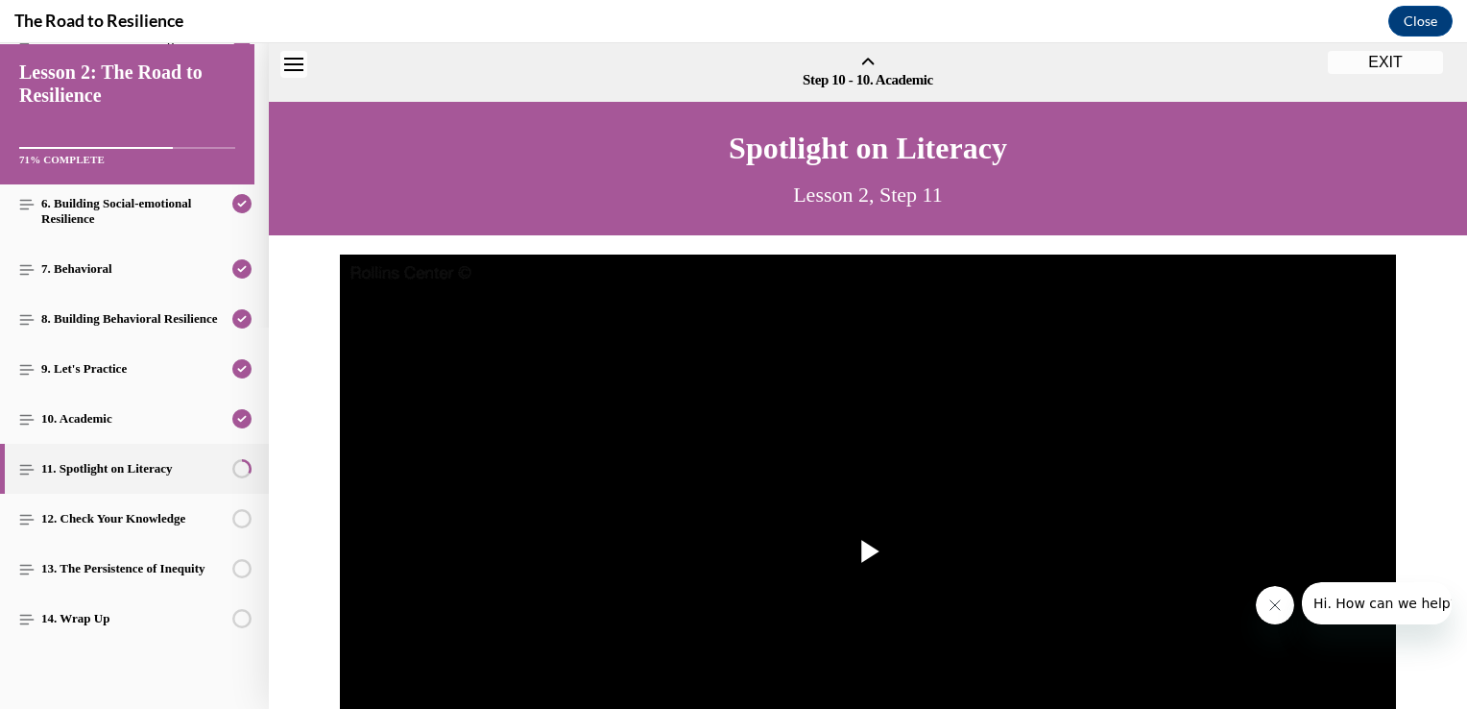
scroll to position [60, 0]
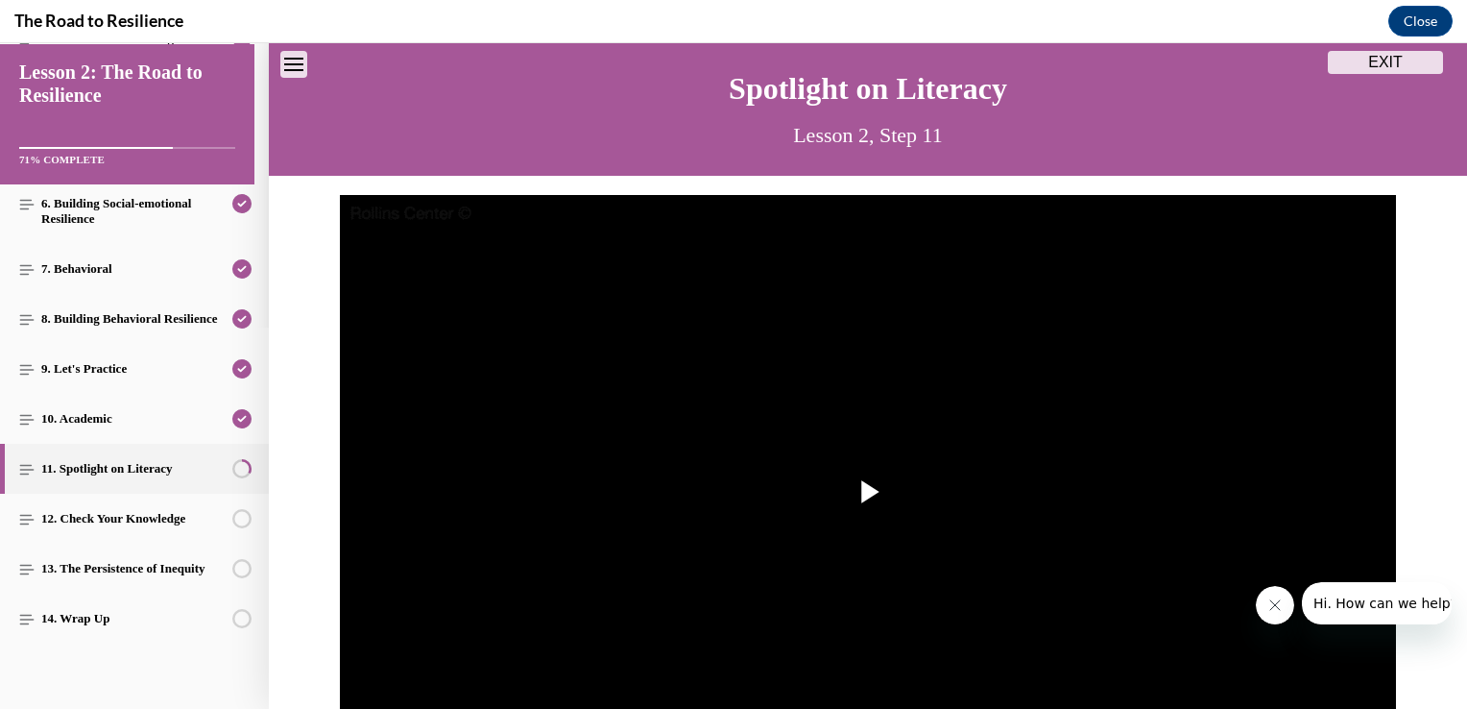
click at [1013, 561] on img "Video player" at bounding box center [868, 492] width 1056 height 594
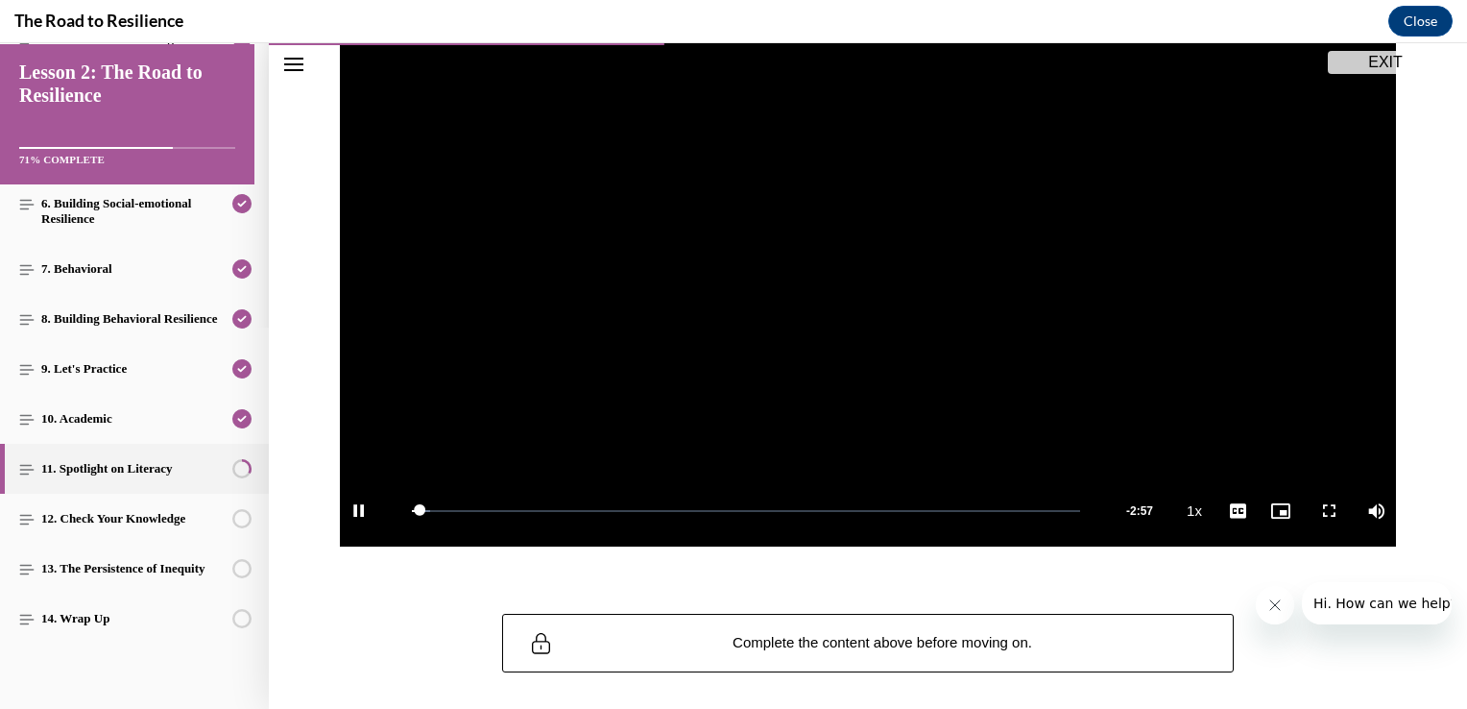
scroll to position [337, 0]
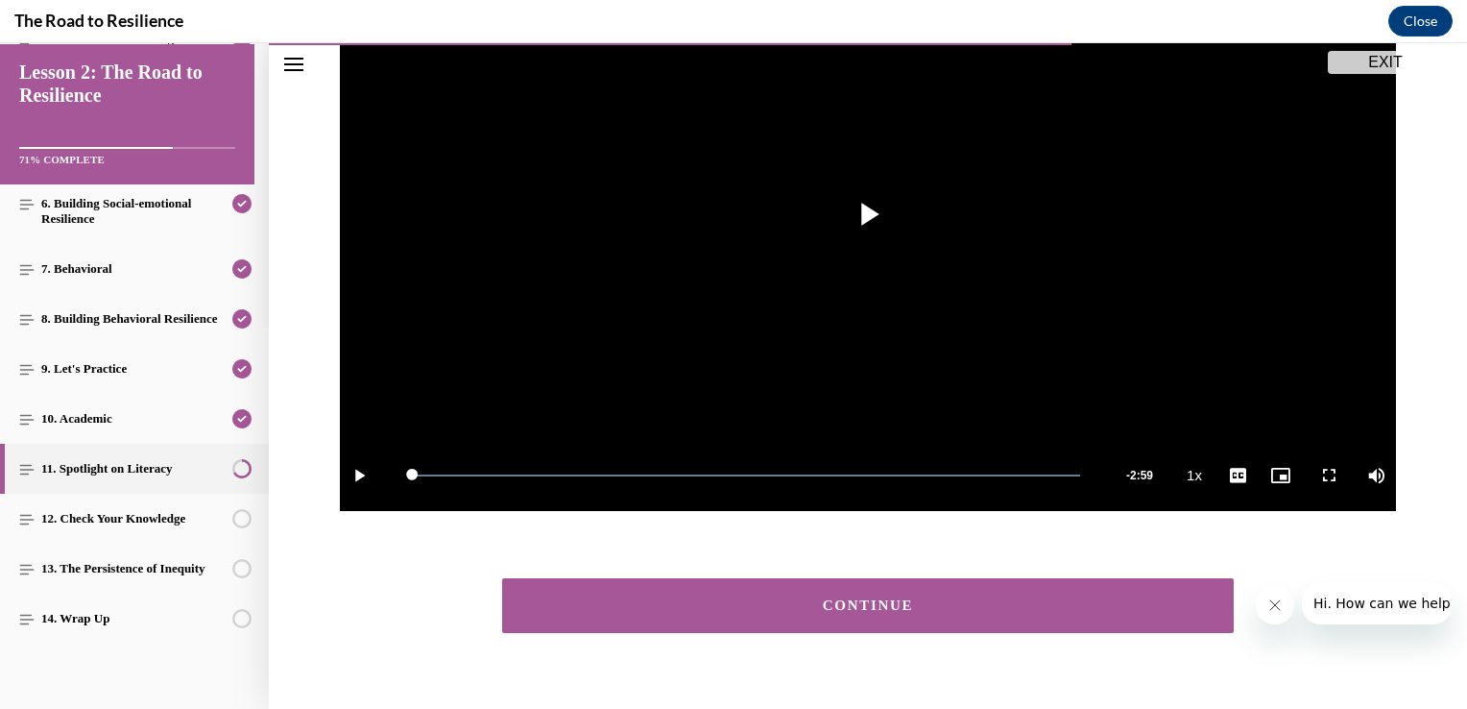
click at [1021, 578] on button "CONTINUE" at bounding box center [868, 605] width 732 height 55
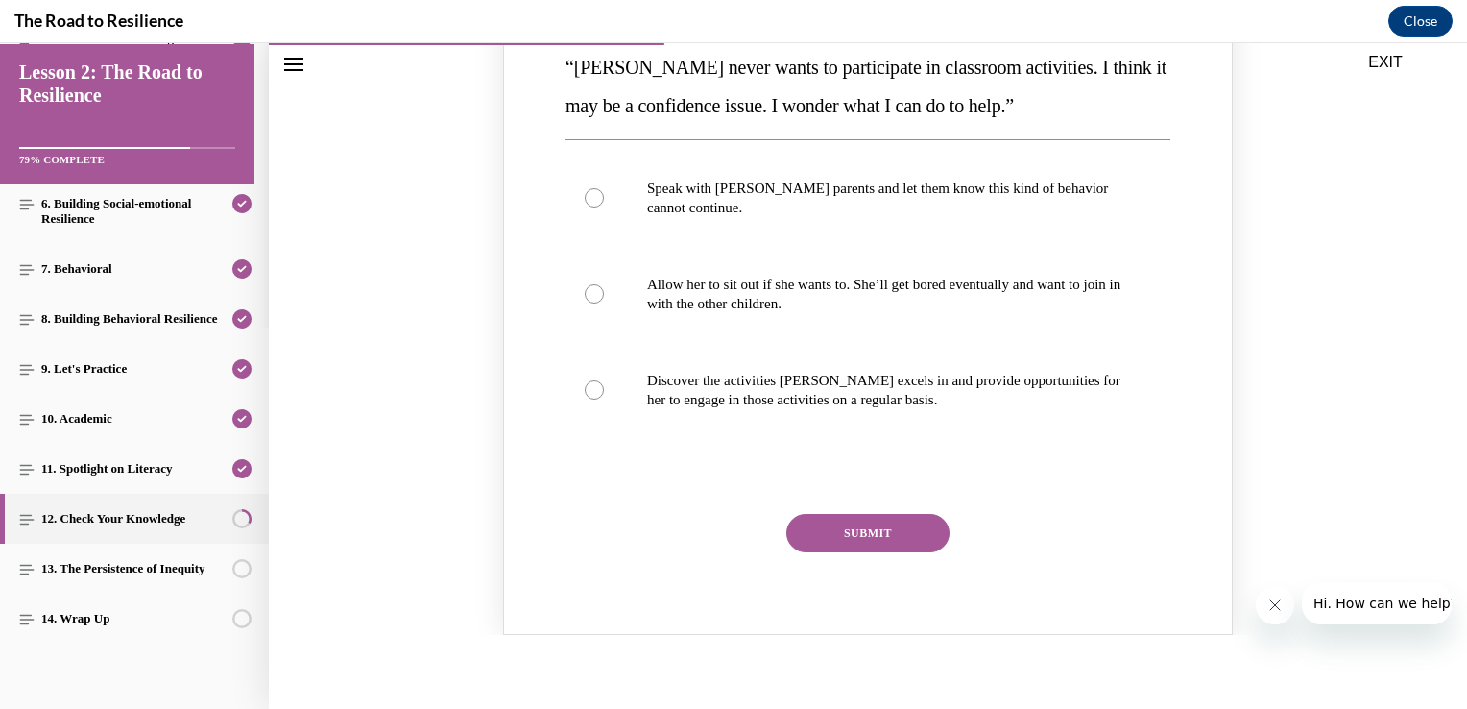
scroll to position [333, 0]
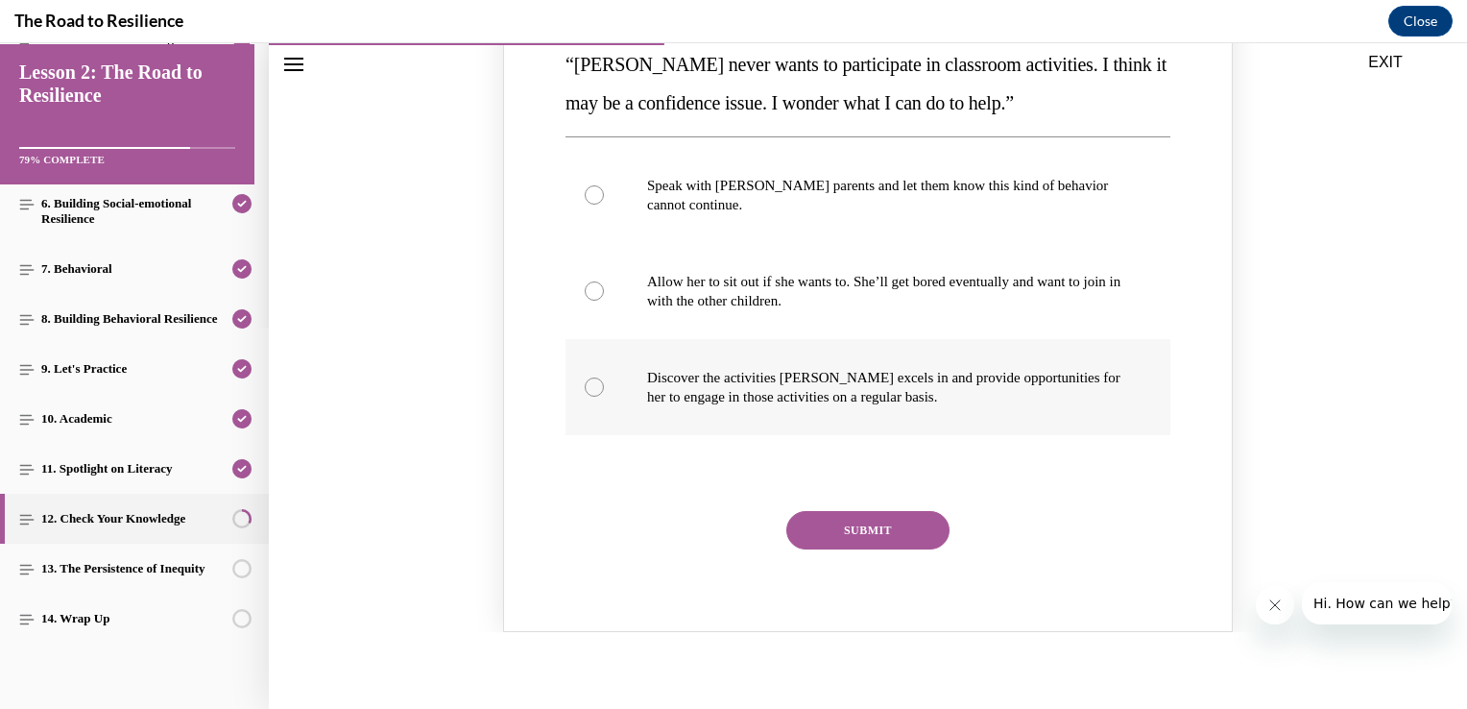
click at [990, 404] on p "Discover the activities [PERSON_NAME] excels in and provide opportunities for h…" at bounding box center [884, 387] width 475 height 38
click at [604, 397] on input "Discover the activities [PERSON_NAME] excels in and provide opportunities for h…" at bounding box center [594, 386] width 19 height 19
radio input "true"
click at [868, 536] on button "SUBMIT" at bounding box center [867, 530] width 163 height 38
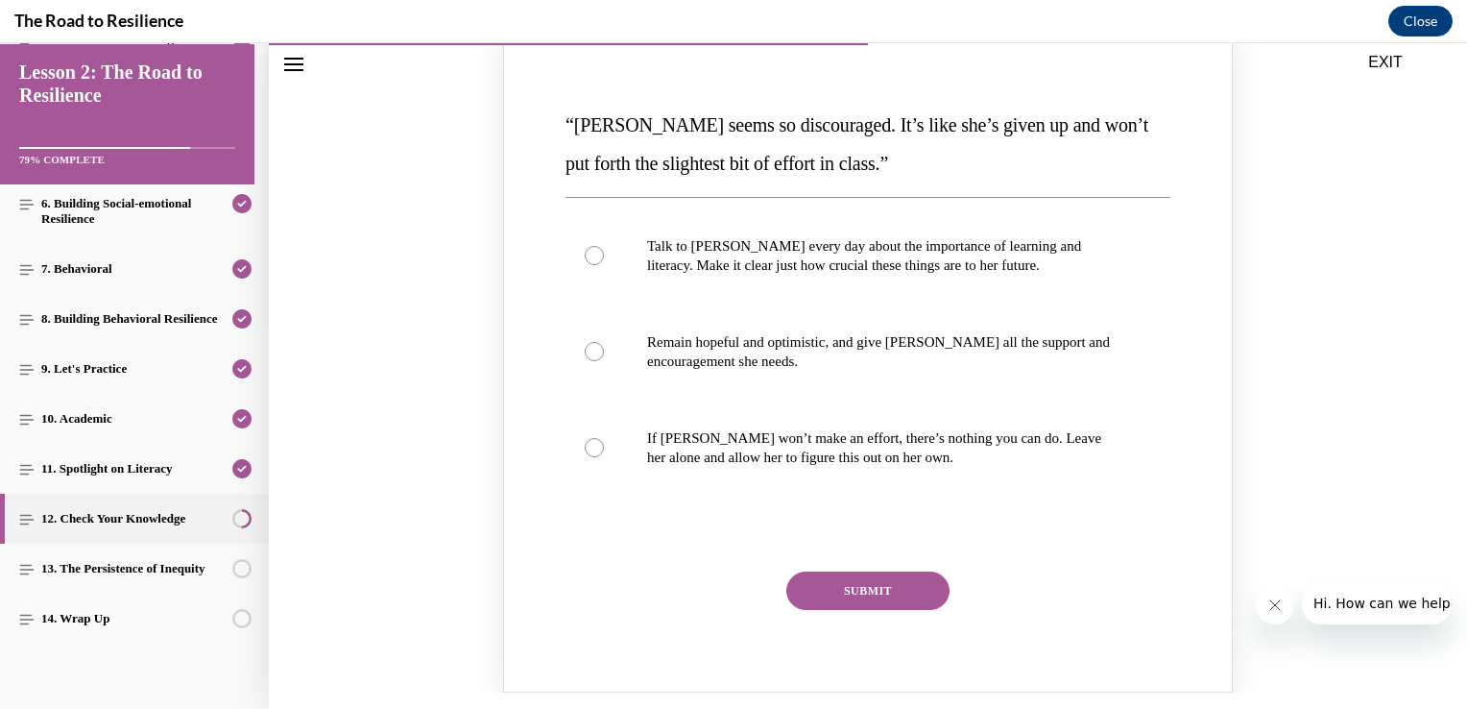
scroll to position [1100, 0]
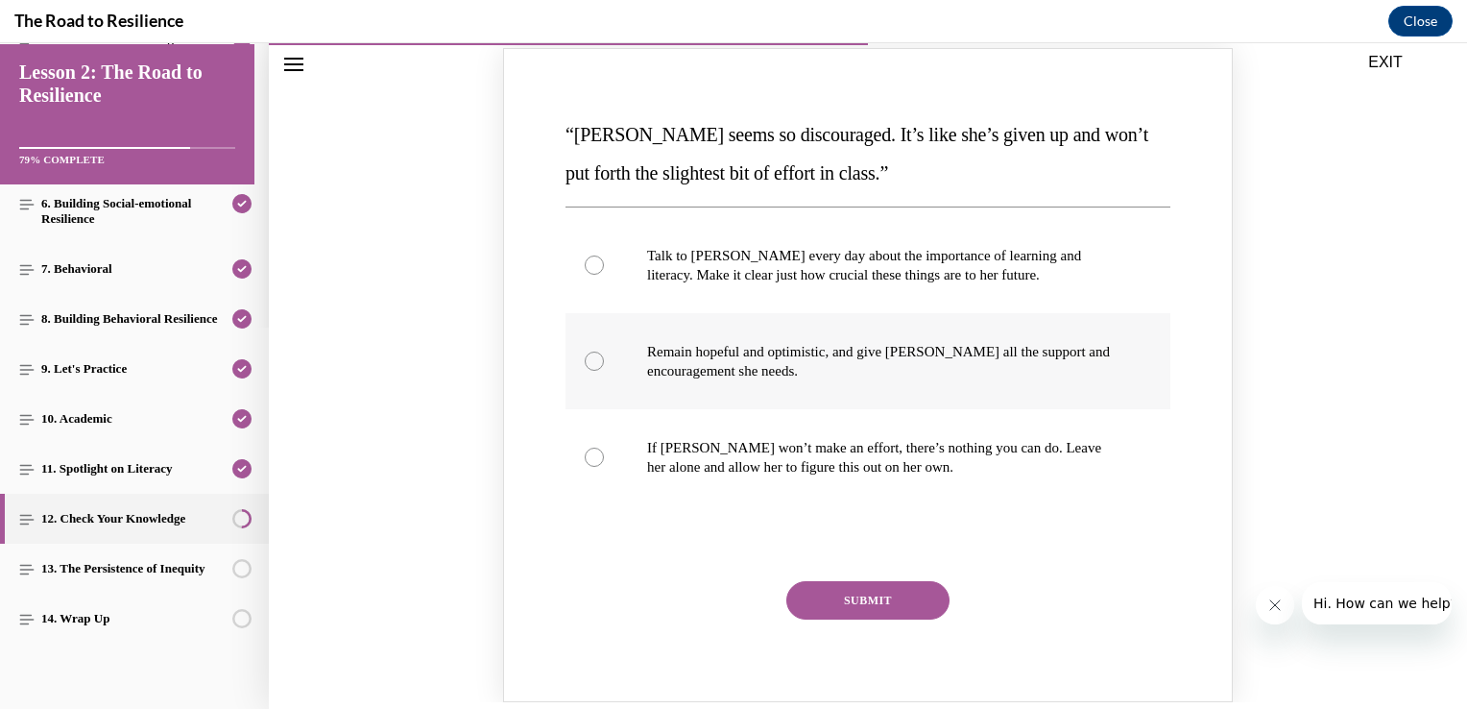
click at [1061, 394] on label "Remain hopeful and optimistic, and give [PERSON_NAME] all the support and encou…" at bounding box center [868, 361] width 605 height 96
click at [604, 371] on input "Remain hopeful and optimistic, and give [PERSON_NAME] all the support and encou…" at bounding box center [594, 360] width 19 height 19
radio input "true"
click at [891, 591] on button "SUBMIT" at bounding box center [867, 600] width 163 height 38
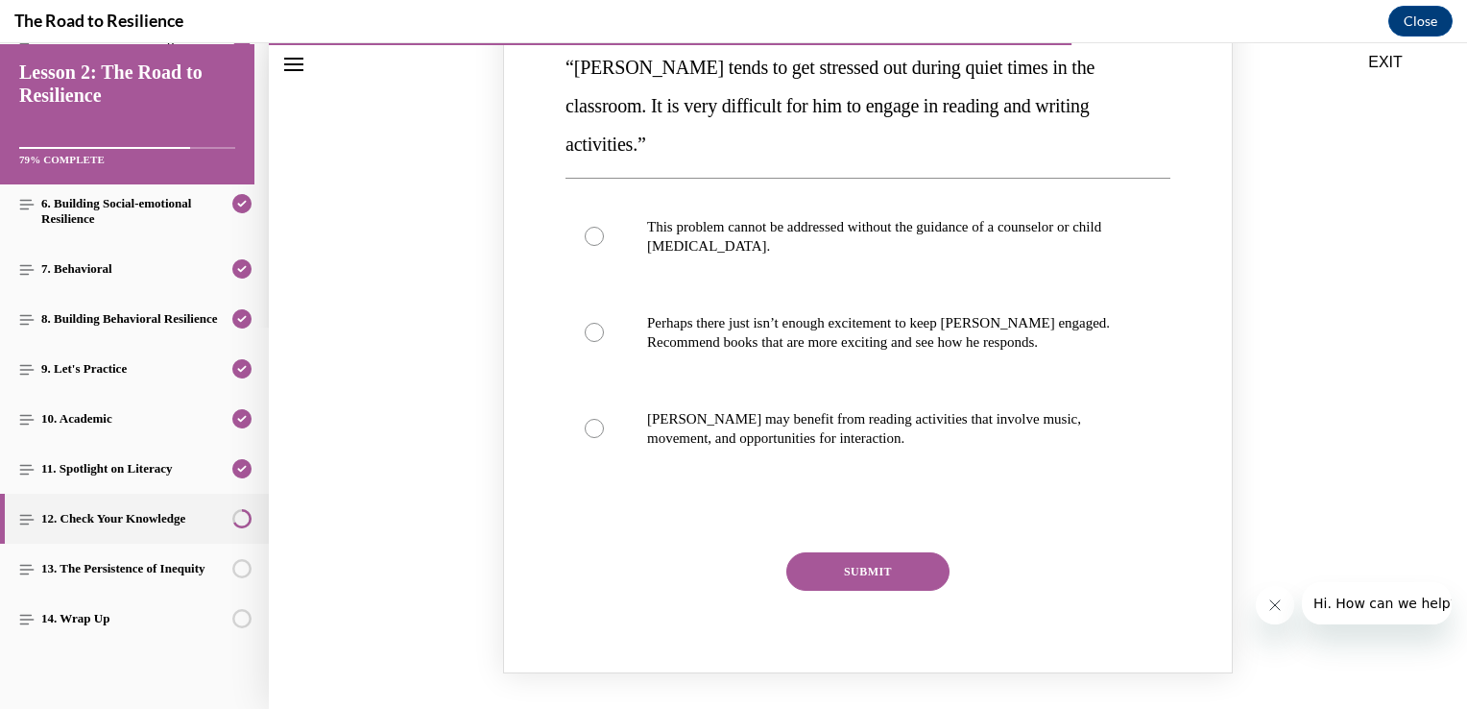
scroll to position [1999, 0]
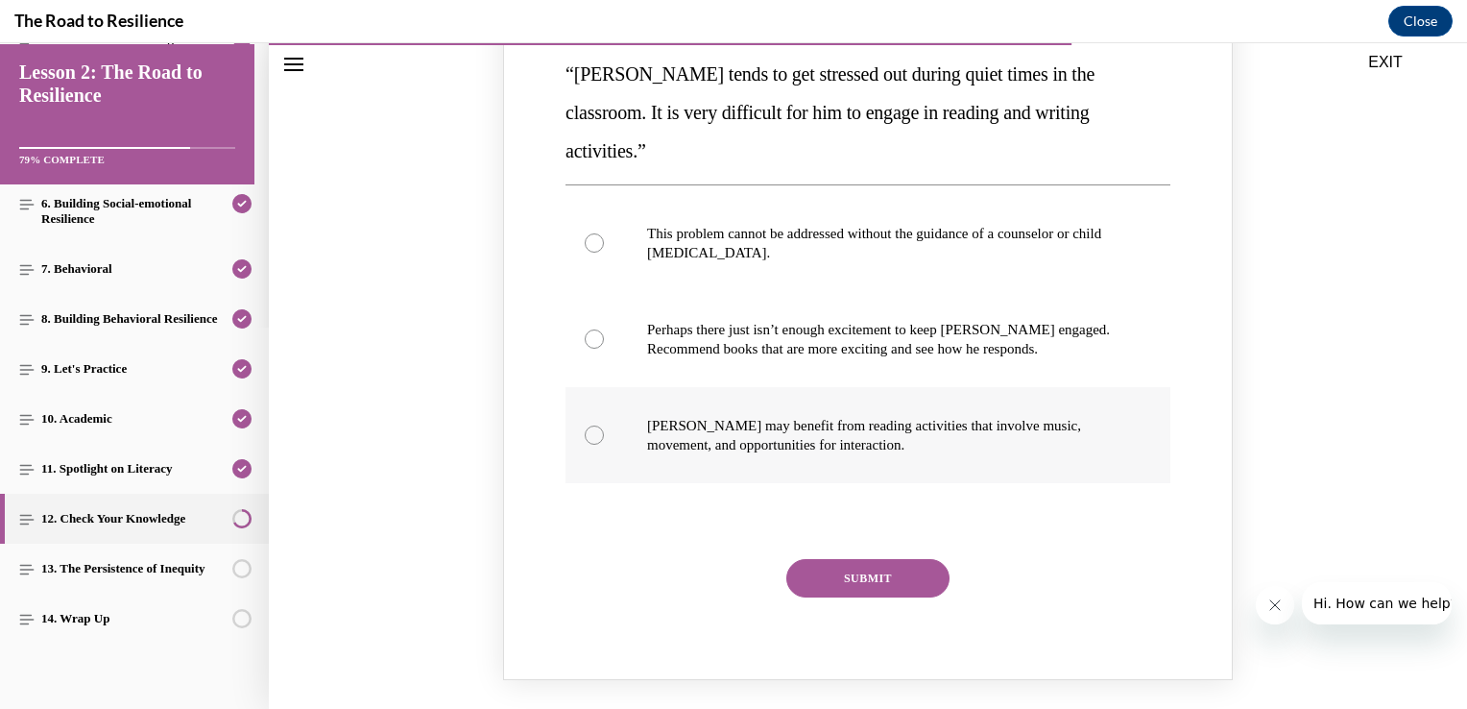
click at [1034, 418] on label "[PERSON_NAME] may benefit from reading activities that involve music, movement,…" at bounding box center [868, 435] width 605 height 96
click at [604, 425] on input "[PERSON_NAME] may benefit from reading activities that involve music, movement,…" at bounding box center [594, 434] width 19 height 19
radio input "true"
click at [915, 559] on button "SUBMIT" at bounding box center [867, 578] width 163 height 38
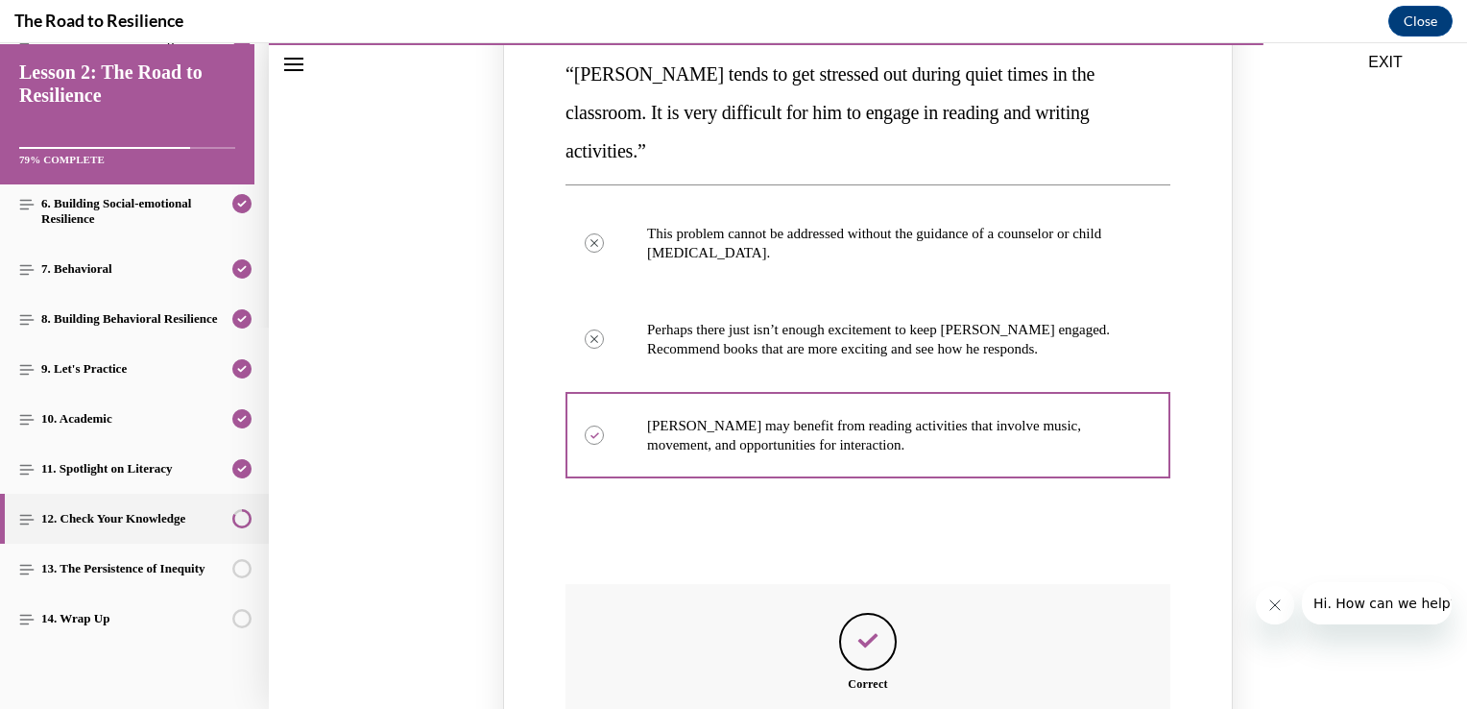
click at [915, 559] on button "SUBMIT" at bounding box center [867, 578] width 163 height 38
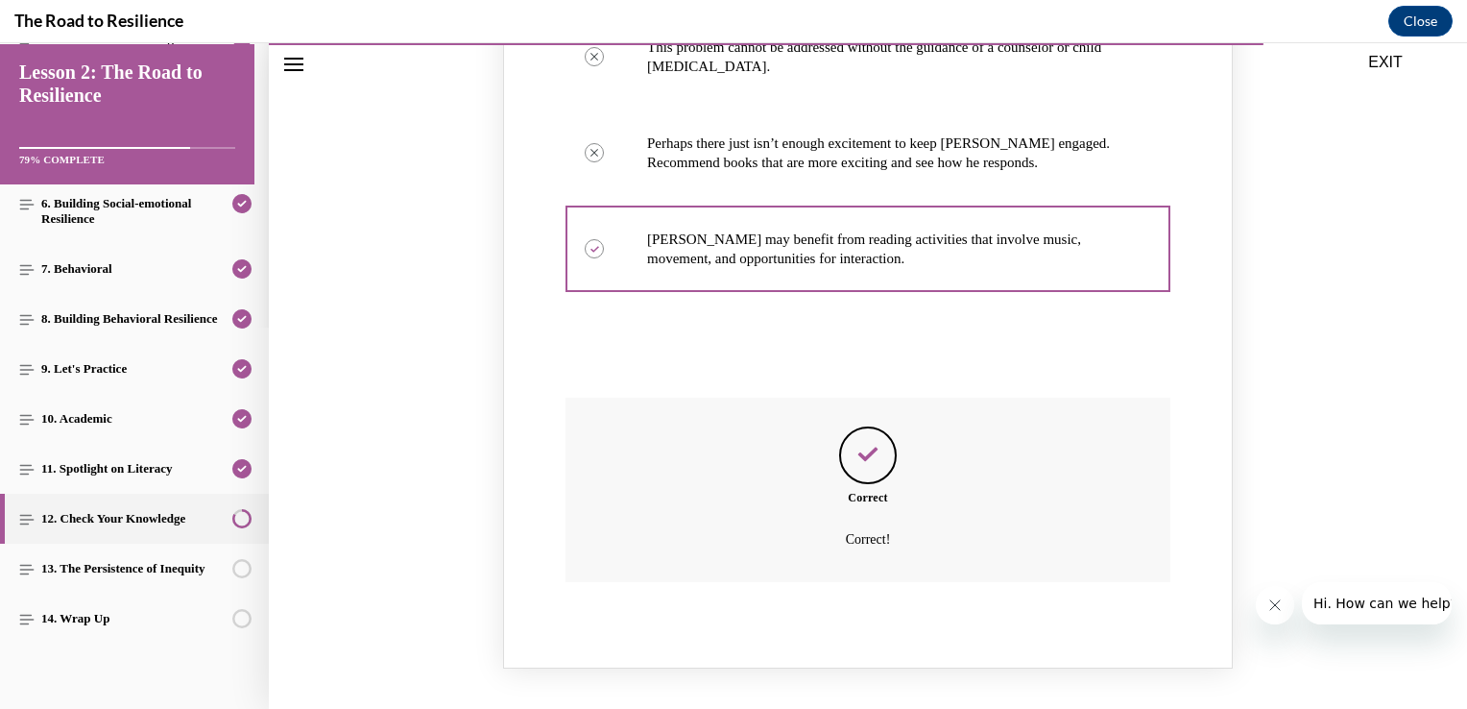
scroll to position [2327, 0]
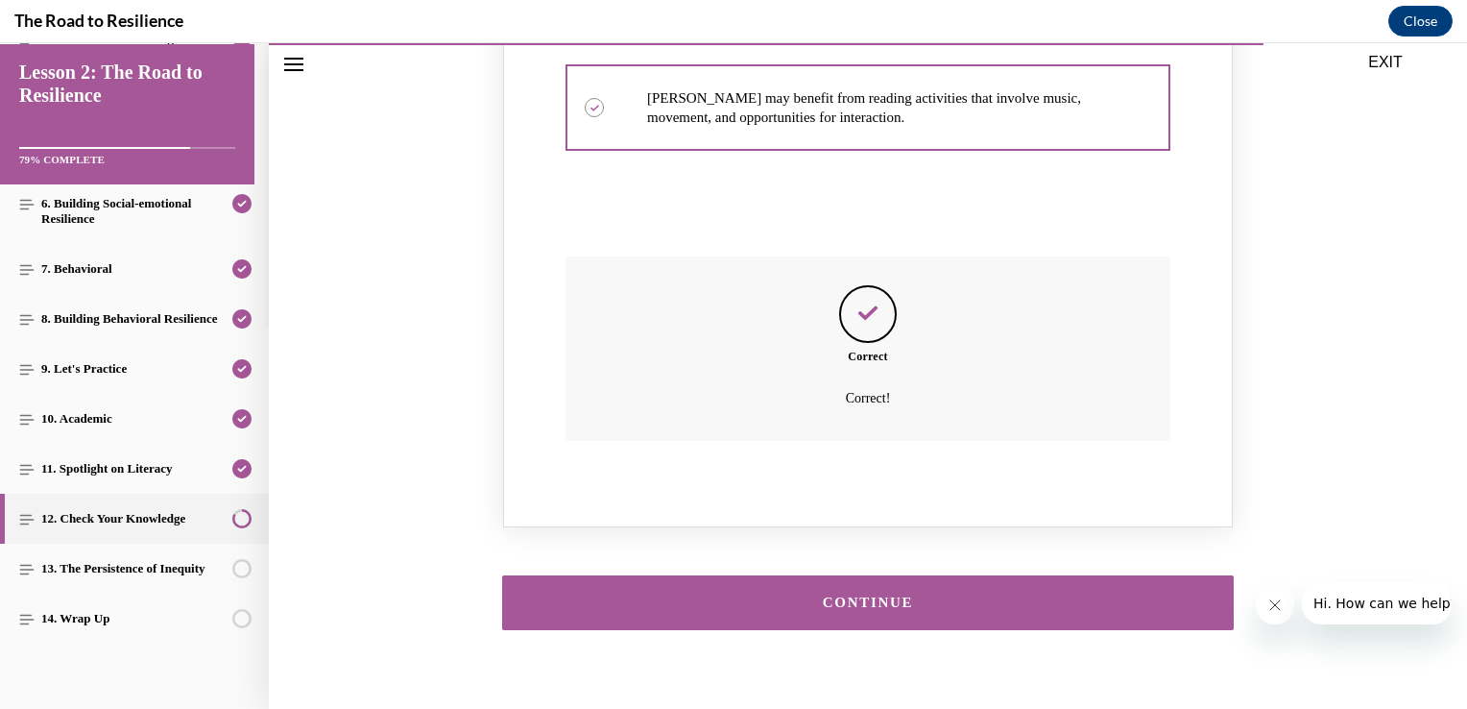
click at [1153, 575] on button "CONTINUE" at bounding box center [868, 602] width 732 height 55
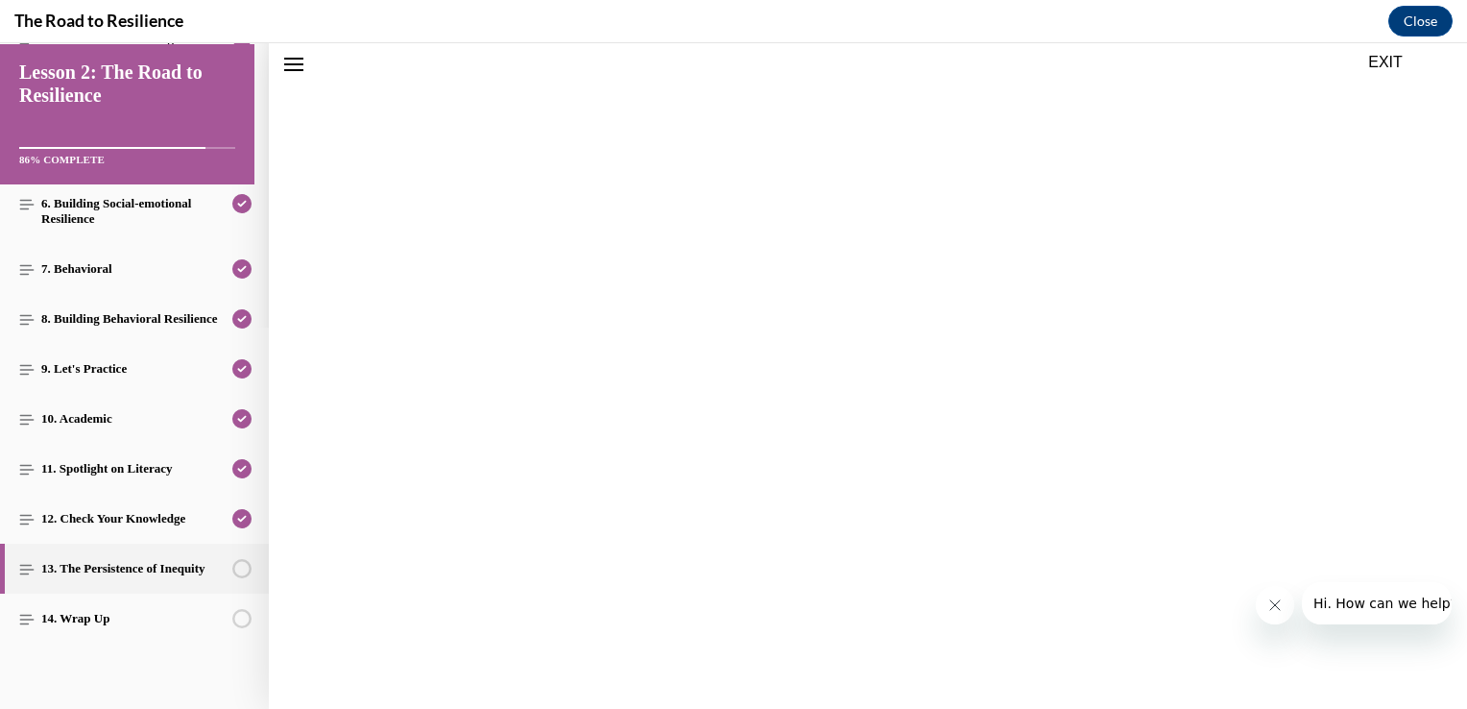
scroll to position [60, 0]
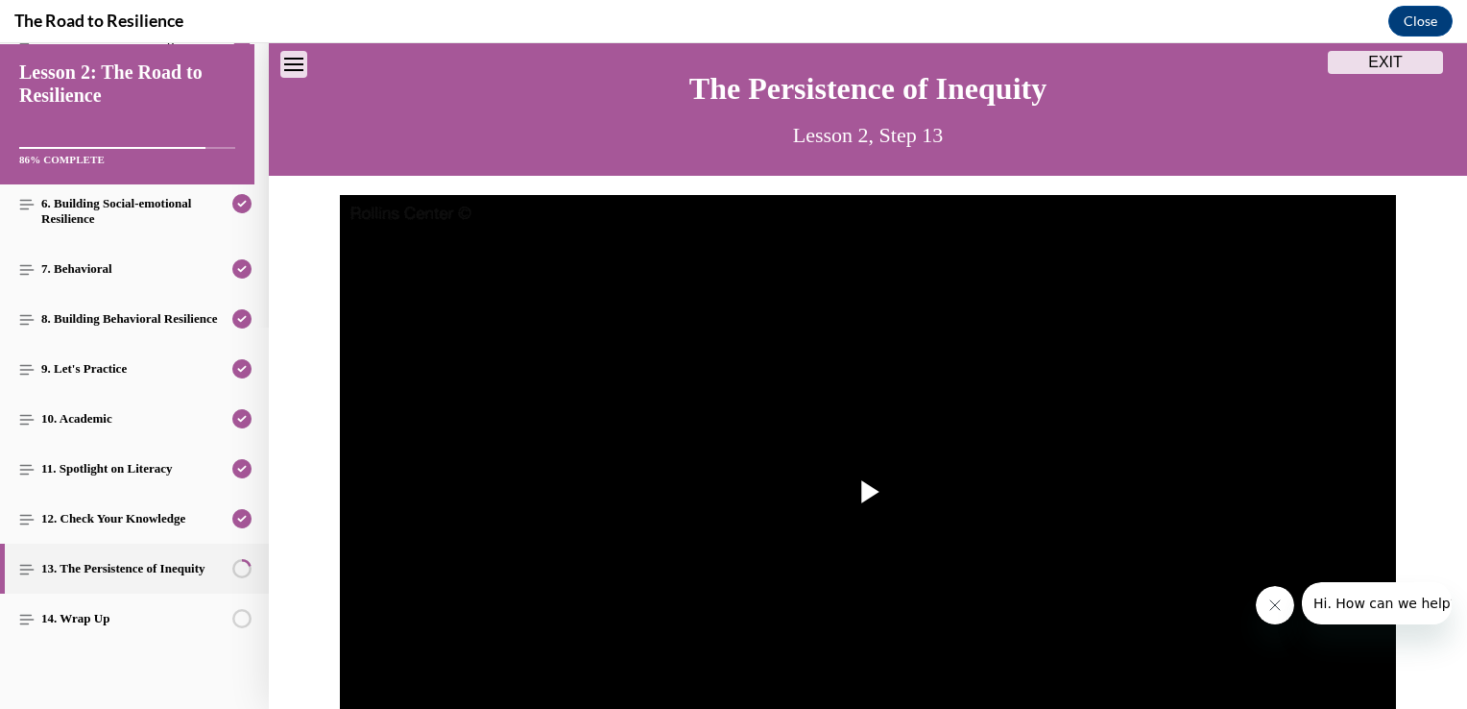
click at [1153, 553] on img "Video player" at bounding box center [868, 492] width 1056 height 594
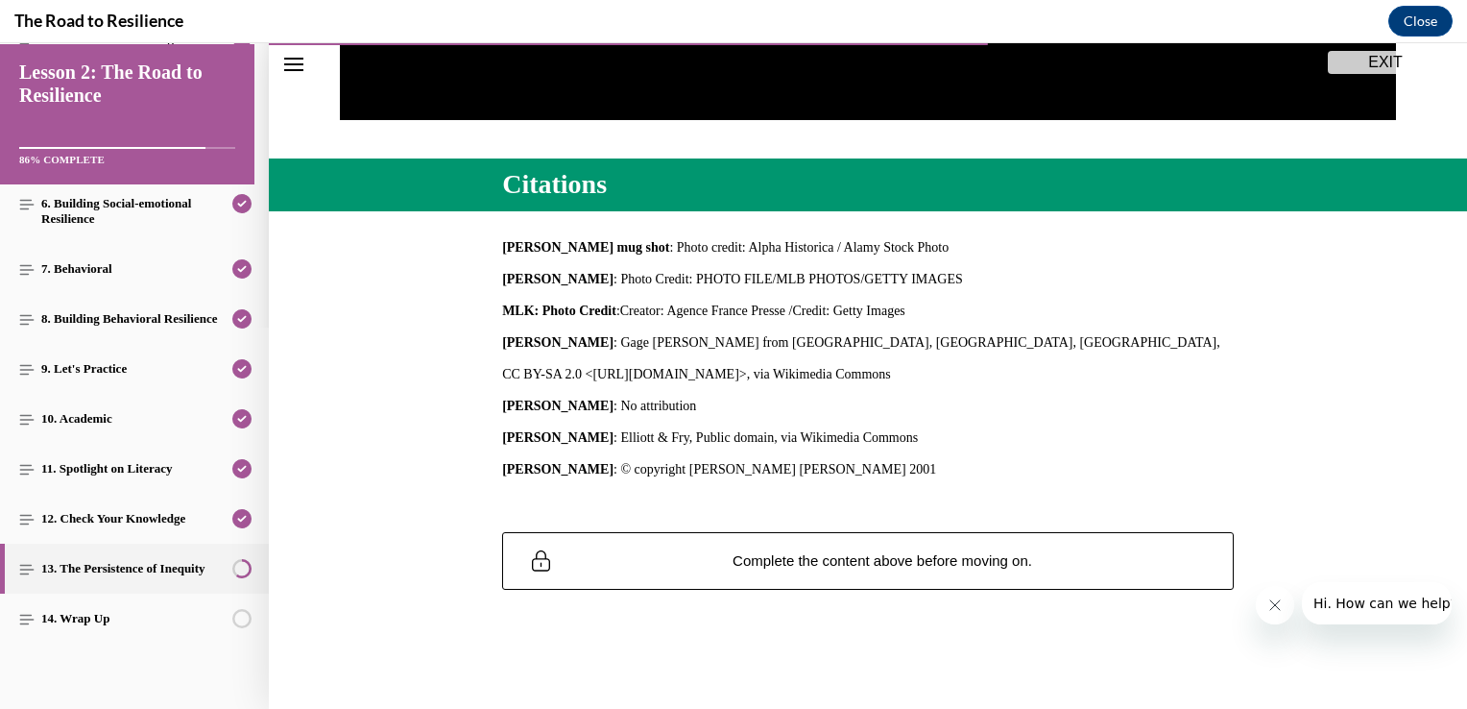
scroll to position [725, 0]
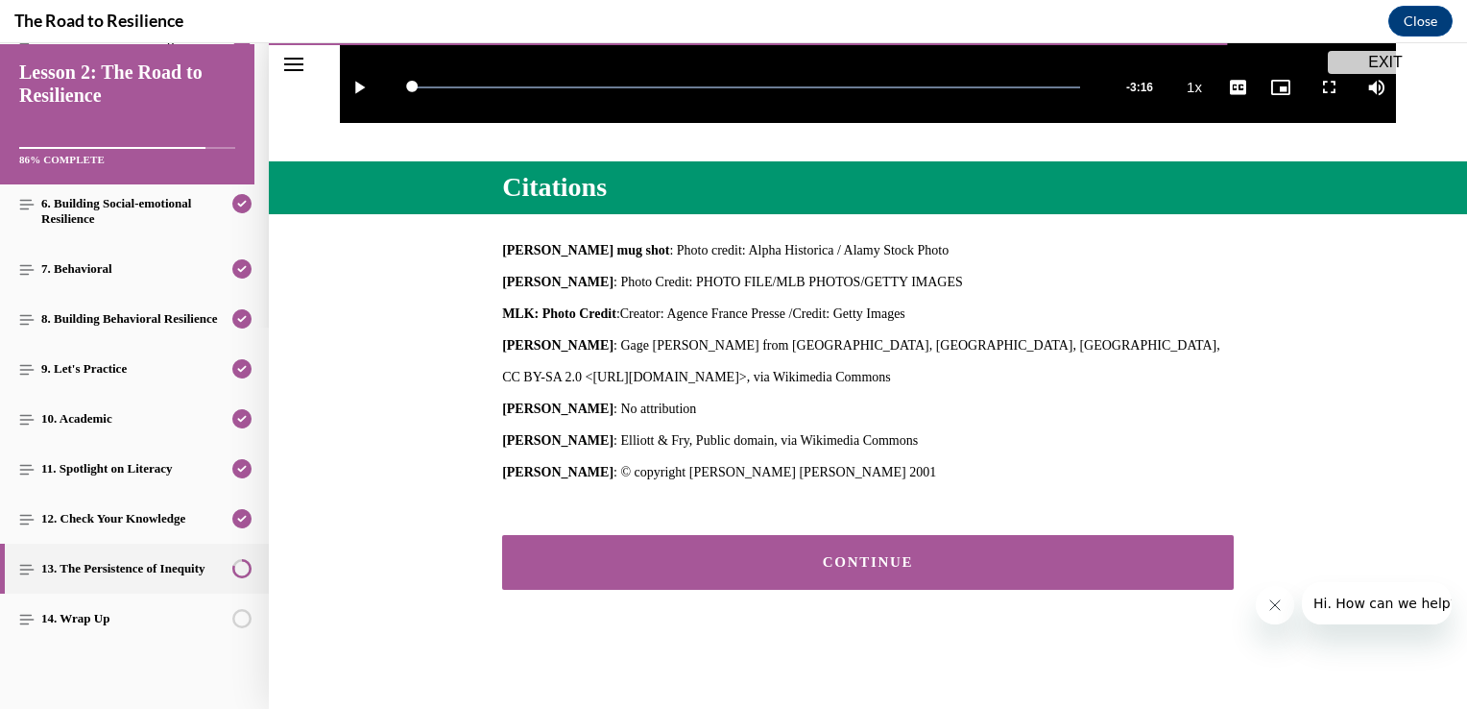
click at [1079, 553] on button "CONTINUE" at bounding box center [868, 562] width 732 height 55
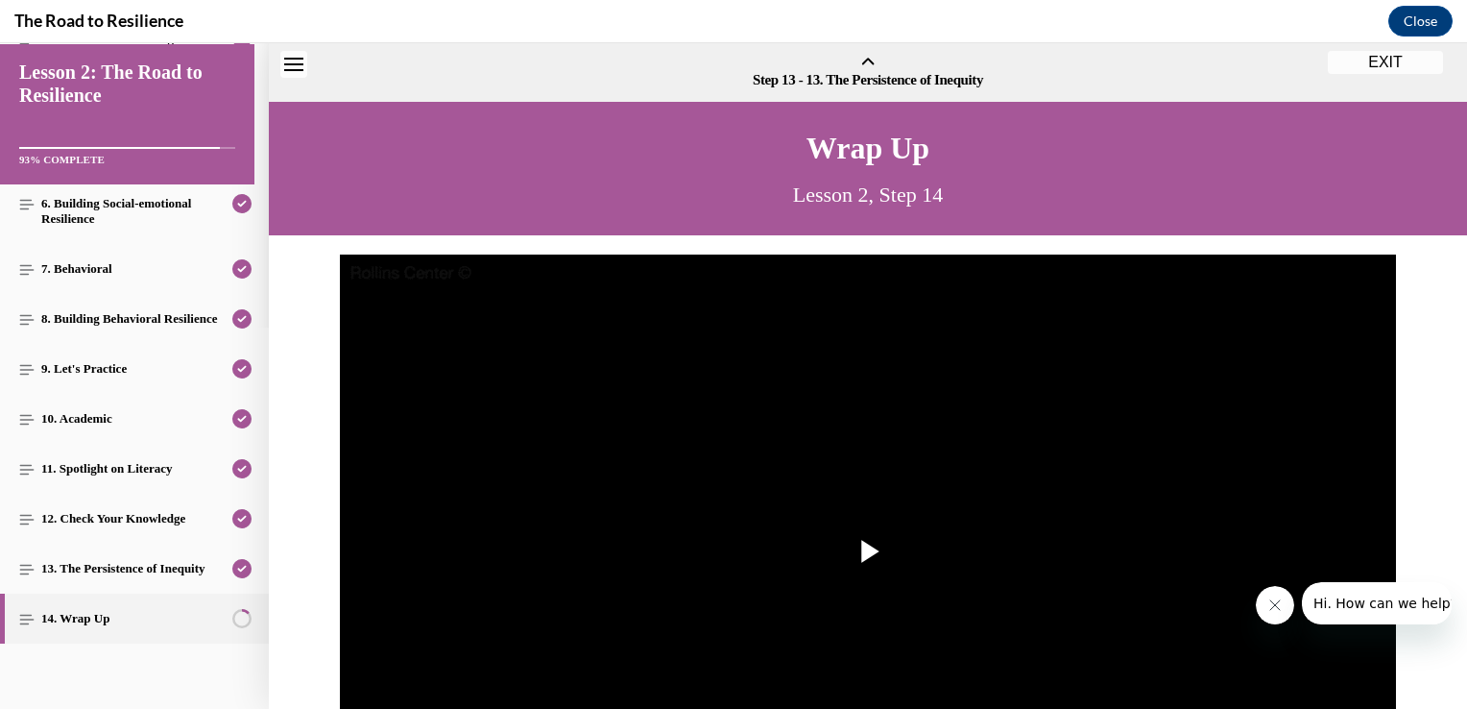
scroll to position [60, 0]
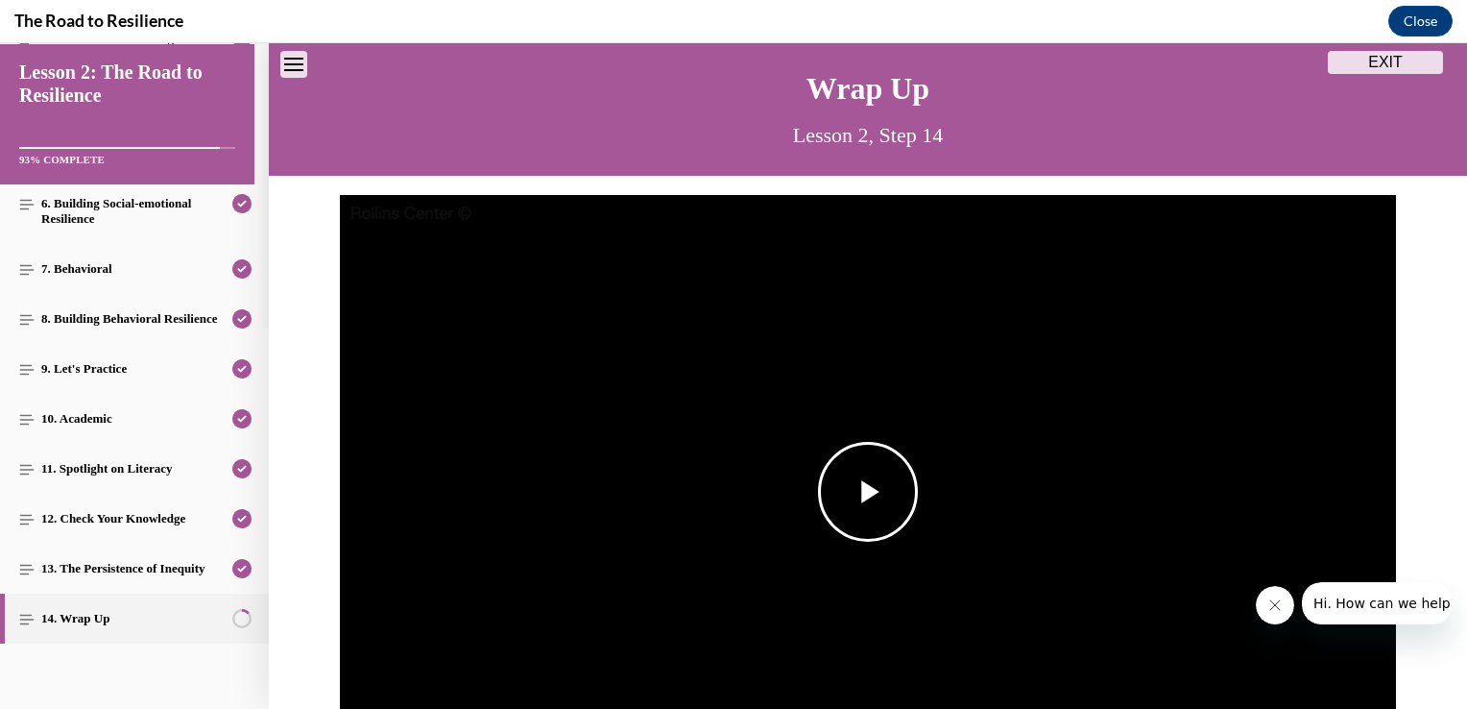
click at [868, 492] on span "Video player" at bounding box center [868, 492] width 0 height 0
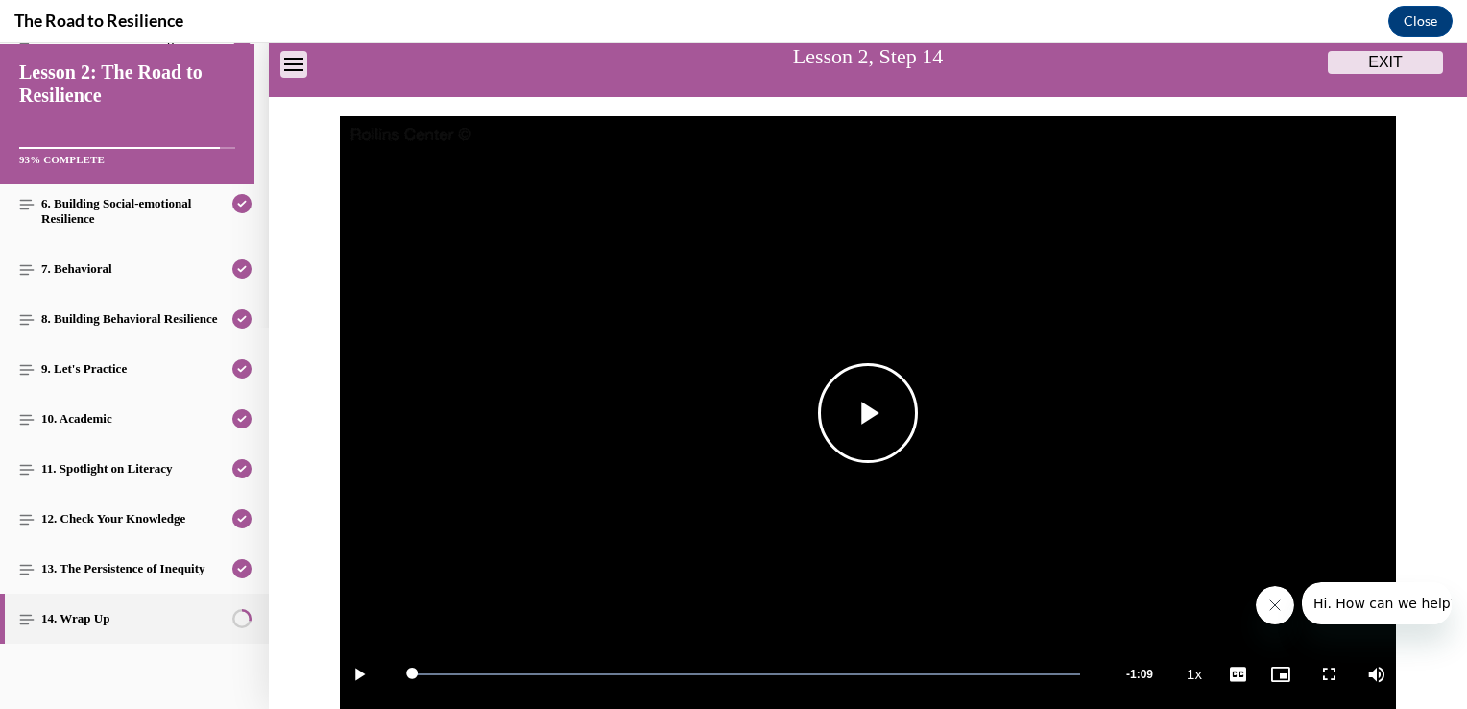
click at [873, 474] on video "Video player" at bounding box center [868, 413] width 1056 height 594
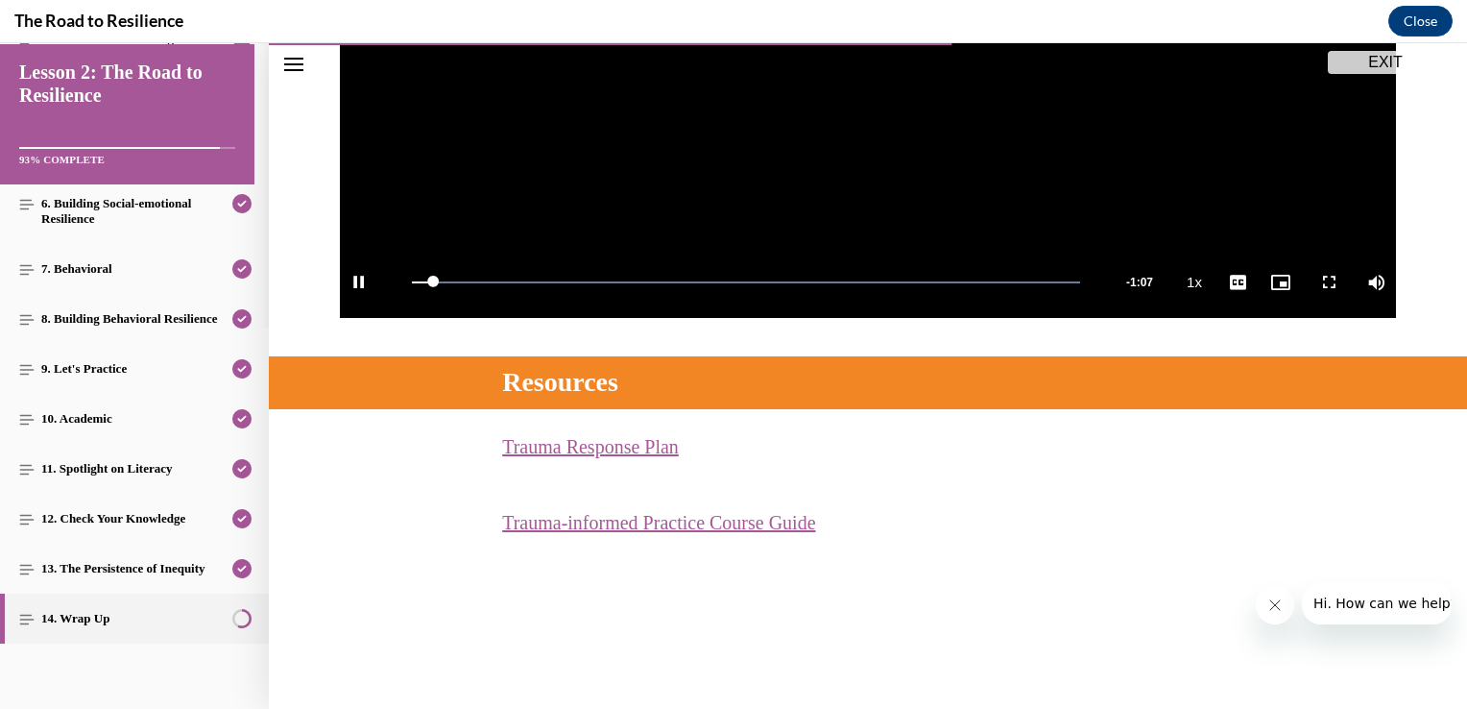
scroll to position [584, 0]
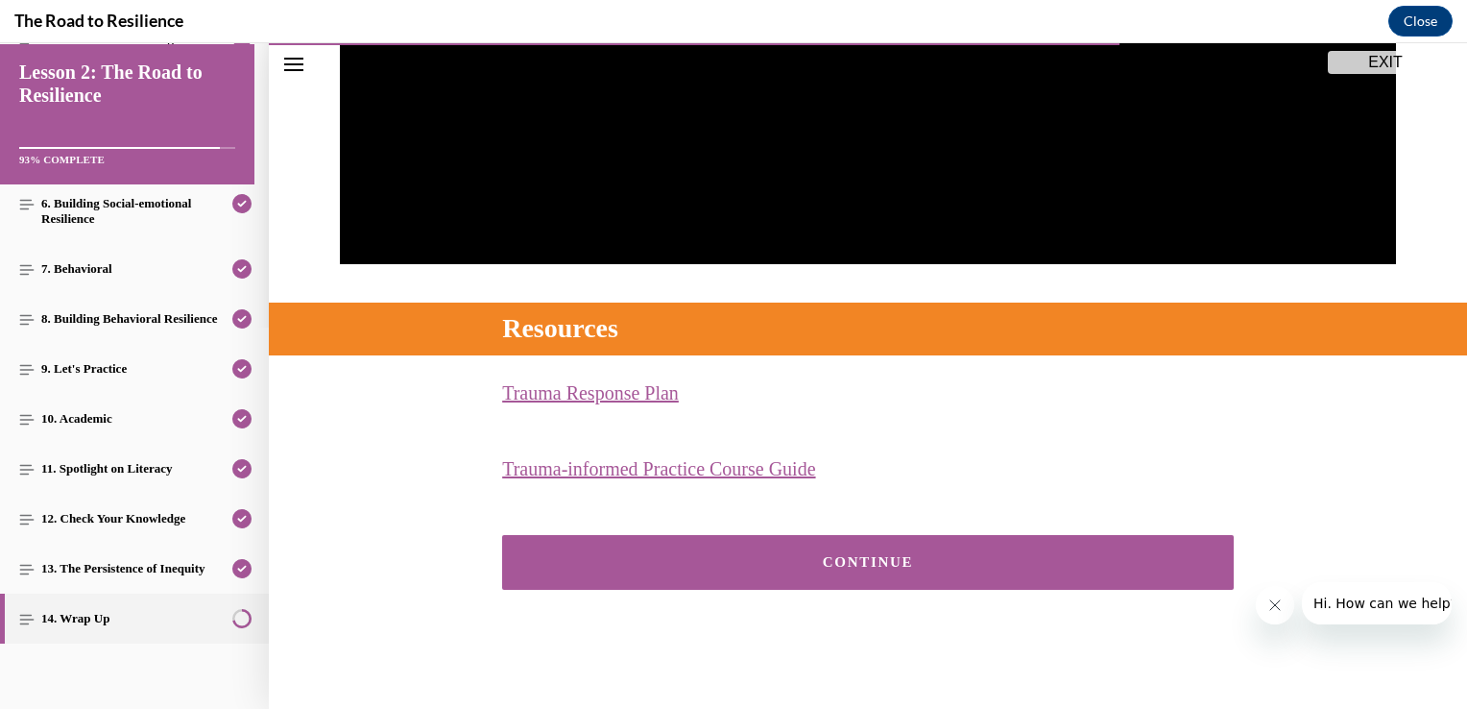
click at [937, 570] on button "CONTINUE" at bounding box center [868, 562] width 732 height 55
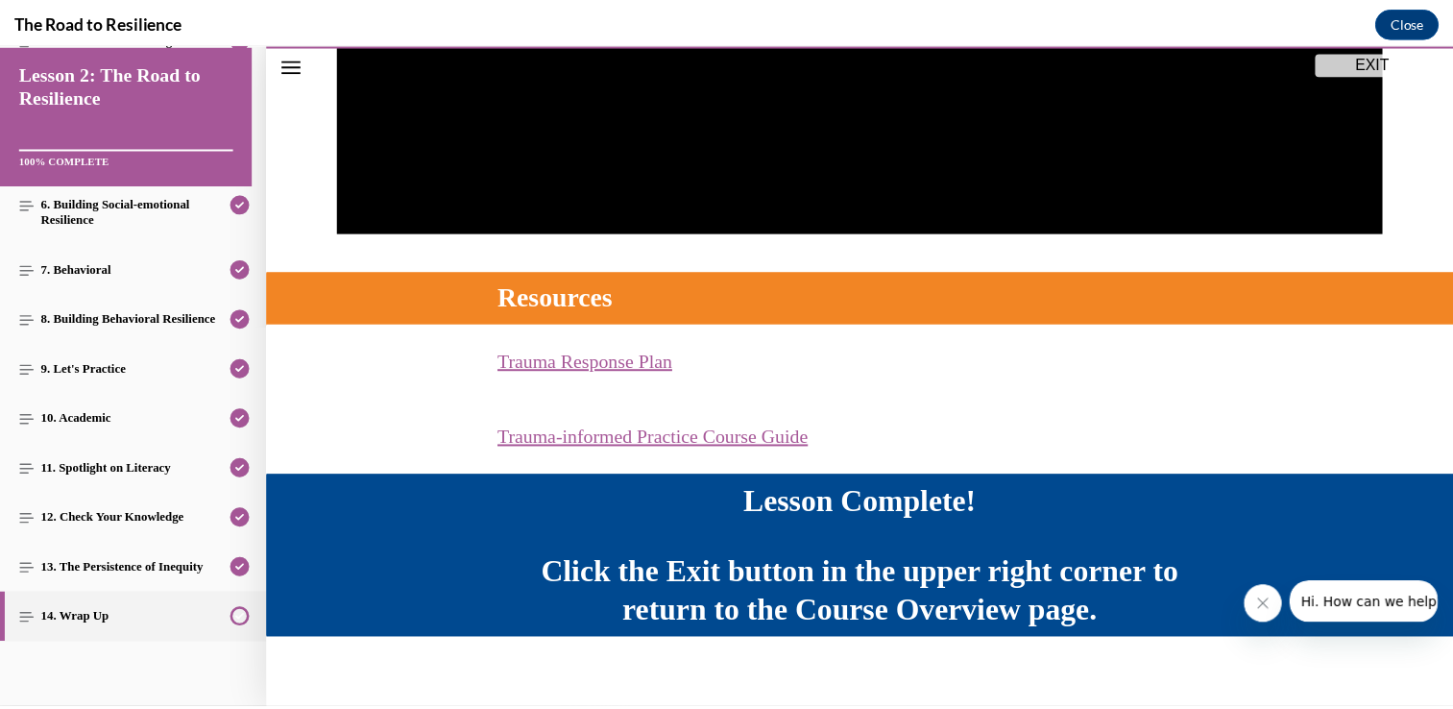
scroll to position [635, 0]
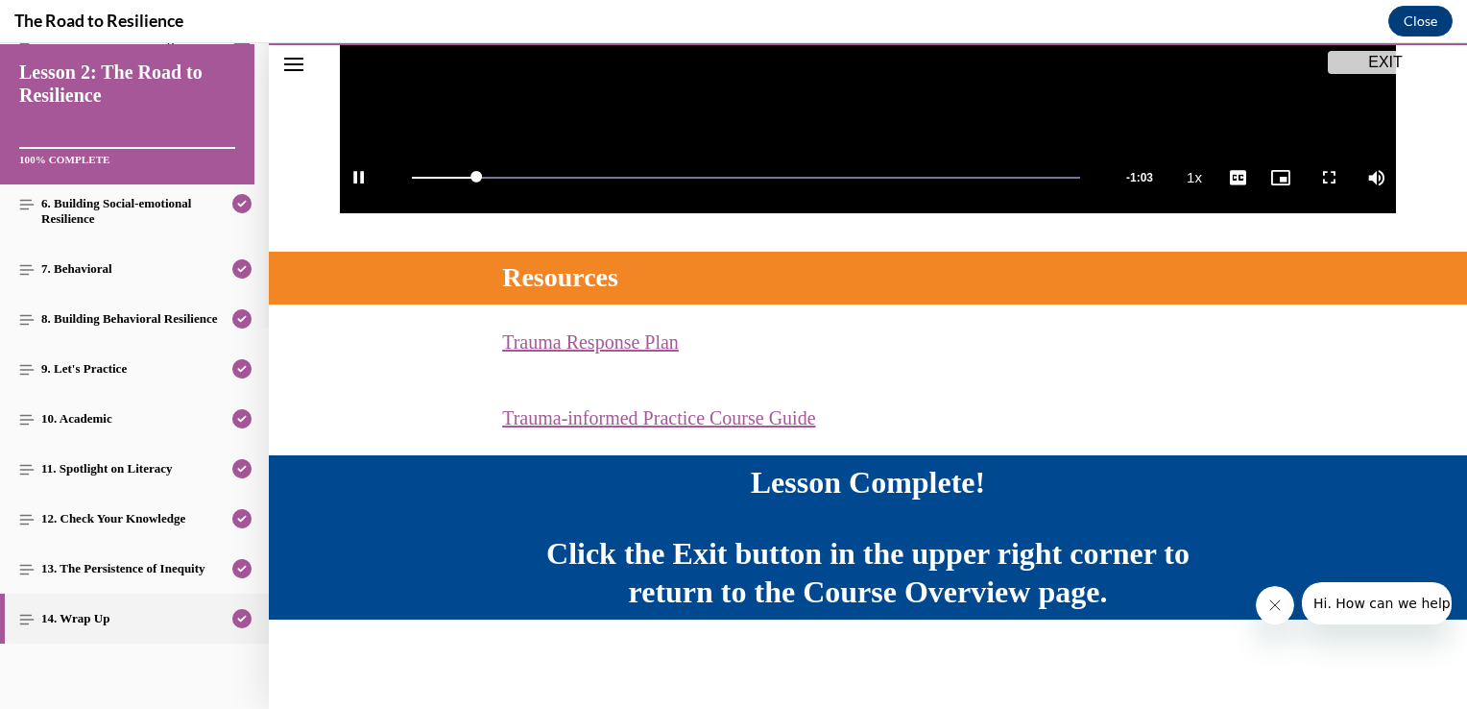
click at [1382, 60] on button "EXIT" at bounding box center [1385, 62] width 115 height 23
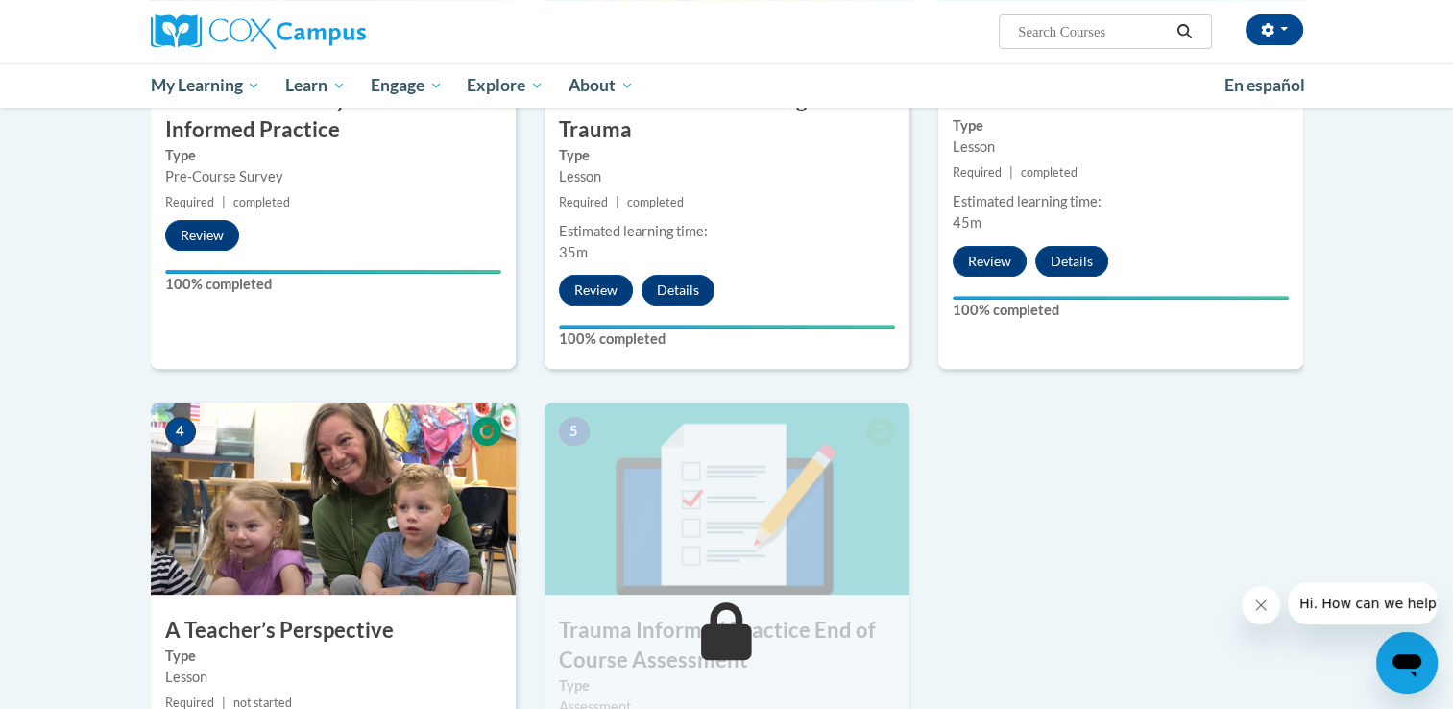
click at [527, 596] on div "4 A Teacher’s Perspective Type Lesson Required | not started Estimated learning…" at bounding box center [333, 630] width 394 height 456
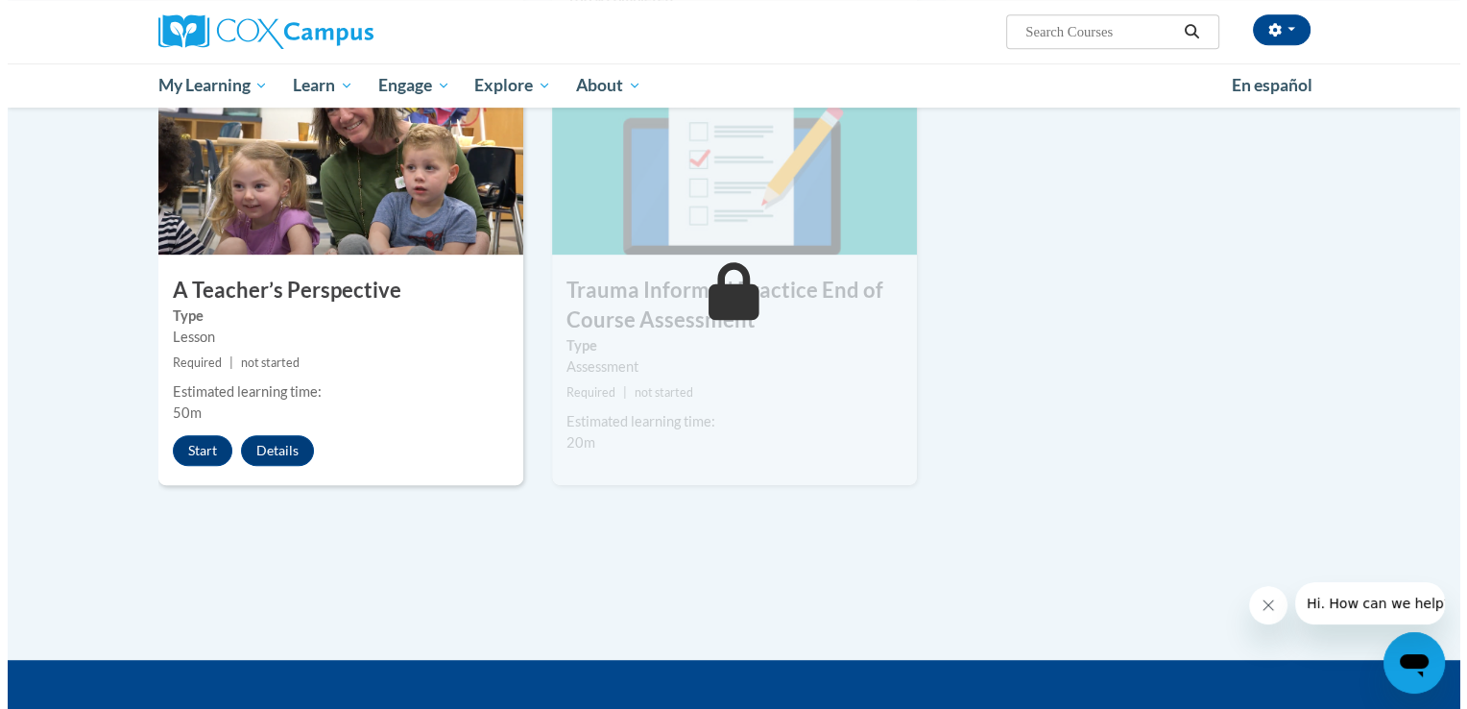
scroll to position [974, 0]
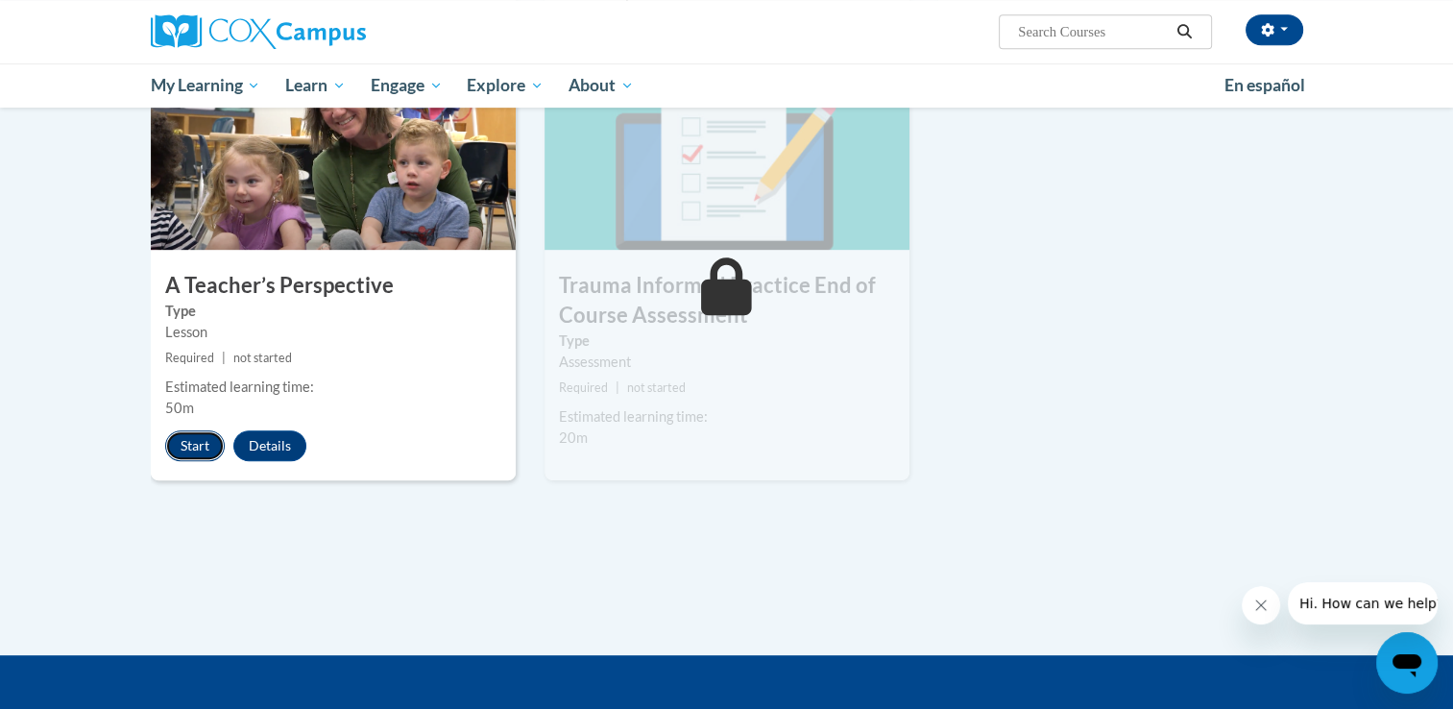
click at [203, 451] on button "Start" at bounding box center [195, 445] width 60 height 31
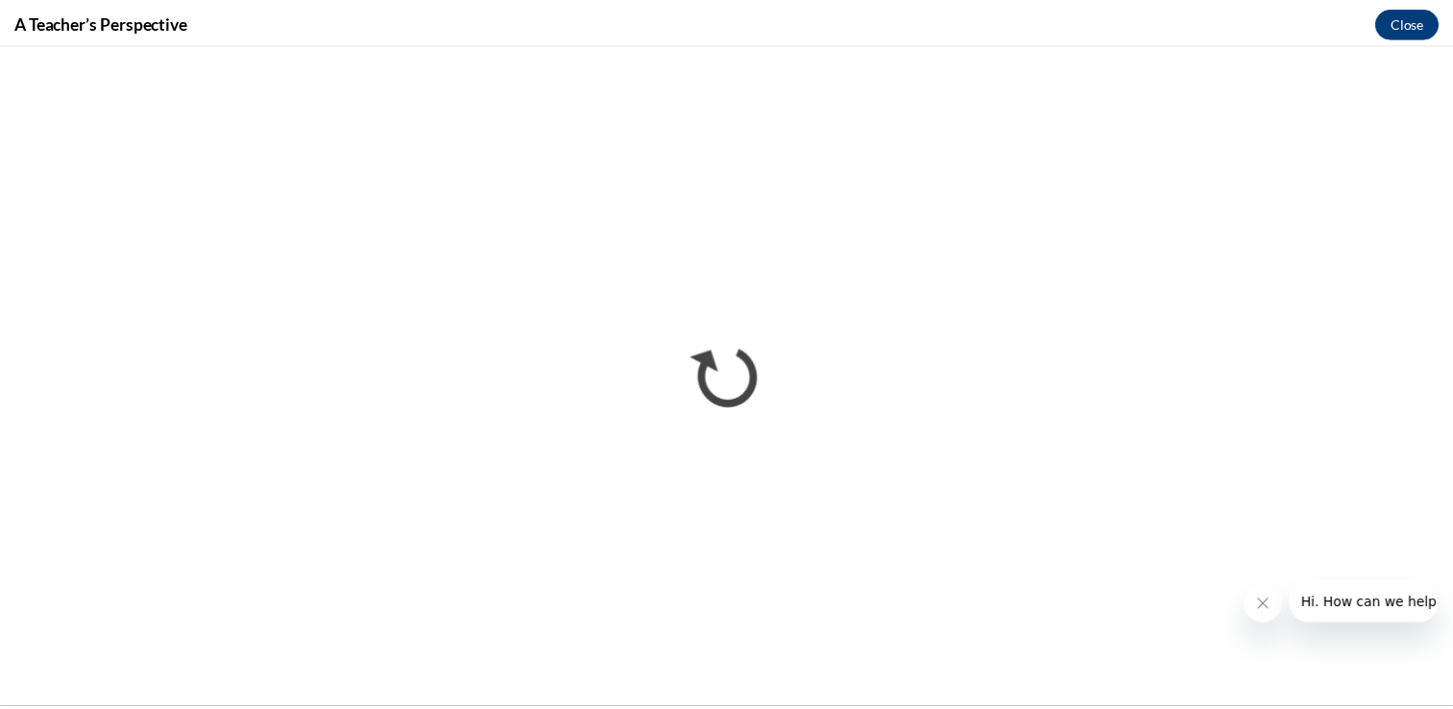
scroll to position [0, 0]
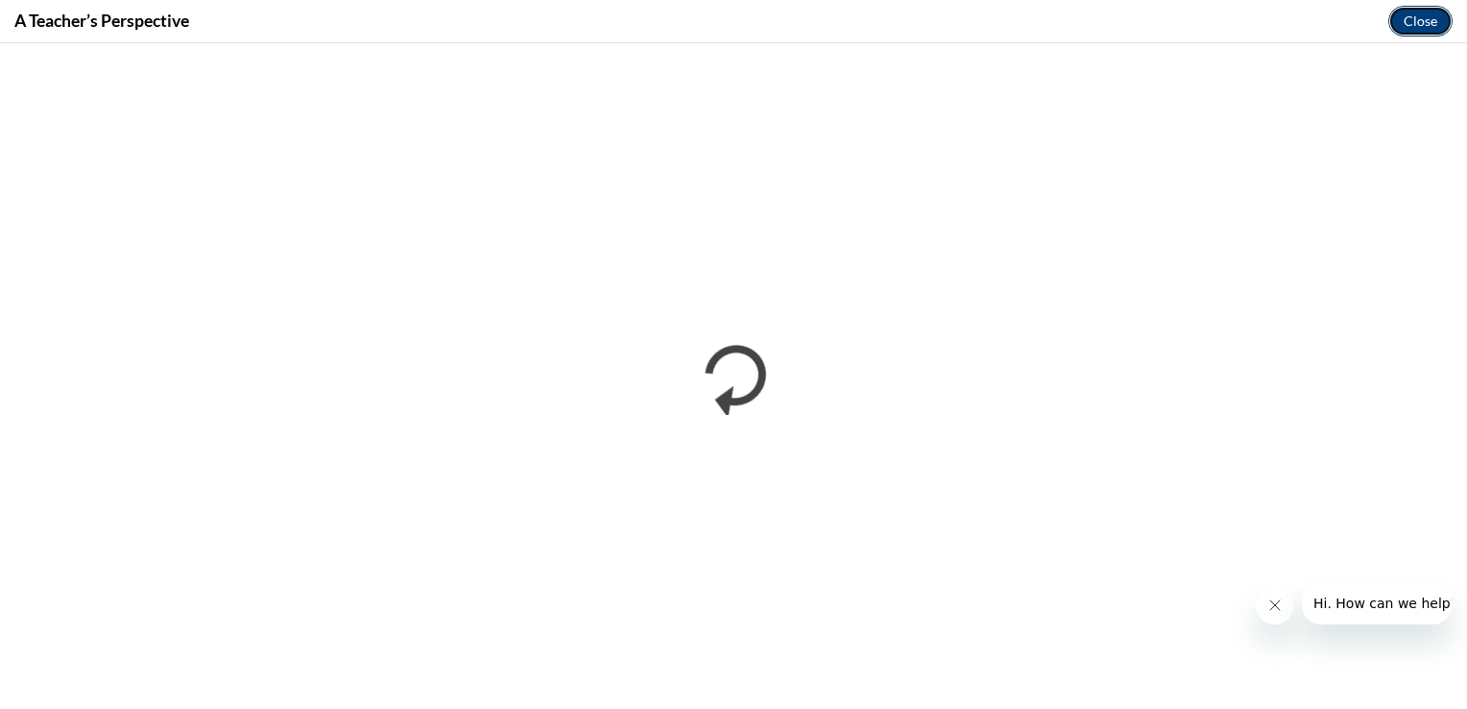
click at [1431, 22] on button "Close" at bounding box center [1420, 21] width 64 height 31
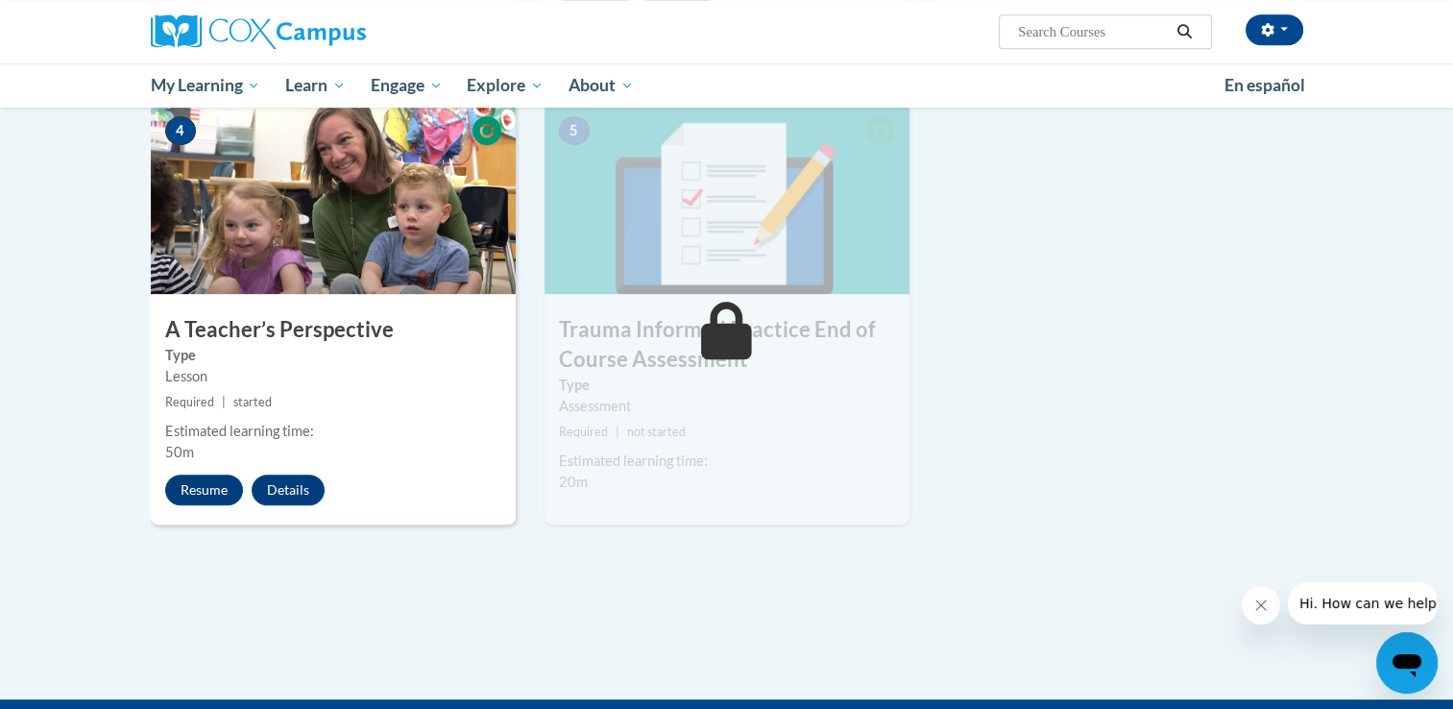
scroll to position [936, 0]
